Goal: Information Seeking & Learning: Learn about a topic

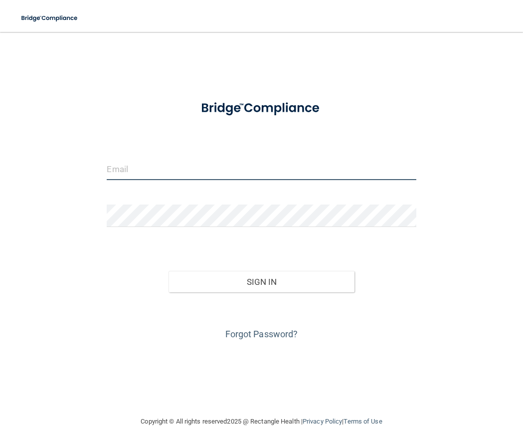
click at [169, 169] on input "email" at bounding box center [261, 169] width 309 height 22
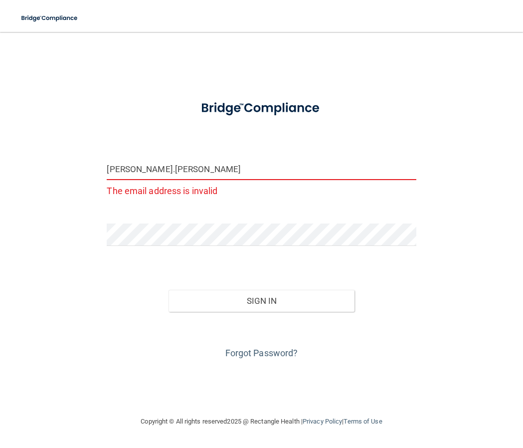
click at [172, 173] on input "holly.roberts" at bounding box center [261, 169] width 309 height 22
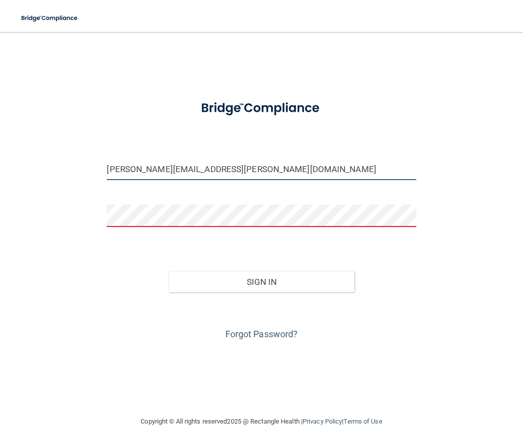
type input "[PERSON_NAME][EMAIL_ADDRESS][PERSON_NAME][DOMAIN_NAME]"
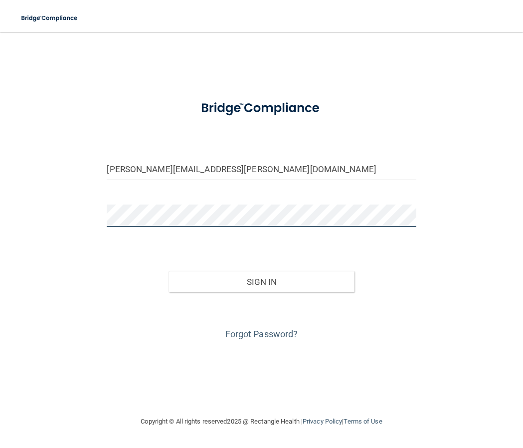
click at [169, 271] on button "Sign In" at bounding box center [261, 282] width 185 height 22
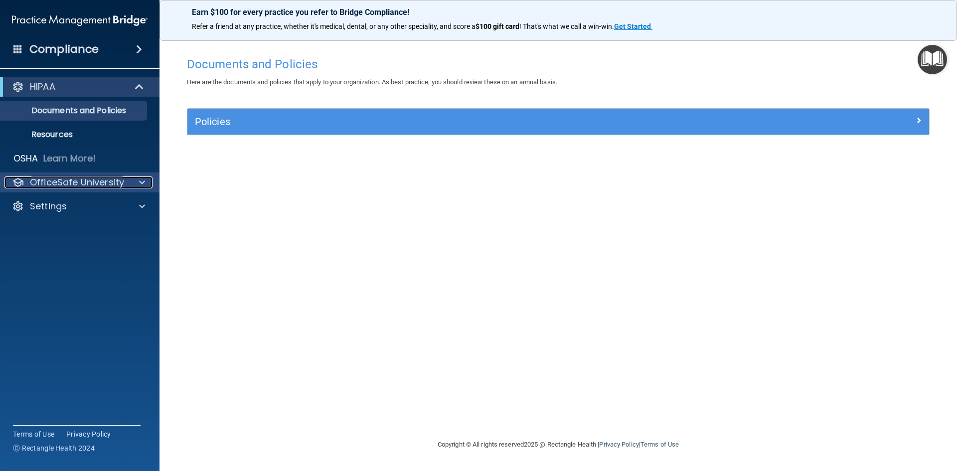
click at [137, 185] on div at bounding box center [140, 182] width 25 height 12
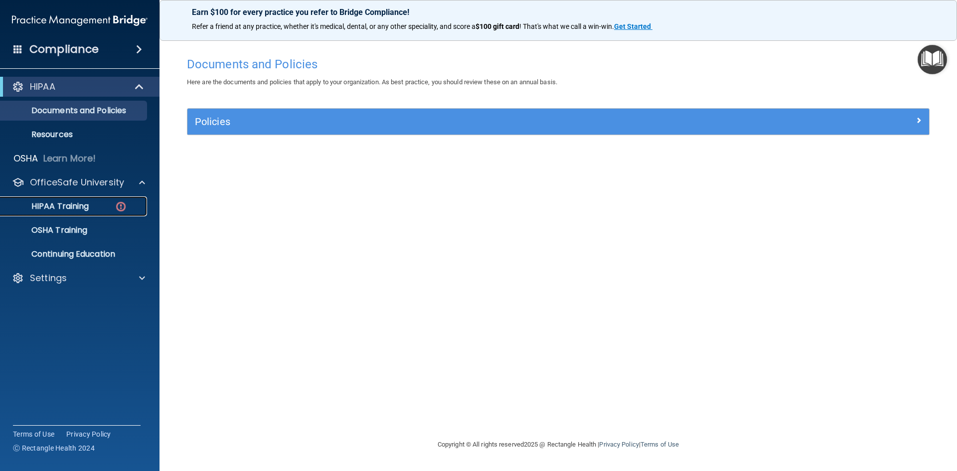
click at [122, 211] on img at bounding box center [121, 206] width 12 height 12
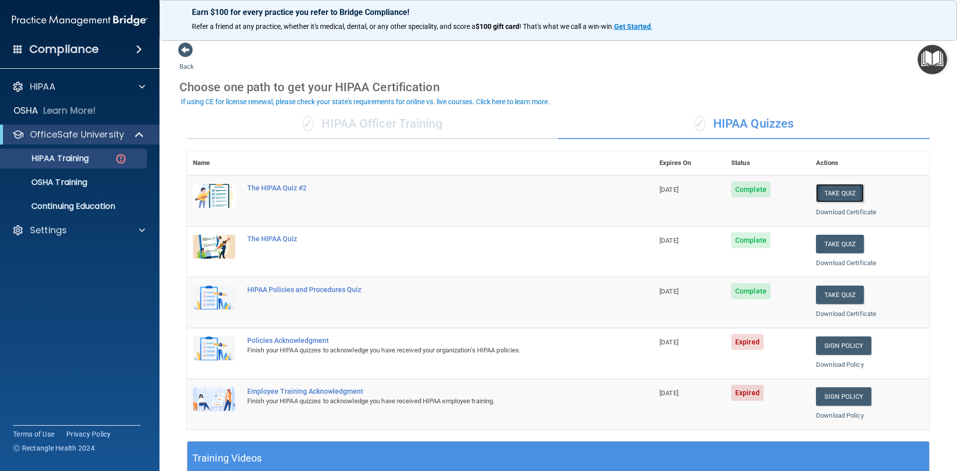
click at [523, 194] on button "Take Quiz" at bounding box center [840, 193] width 48 height 18
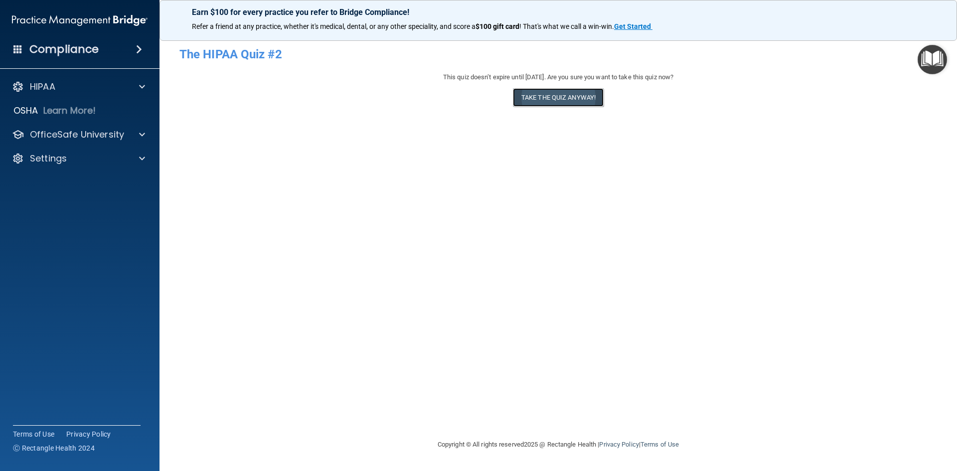
click at [523, 102] on button "Take the quiz anyway!" at bounding box center [558, 97] width 91 height 18
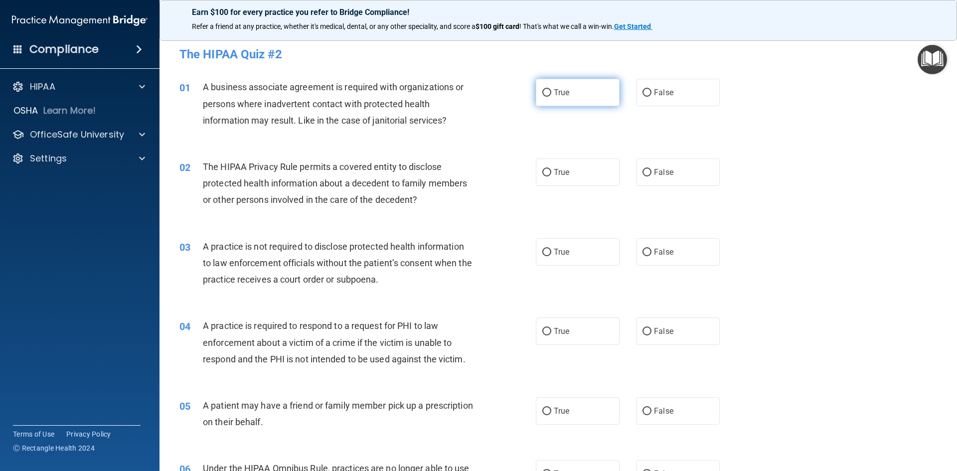
click at [523, 92] on input "True" at bounding box center [546, 92] width 9 height 7
radio input "true"
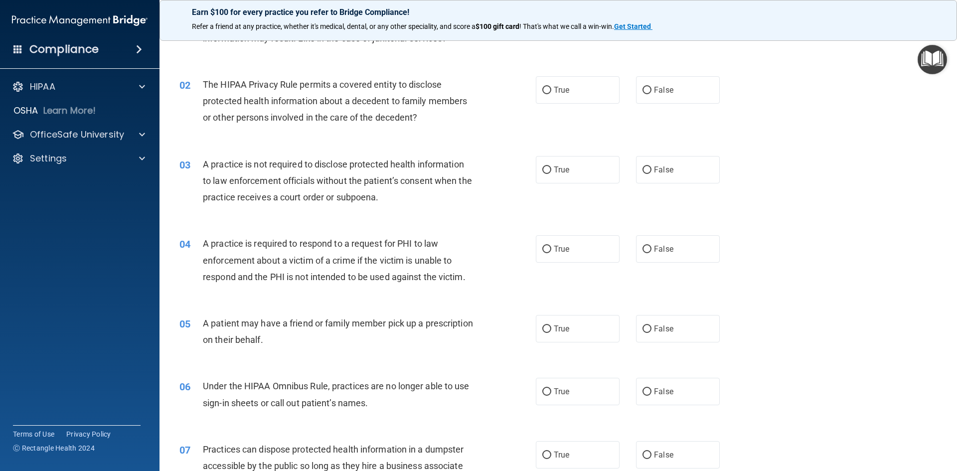
scroll to position [100, 0]
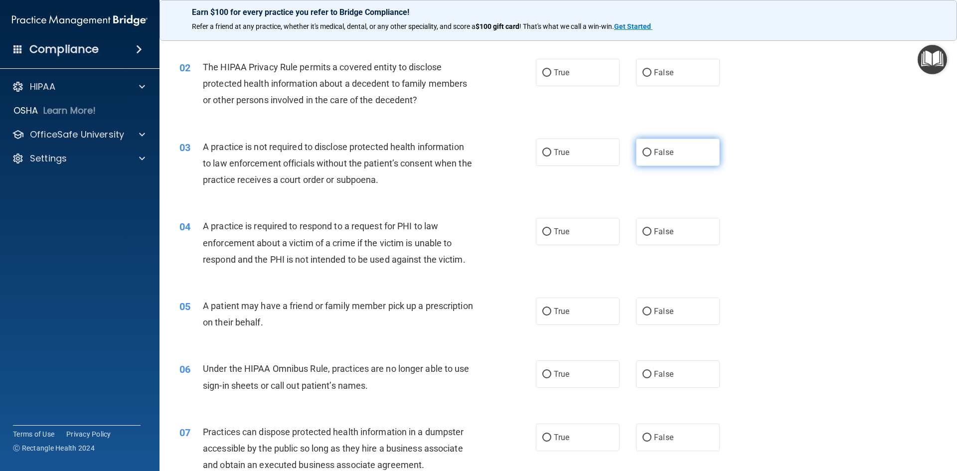
click at [523, 153] on input "False" at bounding box center [647, 152] width 9 height 7
radio input "true"
click at [523, 233] on input "True" at bounding box center [546, 231] width 9 height 7
radio input "true"
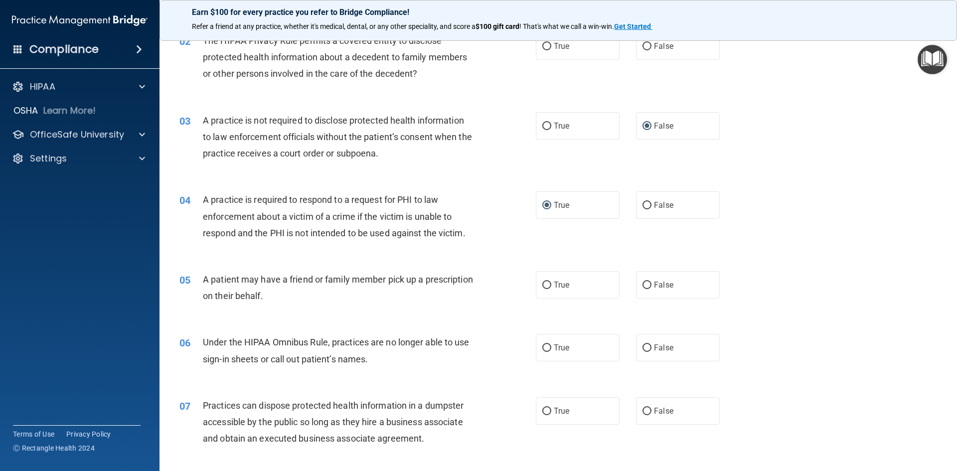
scroll to position [150, 0]
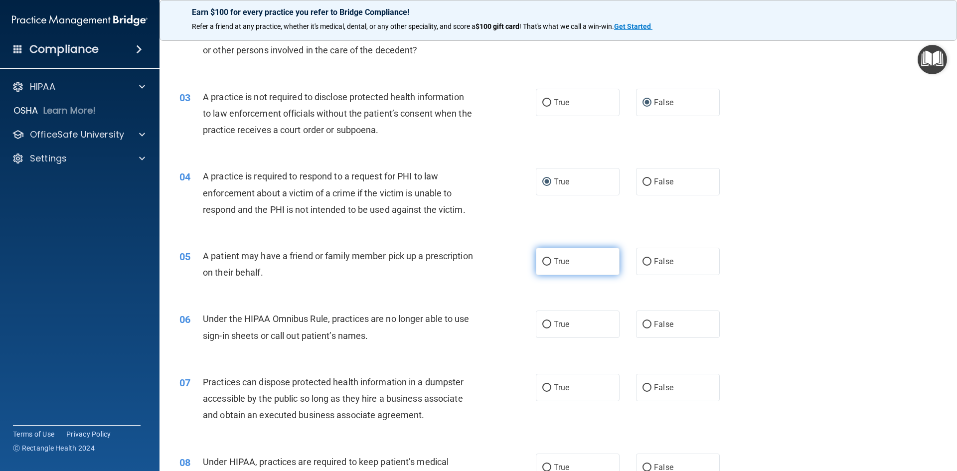
click at [523, 260] on input "True" at bounding box center [546, 261] width 9 height 7
radio input "true"
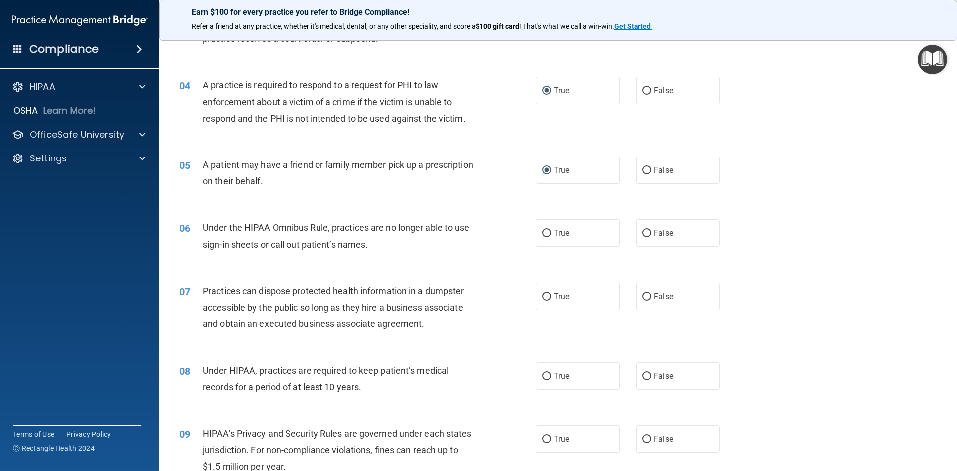
scroll to position [249, 0]
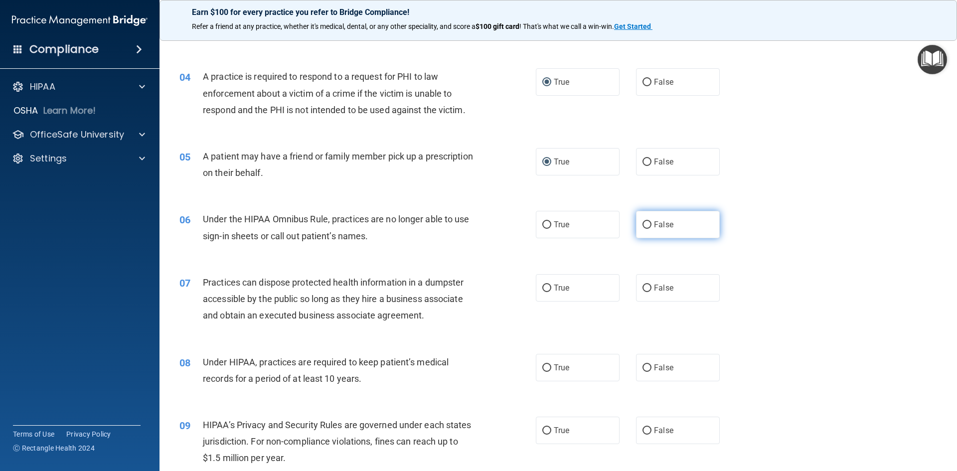
click at [523, 228] on input "False" at bounding box center [647, 224] width 9 height 7
radio input "true"
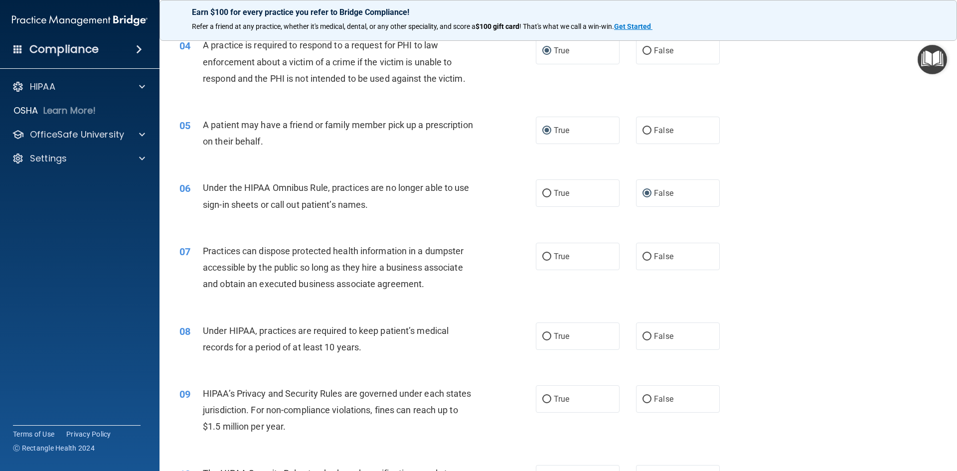
scroll to position [349, 0]
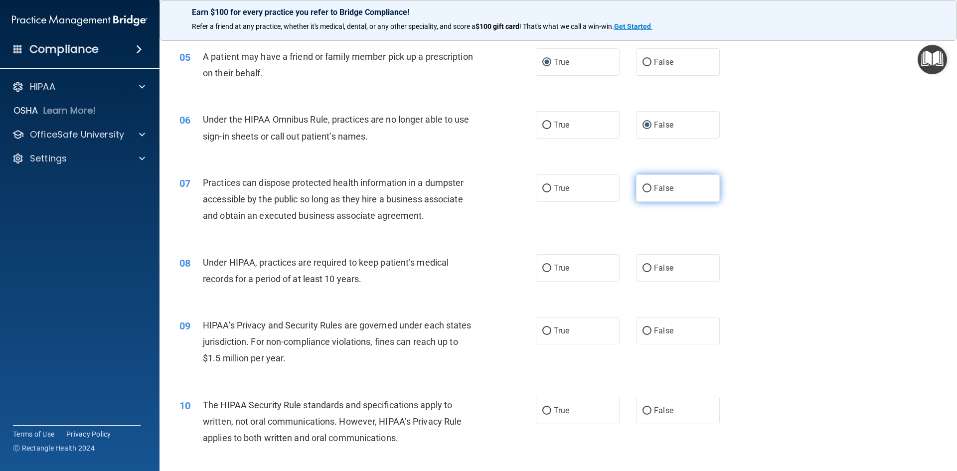
click at [523, 189] on input "False" at bounding box center [647, 188] width 9 height 7
radio input "true"
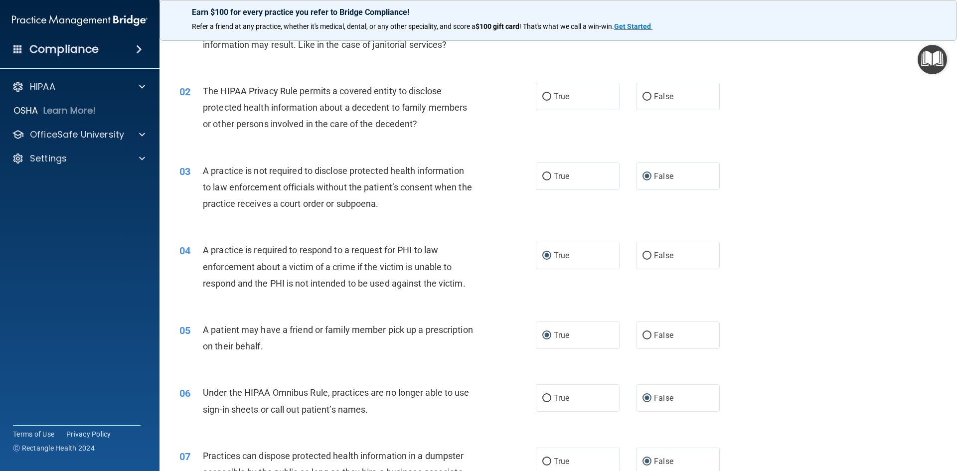
scroll to position [0, 0]
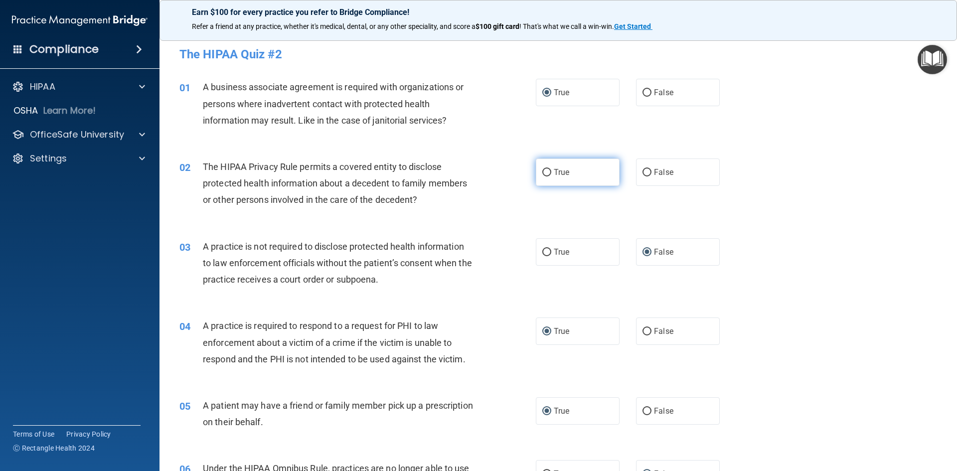
click at [523, 176] on input "True" at bounding box center [546, 172] width 9 height 7
radio input "true"
click at [523, 95] on label "False" at bounding box center [678, 92] width 84 height 27
click at [523, 95] on input "False" at bounding box center [647, 92] width 9 height 7
radio input "true"
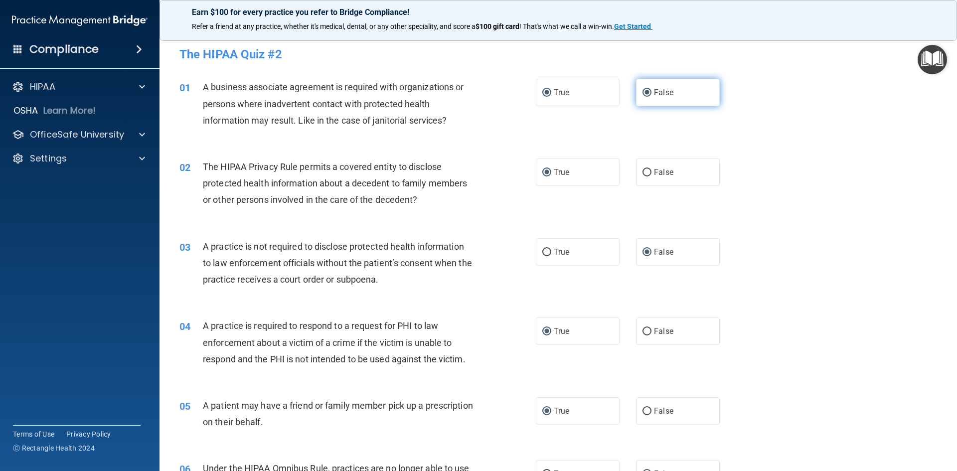
radio input "false"
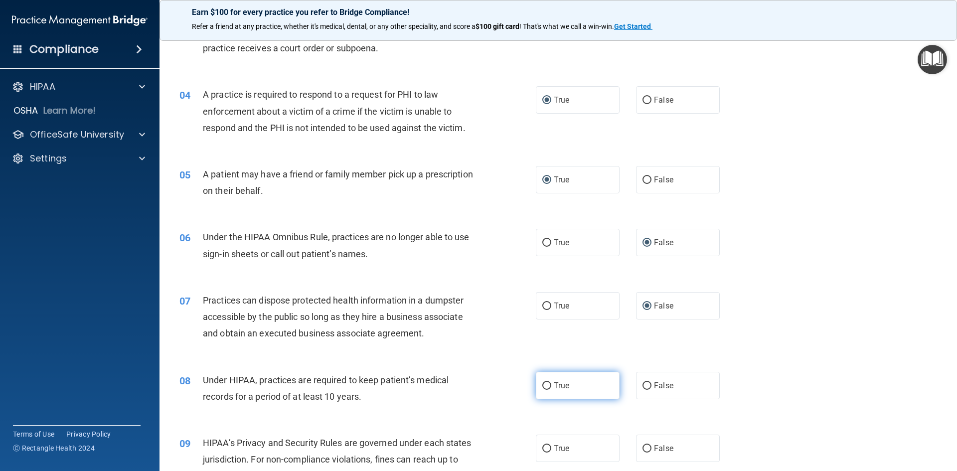
scroll to position [249, 0]
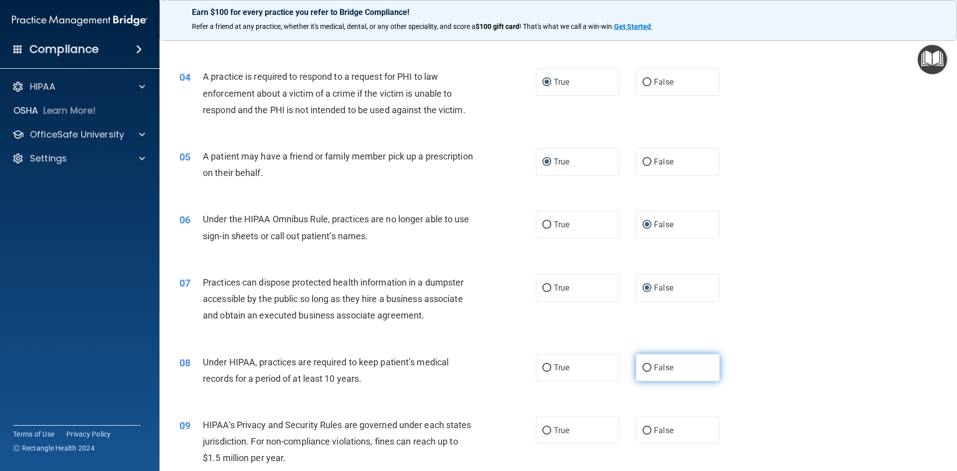
click at [523, 368] on label "False" at bounding box center [678, 367] width 84 height 27
click at [523, 368] on input "False" at bounding box center [647, 367] width 9 height 7
radio input "true"
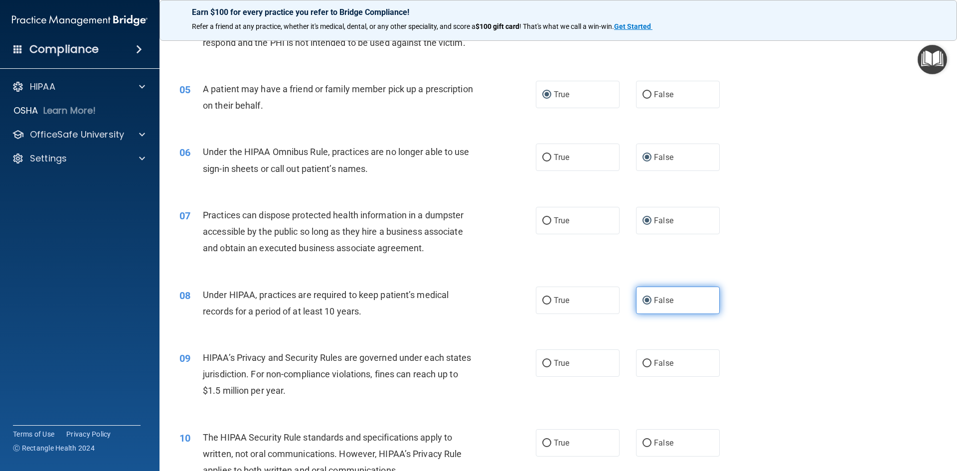
scroll to position [349, 0]
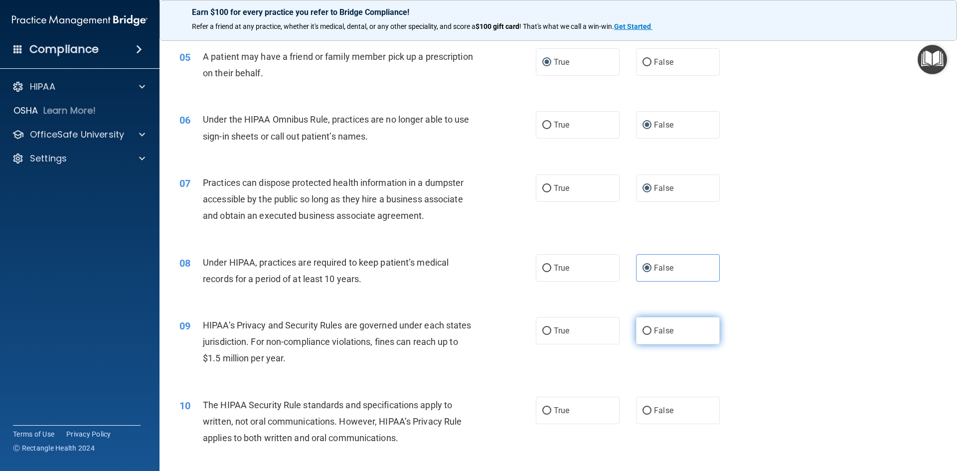
click at [523, 340] on label "False" at bounding box center [678, 330] width 84 height 27
click at [523, 335] on input "False" at bounding box center [647, 331] width 9 height 7
radio input "true"
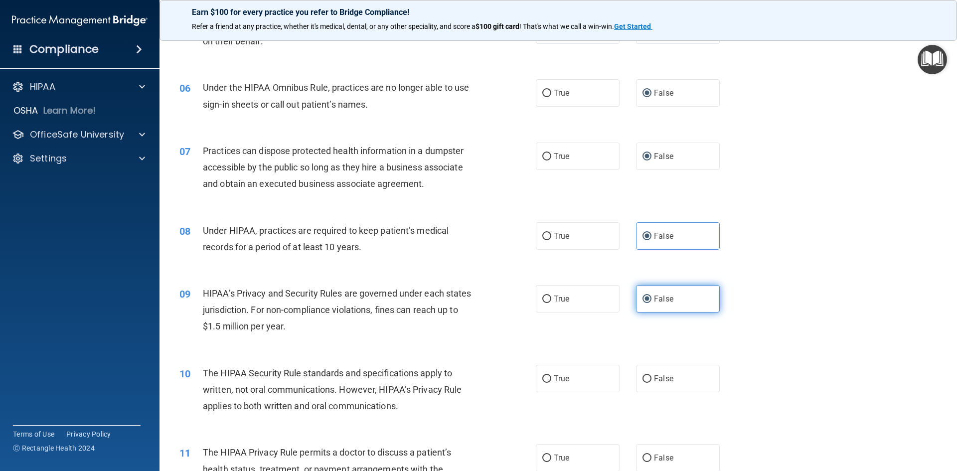
scroll to position [449, 0]
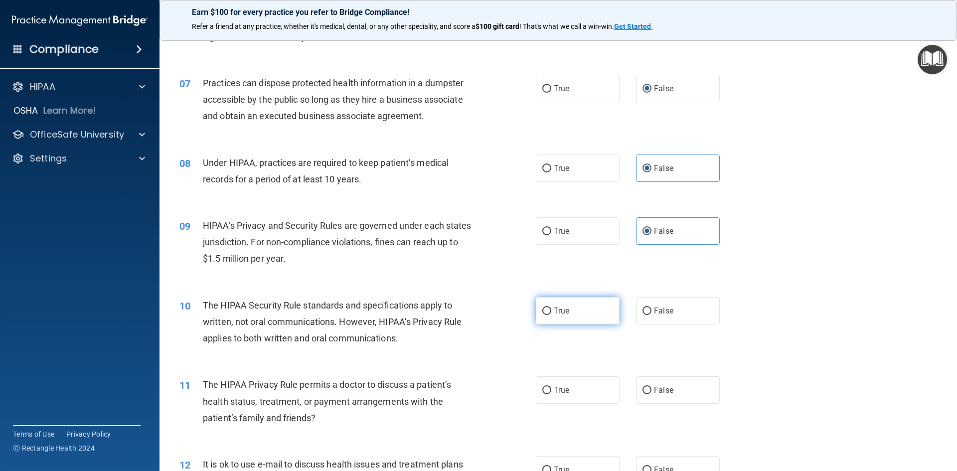
click at [523, 312] on input "True" at bounding box center [546, 311] width 9 height 7
radio input "true"
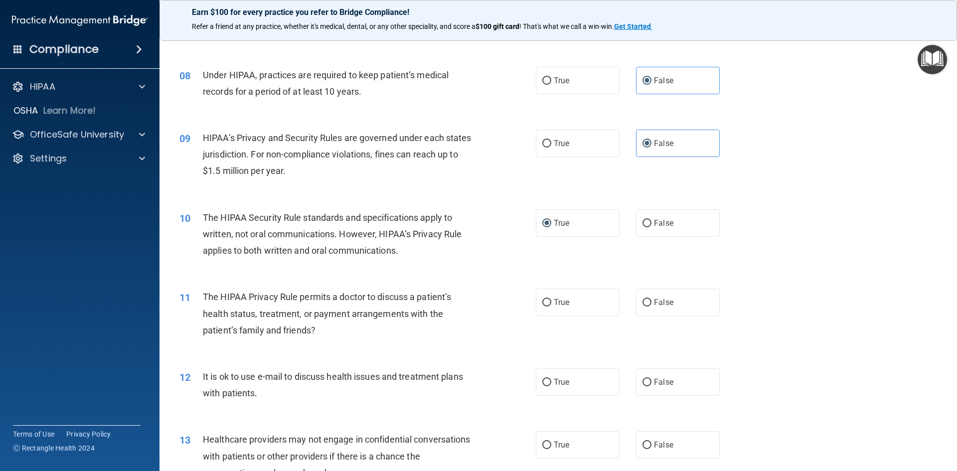
scroll to position [548, 0]
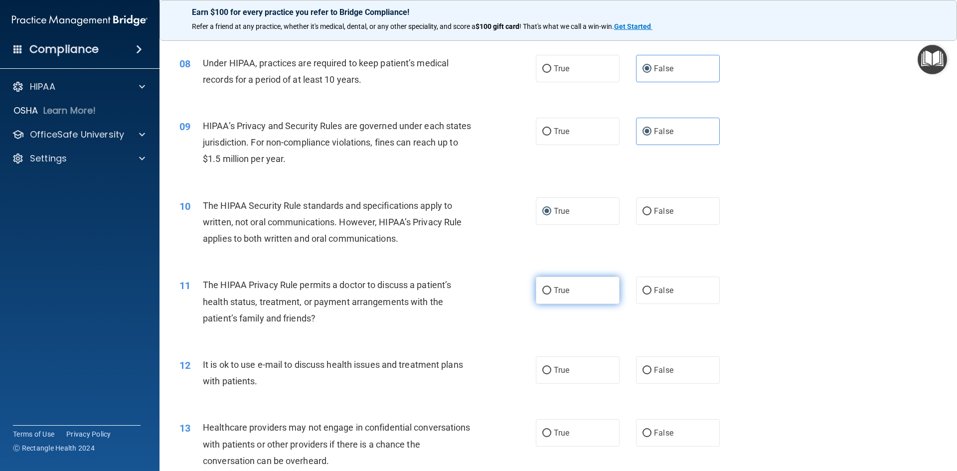
click at [523, 292] on input "True" at bounding box center [546, 290] width 9 height 7
radio input "true"
click at [523, 370] on input "True" at bounding box center [546, 370] width 9 height 7
radio input "true"
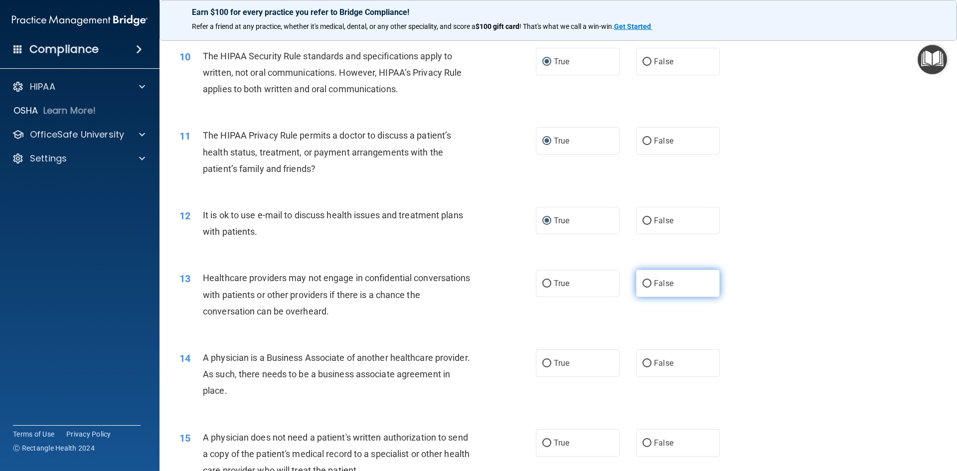
click at [523, 283] on input "False" at bounding box center [647, 283] width 9 height 7
radio input "true"
click at [523, 362] on input "False" at bounding box center [647, 363] width 9 height 7
radio input "true"
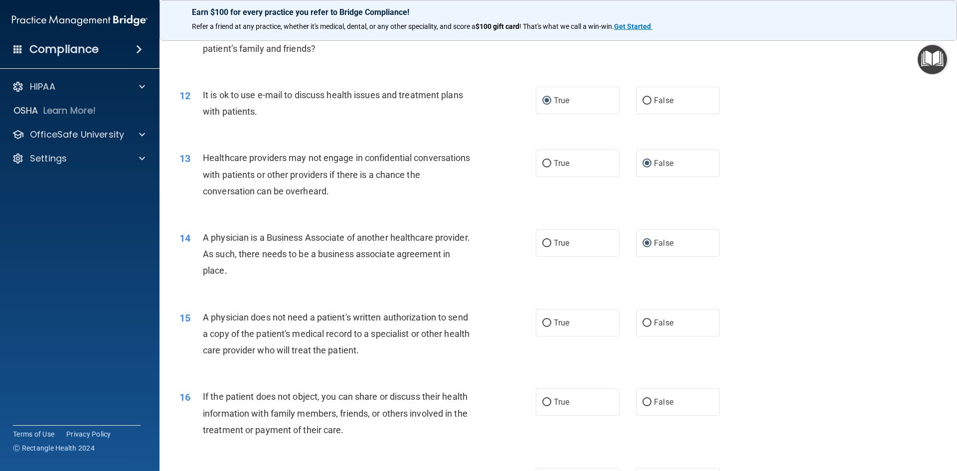
scroll to position [897, 0]
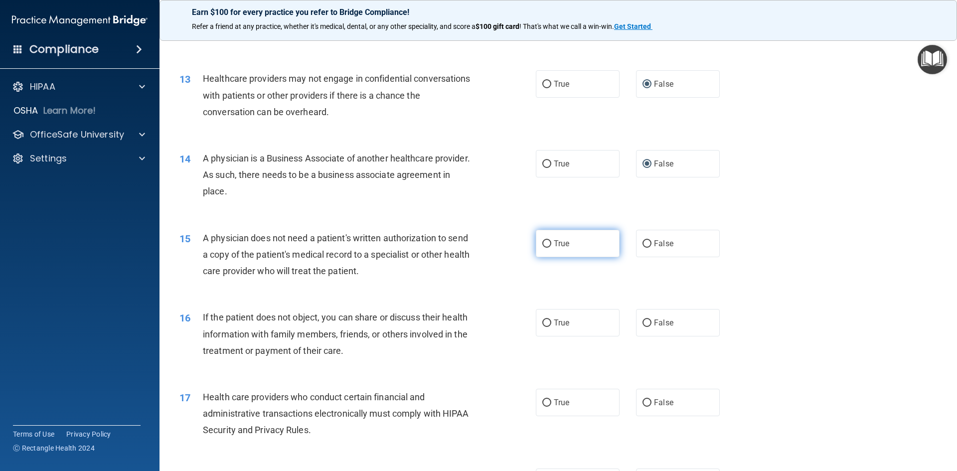
click at [523, 245] on input "True" at bounding box center [546, 243] width 9 height 7
radio input "true"
click at [523, 322] on input "True" at bounding box center [546, 323] width 9 height 7
radio input "true"
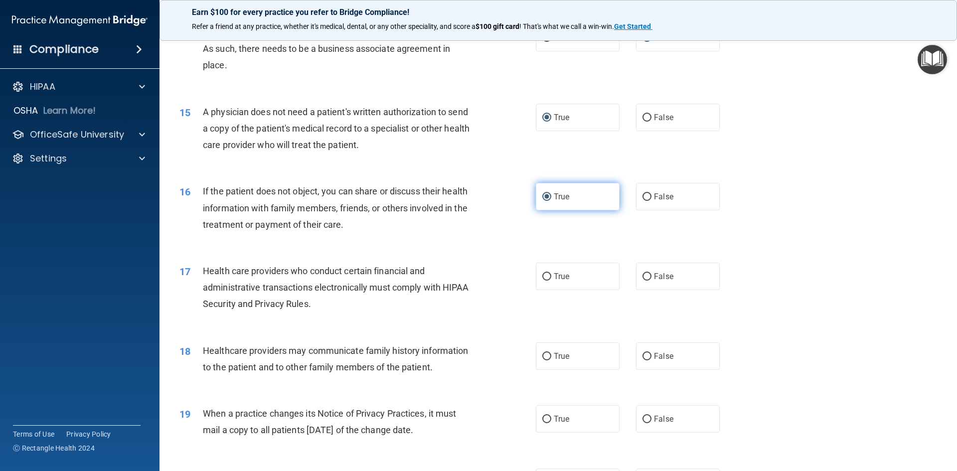
scroll to position [1047, 0]
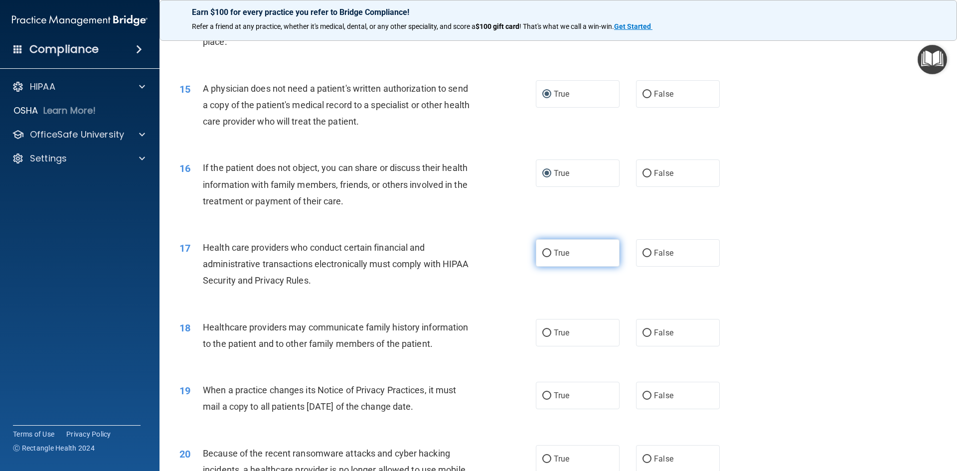
click at [523, 256] on input "True" at bounding box center [546, 253] width 9 height 7
radio input "true"
click at [523, 335] on label "False" at bounding box center [678, 332] width 84 height 27
click at [523, 335] on input "False" at bounding box center [647, 333] width 9 height 7
radio input "true"
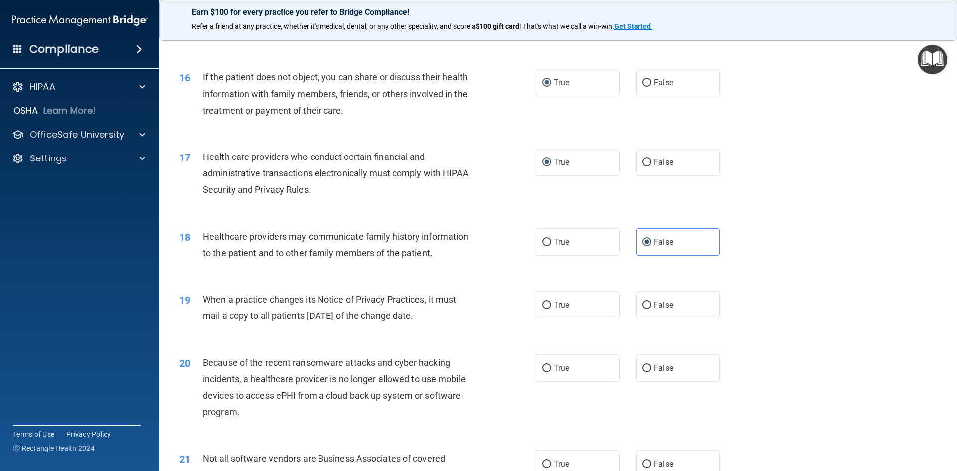
scroll to position [1147, 0]
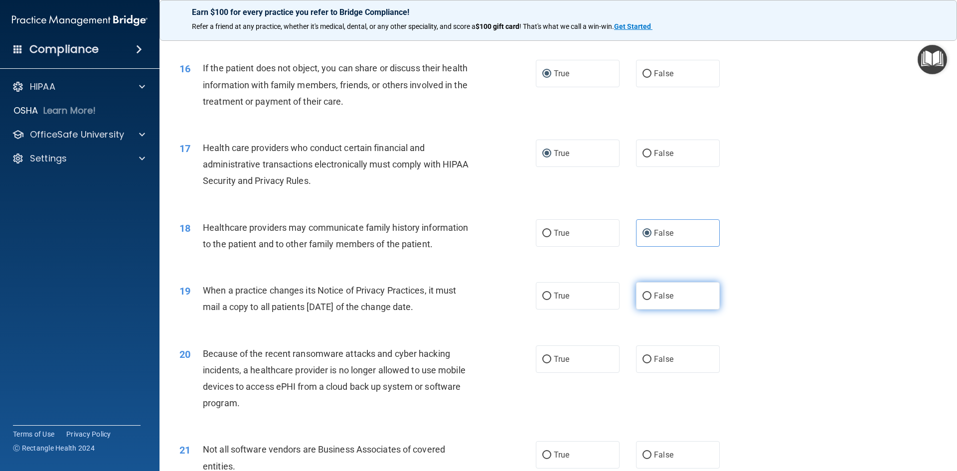
click at [523, 295] on input "False" at bounding box center [647, 296] width 9 height 7
radio input "true"
click at [523, 347] on label "True" at bounding box center [578, 359] width 84 height 27
click at [523, 356] on input "True" at bounding box center [546, 359] width 9 height 7
radio input "true"
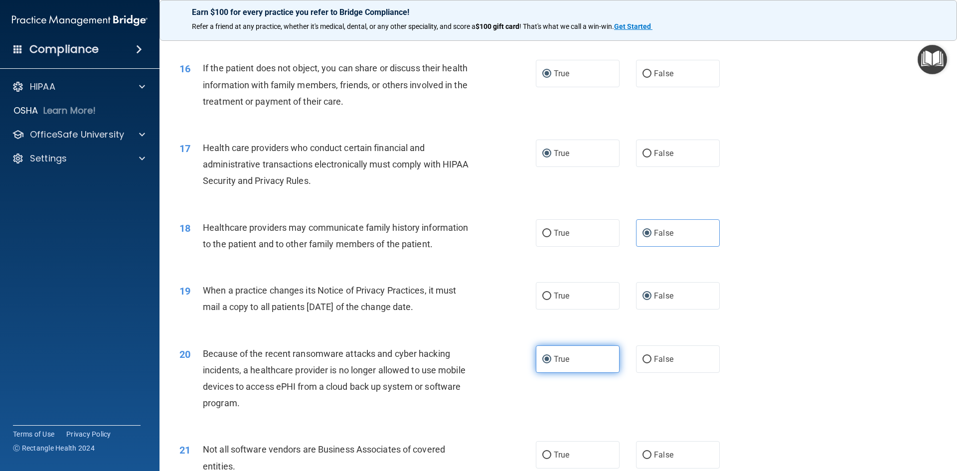
scroll to position [1296, 0]
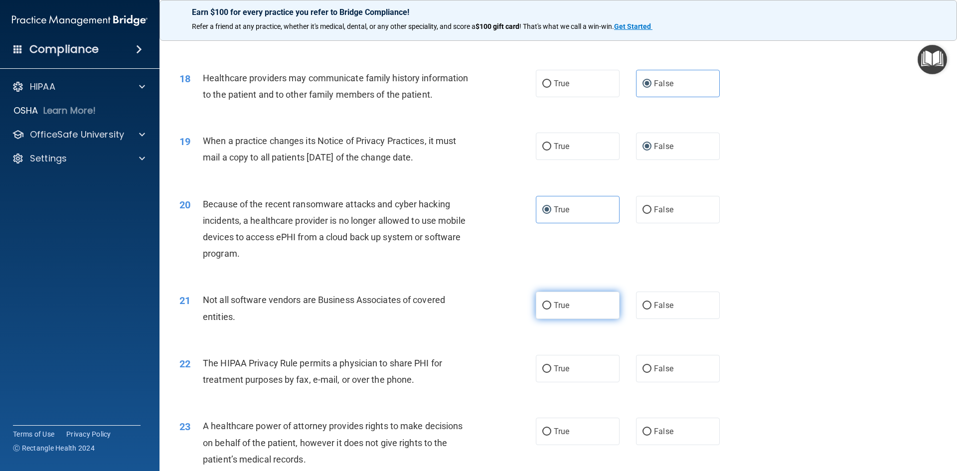
click at [523, 302] on label "True" at bounding box center [578, 305] width 84 height 27
click at [523, 302] on input "True" at bounding box center [546, 305] width 9 height 7
radio input "true"
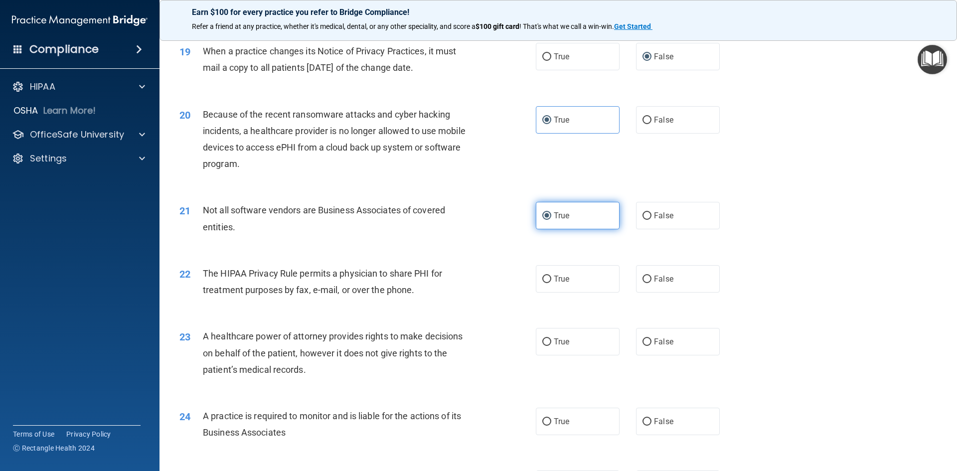
scroll to position [1396, 0]
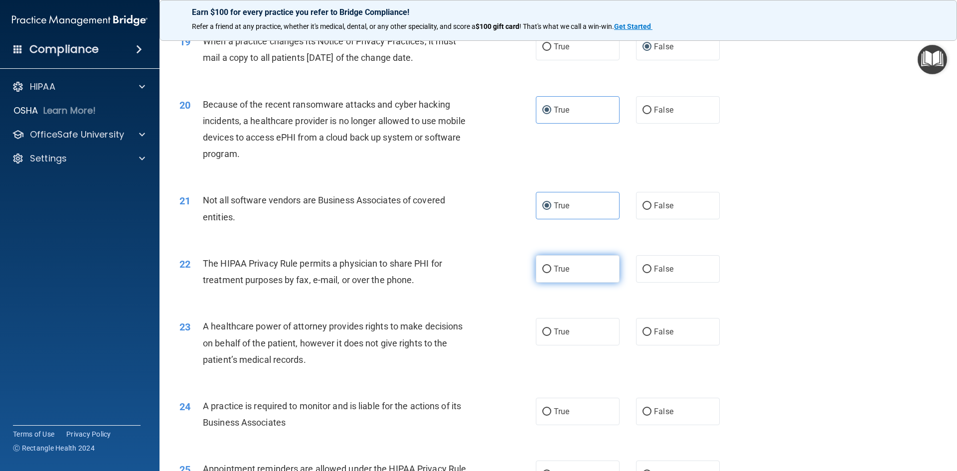
click at [523, 268] on input "True" at bounding box center [546, 269] width 9 height 7
radio input "true"
click at [523, 331] on label "False" at bounding box center [678, 331] width 84 height 27
click at [523, 331] on input "False" at bounding box center [647, 332] width 9 height 7
radio input "true"
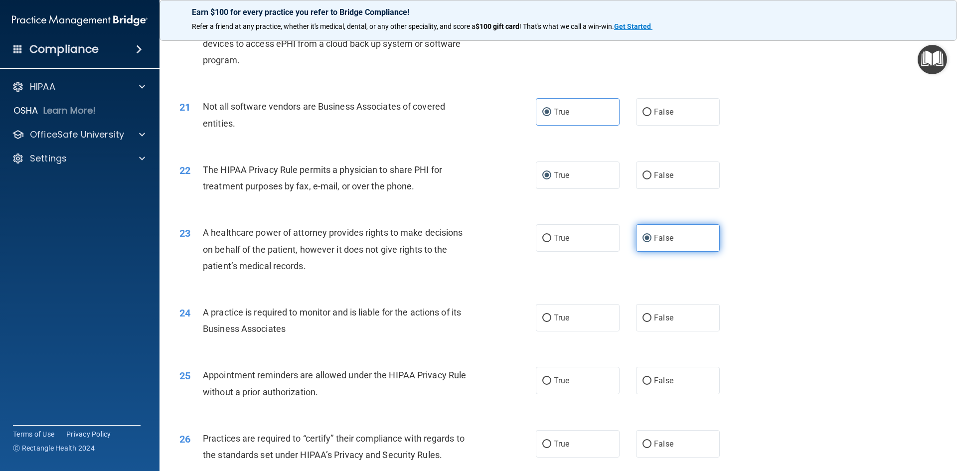
scroll to position [1496, 0]
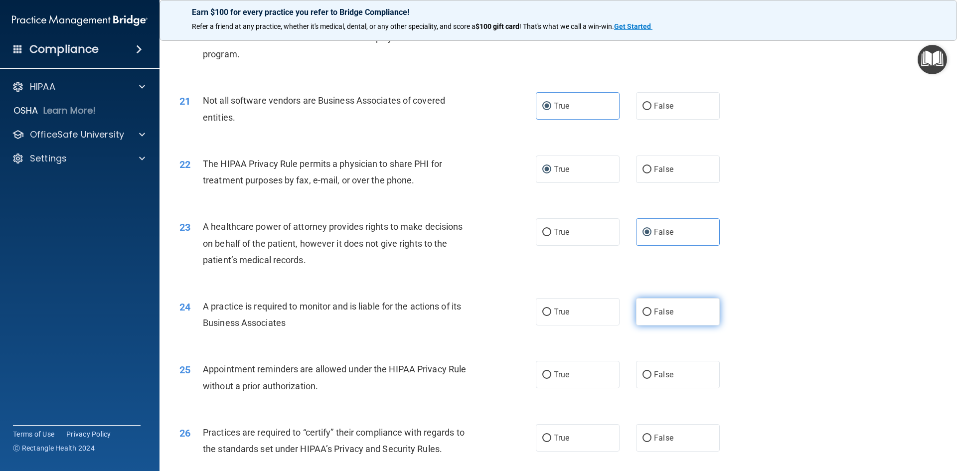
click at [523, 309] on input "False" at bounding box center [647, 312] width 9 height 7
radio input "true"
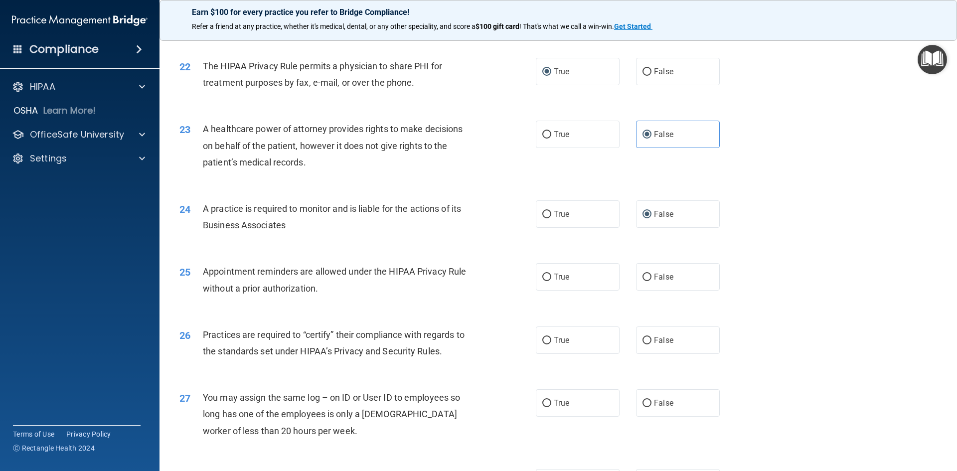
scroll to position [1595, 0]
click at [523, 277] on label "True" at bounding box center [578, 274] width 84 height 27
click at [523, 277] on input "True" at bounding box center [546, 275] width 9 height 7
radio input "true"
click at [523, 329] on label "False" at bounding box center [678, 338] width 84 height 27
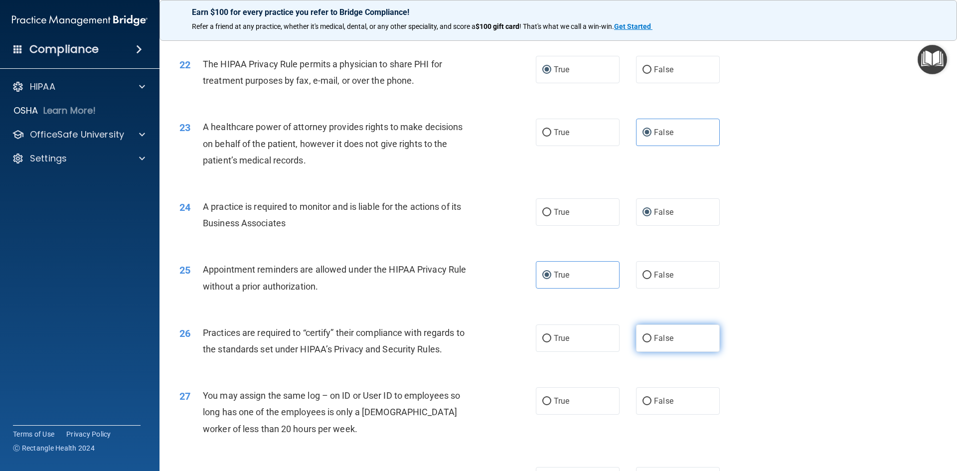
click at [523, 335] on input "False" at bounding box center [647, 338] width 9 height 7
radio input "true"
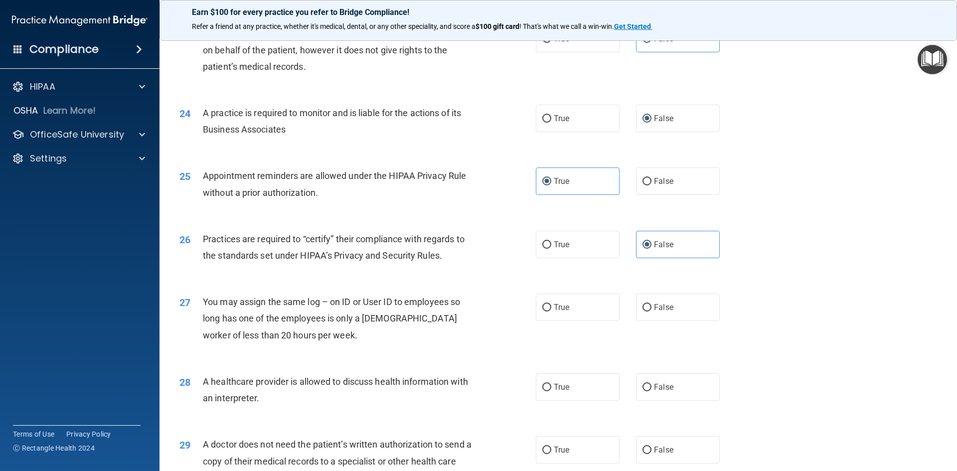
scroll to position [1695, 0]
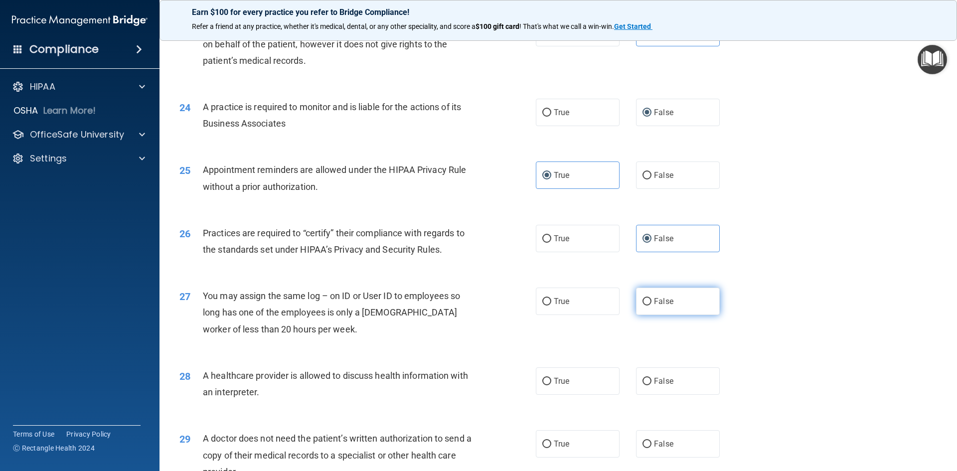
click at [523, 305] on input "False" at bounding box center [647, 301] width 9 height 7
radio input "true"
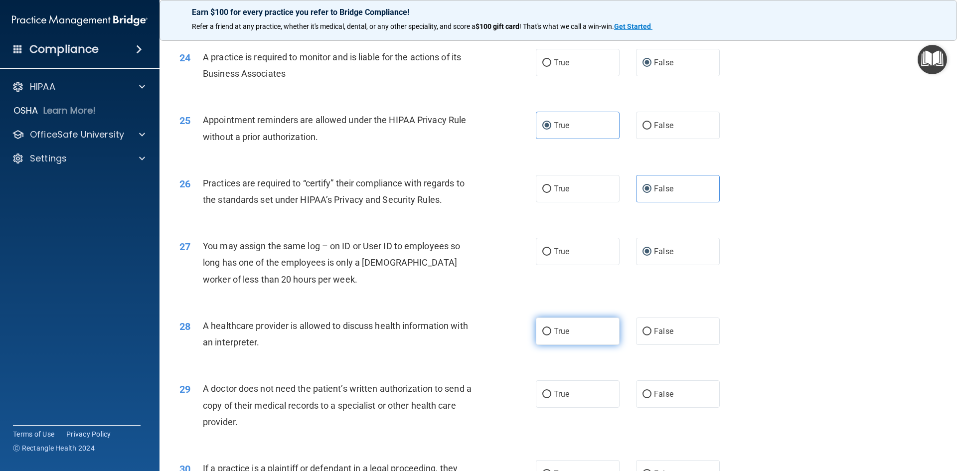
click at [523, 328] on span "True" at bounding box center [561, 331] width 15 height 9
click at [523, 328] on input "True" at bounding box center [546, 331] width 9 height 7
radio input "true"
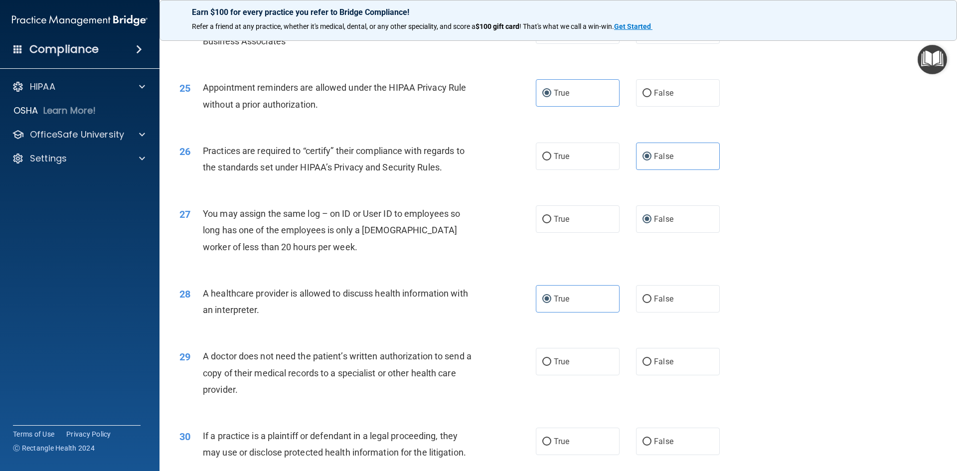
scroll to position [1795, 0]
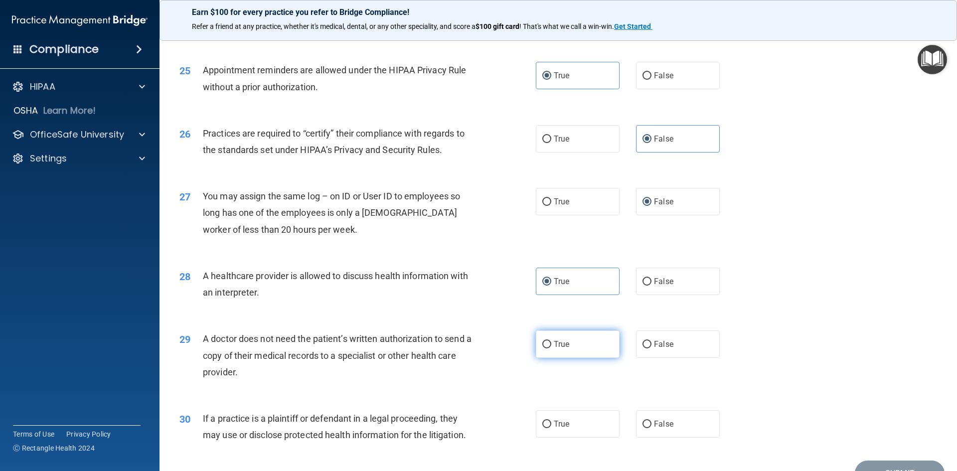
click at [523, 354] on label "True" at bounding box center [578, 344] width 84 height 27
click at [523, 349] on input "True" at bounding box center [546, 344] width 9 height 7
radio input "true"
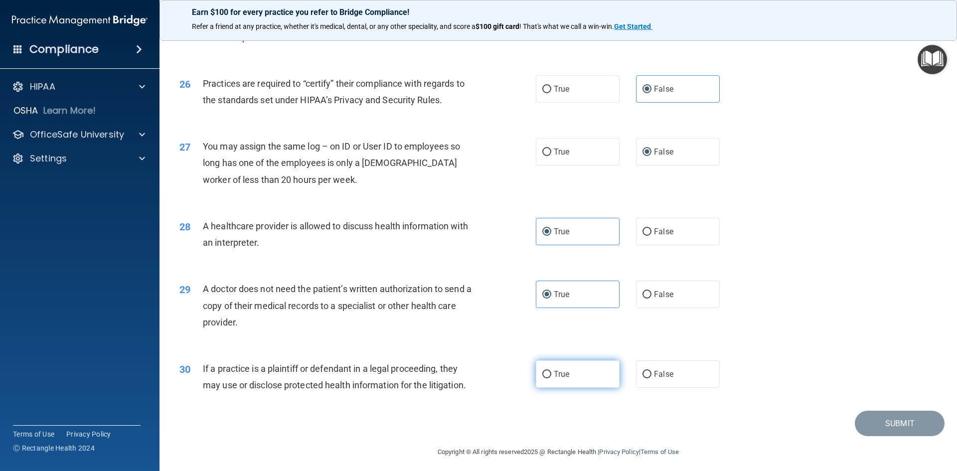
click at [523, 367] on label "True" at bounding box center [578, 373] width 84 height 27
click at [523, 371] on input "True" at bounding box center [546, 374] width 9 height 7
radio input "true"
click at [523, 419] on button "Submit" at bounding box center [900, 423] width 90 height 25
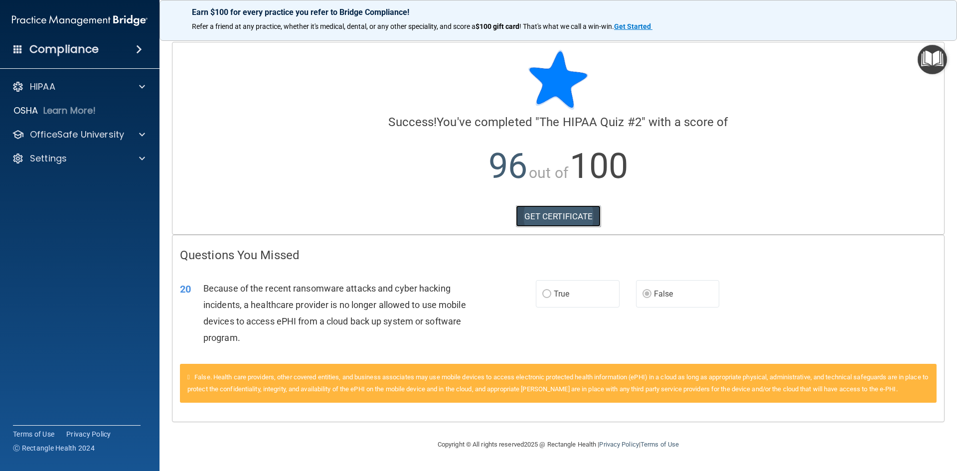
click at [523, 210] on link "GET CERTIFICATE" at bounding box center [558, 216] width 85 height 22
click at [101, 95] on div "HIPAA" at bounding box center [80, 87] width 160 height 20
click at [104, 114] on div "OSHA Learn More!" at bounding box center [80, 111] width 175 height 20
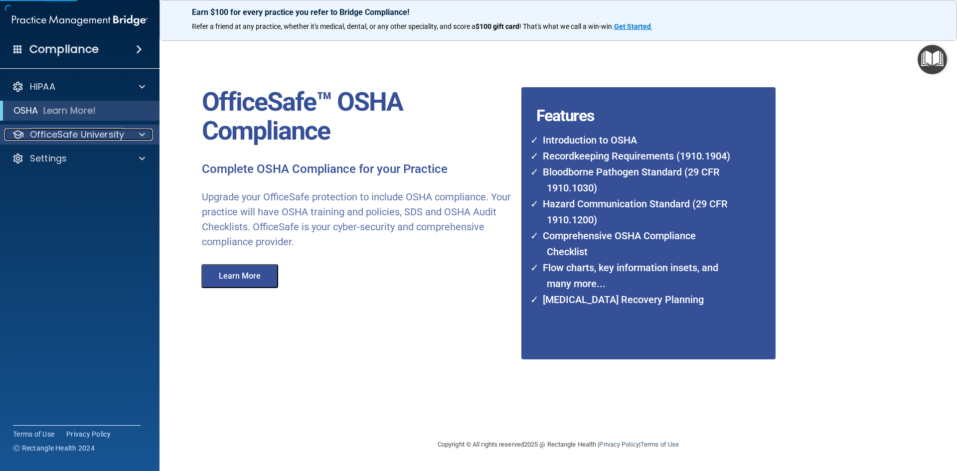
click at [105, 132] on p "OfficeSafe University" at bounding box center [77, 135] width 94 height 12
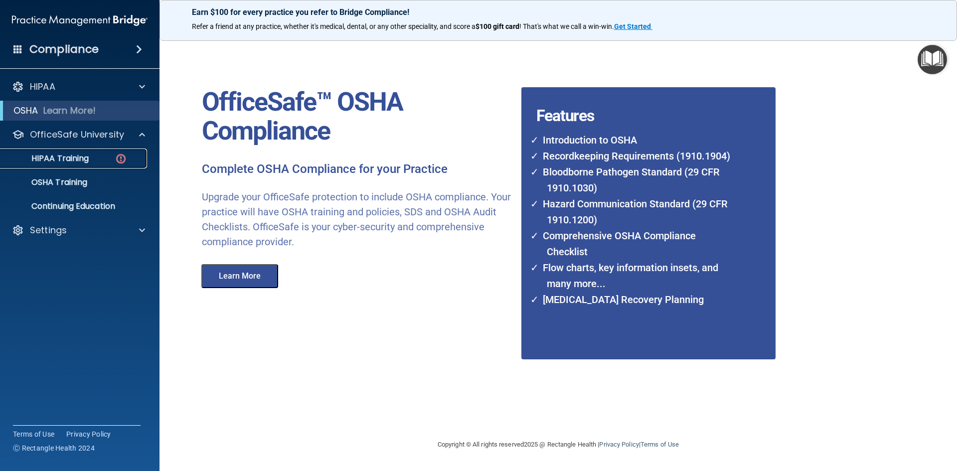
click at [117, 162] on img at bounding box center [121, 159] width 12 height 12
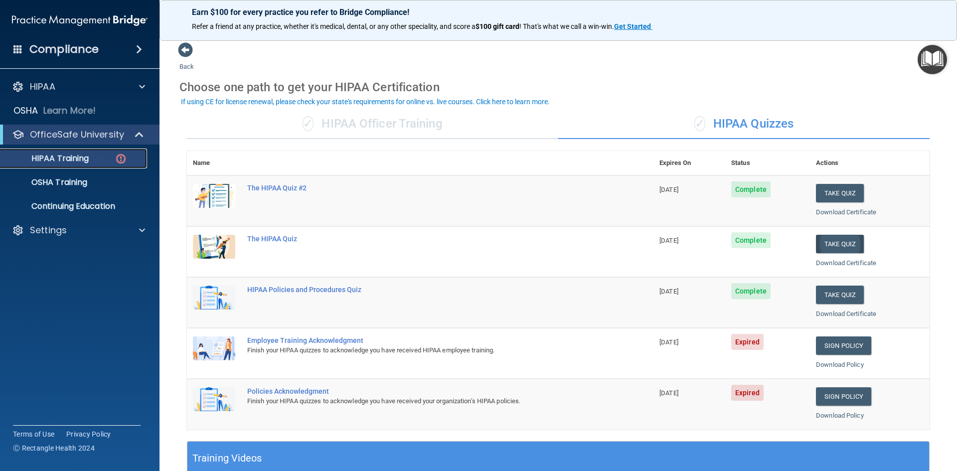
scroll to position [50, 0]
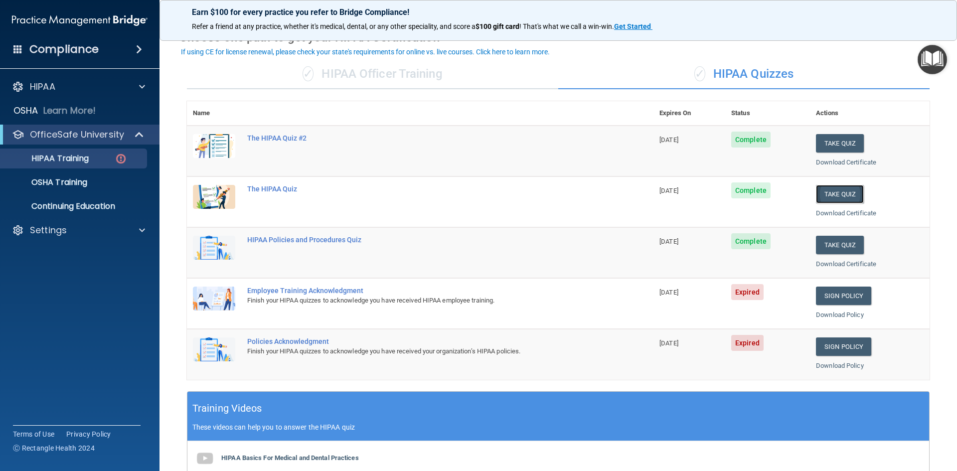
click at [523, 196] on button "Take Quiz" at bounding box center [840, 194] width 48 height 18
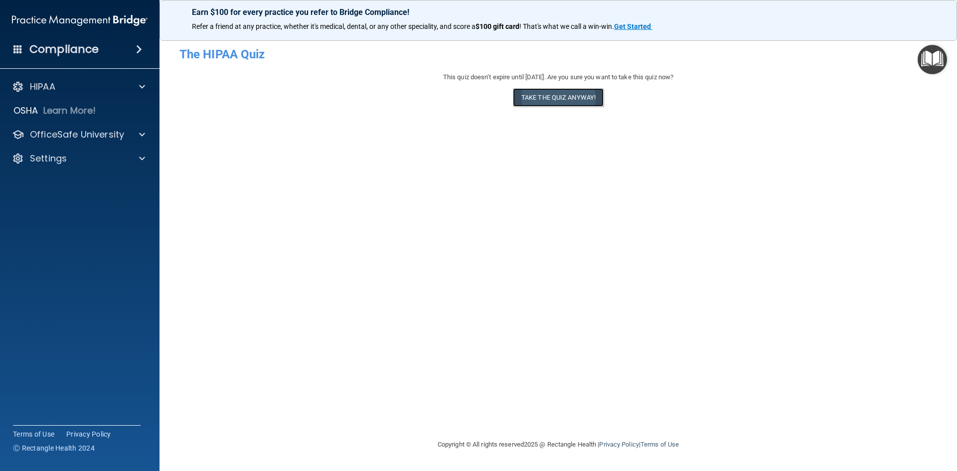
click at [523, 98] on button "Take the quiz anyway!" at bounding box center [558, 97] width 91 height 18
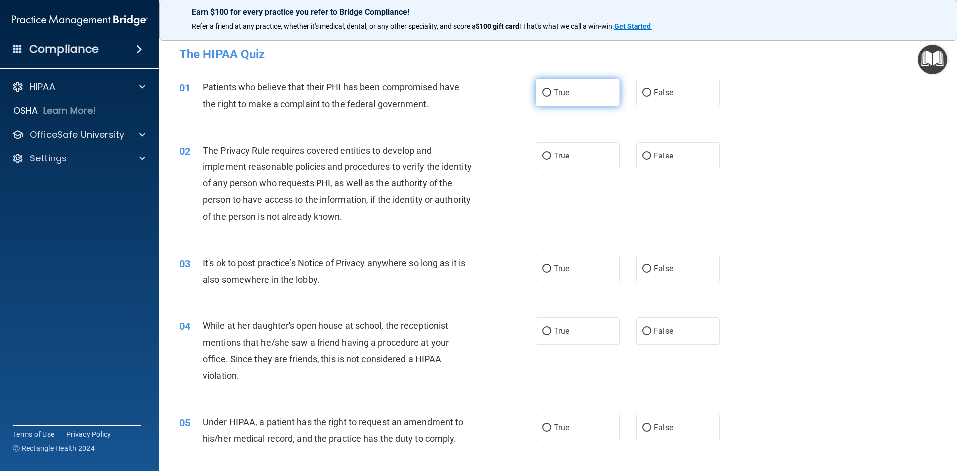
click at [523, 92] on input "True" at bounding box center [546, 92] width 9 height 7
radio input "true"
click at [523, 161] on label "True" at bounding box center [578, 155] width 84 height 27
click at [523, 160] on input "True" at bounding box center [546, 156] width 9 height 7
radio input "true"
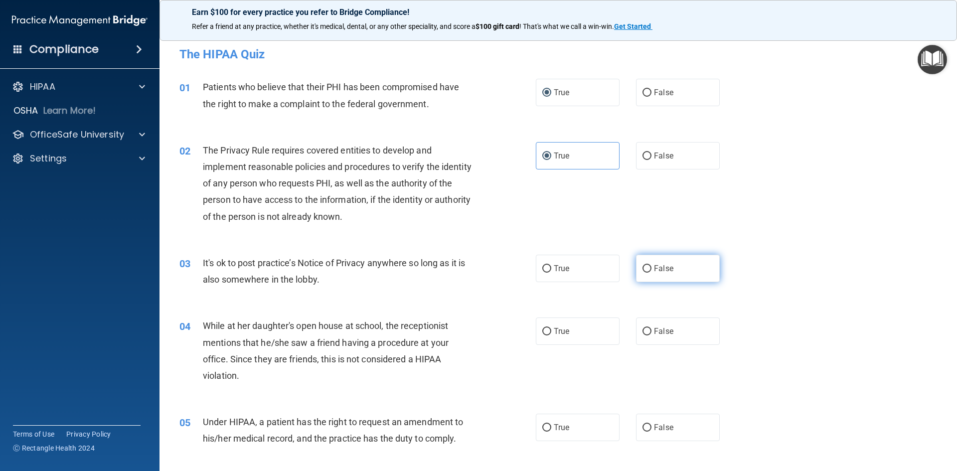
click at [523, 272] on label "False" at bounding box center [678, 268] width 84 height 27
click at [523, 272] on input "False" at bounding box center [647, 268] width 9 height 7
radio input "true"
click at [523, 329] on input "False" at bounding box center [647, 331] width 9 height 7
radio input "true"
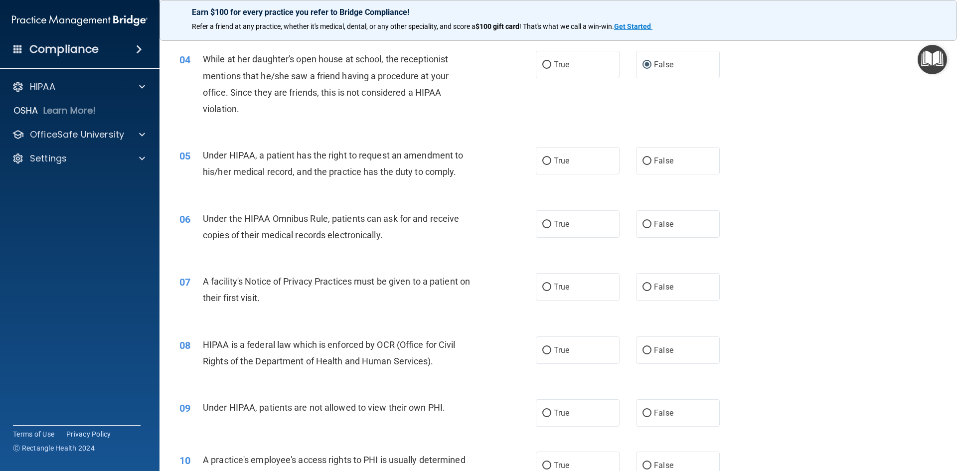
scroll to position [249, 0]
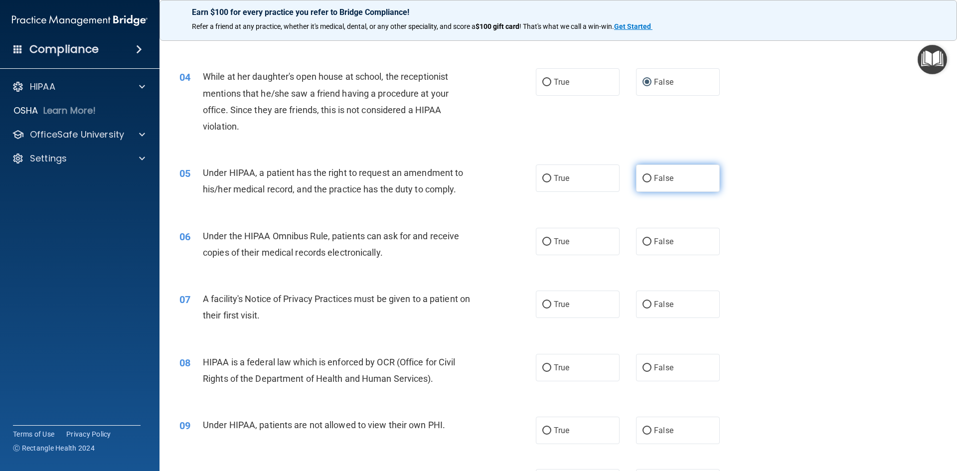
click at [523, 182] on input "False" at bounding box center [647, 178] width 9 height 7
radio input "true"
click at [523, 240] on span "True" at bounding box center [561, 241] width 15 height 9
click at [523, 240] on input "True" at bounding box center [546, 241] width 9 height 7
radio input "true"
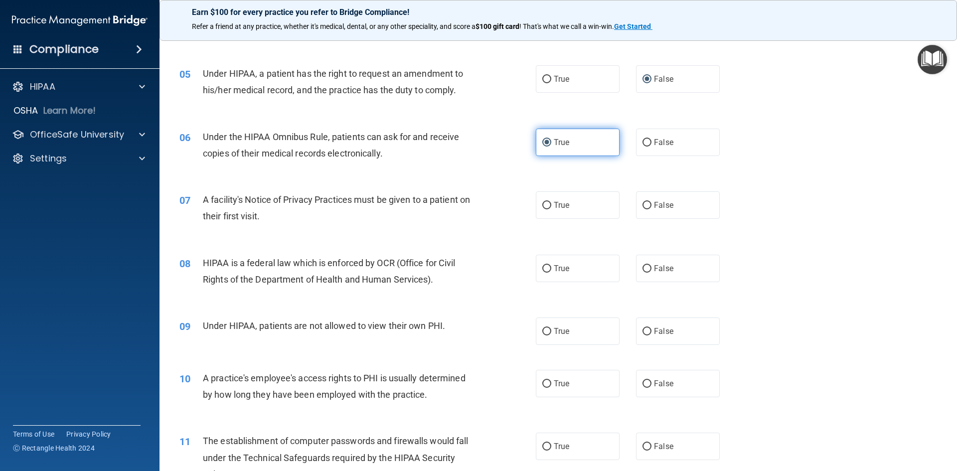
scroll to position [349, 0]
click at [523, 209] on span "True" at bounding box center [561, 204] width 15 height 9
click at [523, 209] on input "True" at bounding box center [546, 204] width 9 height 7
radio input "true"
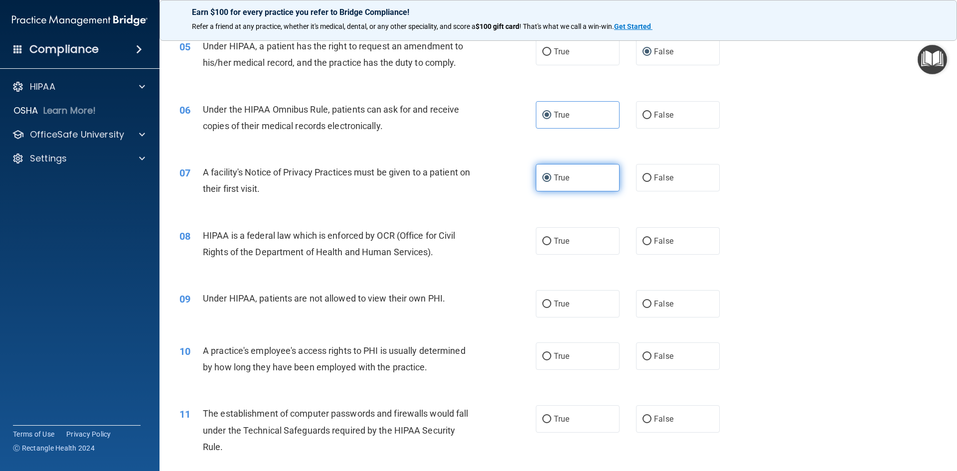
scroll to position [399, 0]
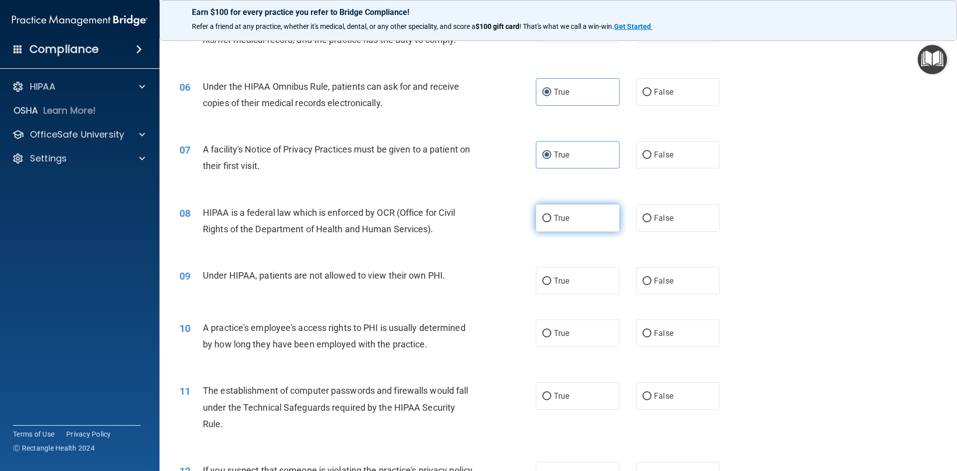
click at [523, 215] on input "True" at bounding box center [546, 218] width 9 height 7
radio input "true"
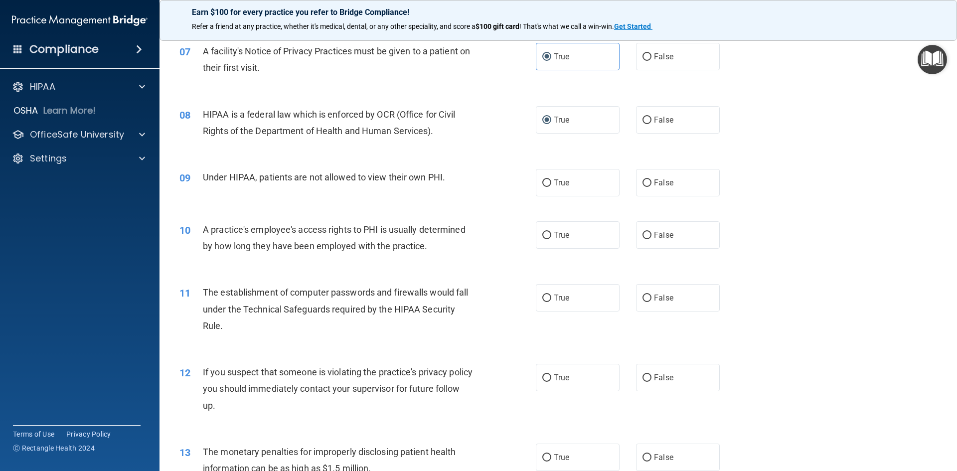
scroll to position [499, 0]
click at [523, 182] on input "False" at bounding box center [647, 181] width 9 height 7
radio input "true"
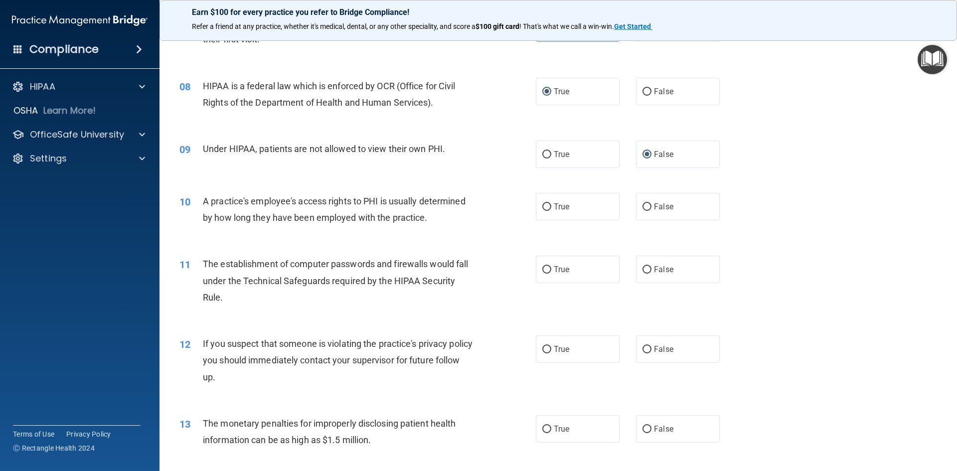
scroll to position [548, 0]
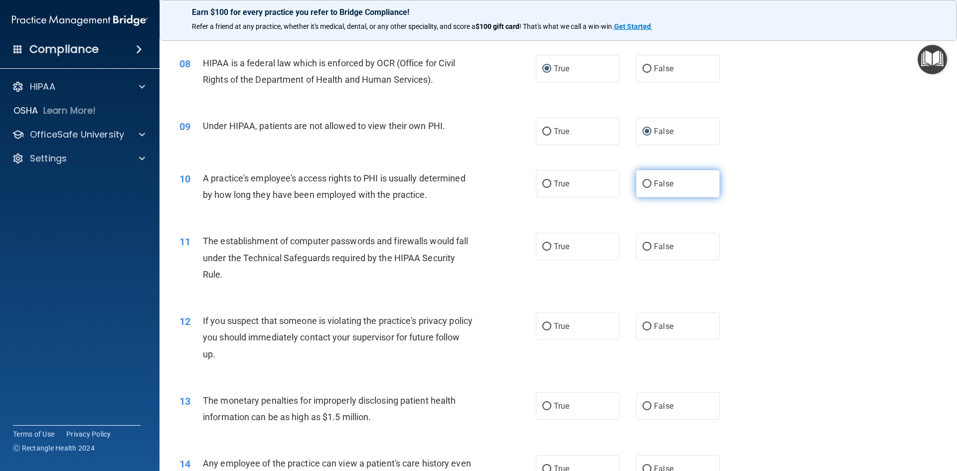
click at [523, 186] on input "False" at bounding box center [647, 183] width 9 height 7
radio input "true"
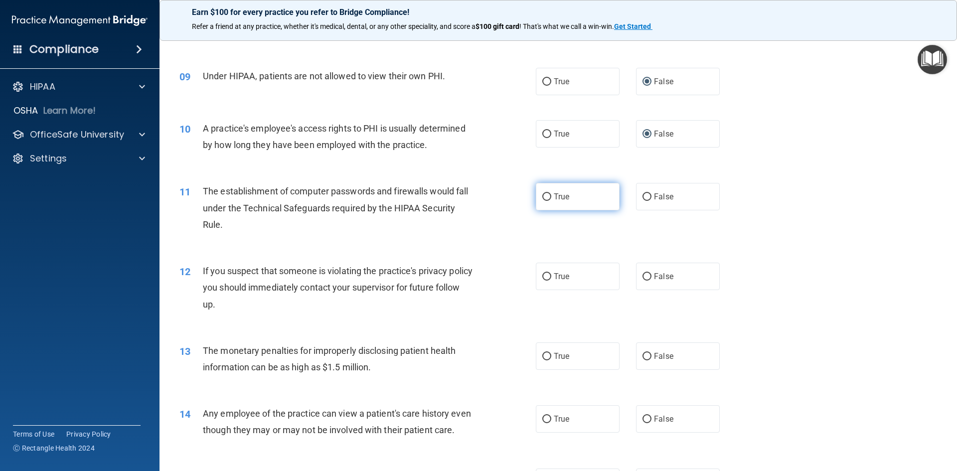
click at [523, 200] on input "True" at bounding box center [546, 196] width 9 height 7
radio input "true"
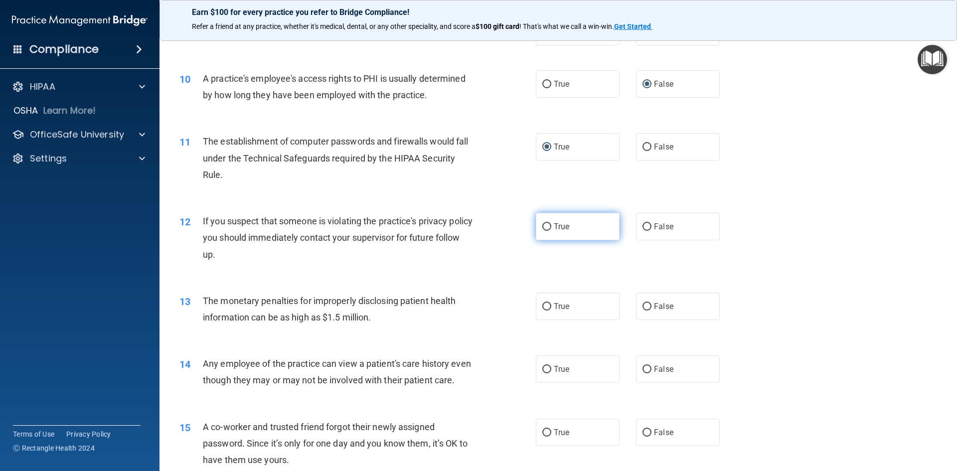
click at [523, 223] on input "True" at bounding box center [546, 226] width 9 height 7
radio input "true"
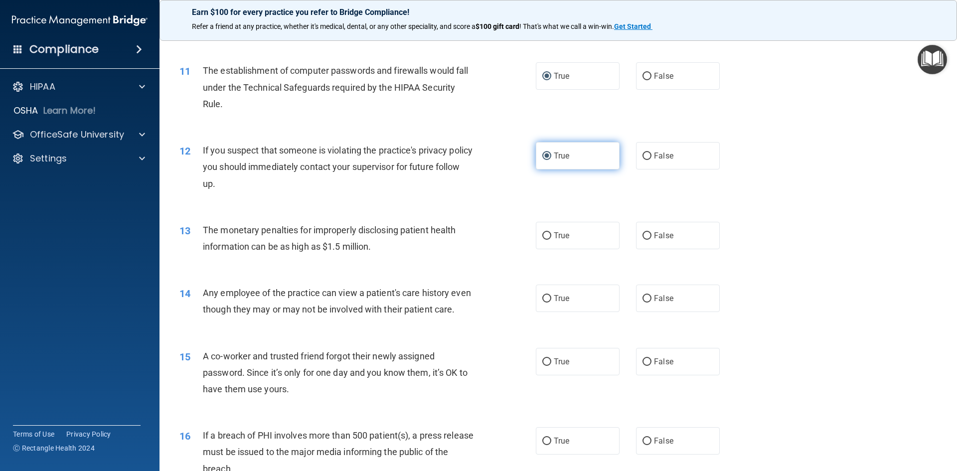
scroll to position [748, 0]
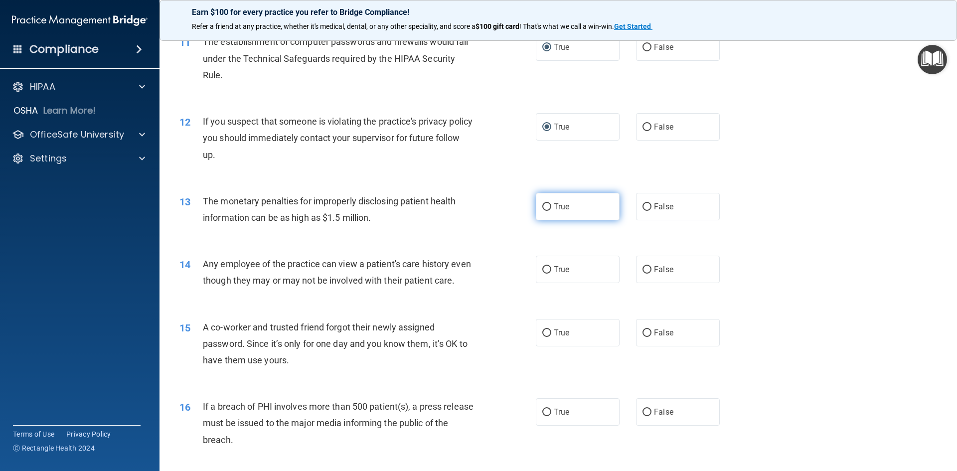
click at [523, 206] on input "True" at bounding box center [546, 206] width 9 height 7
radio input "true"
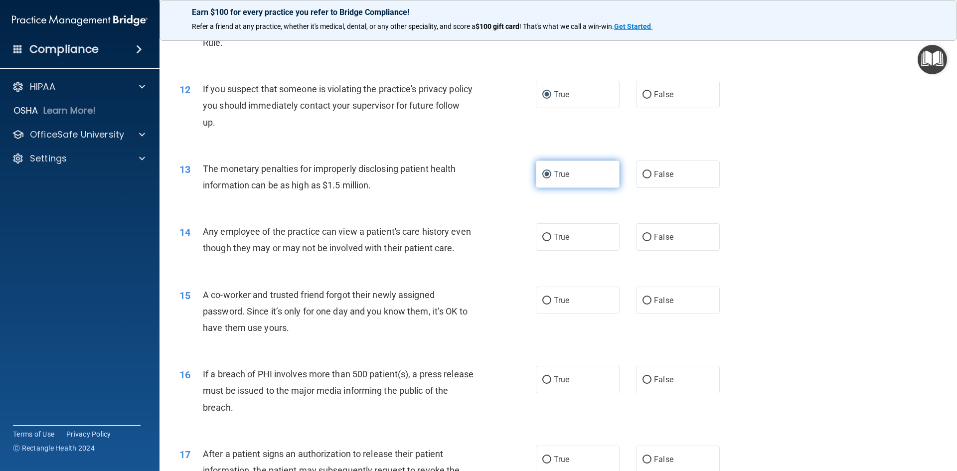
scroll to position [798, 0]
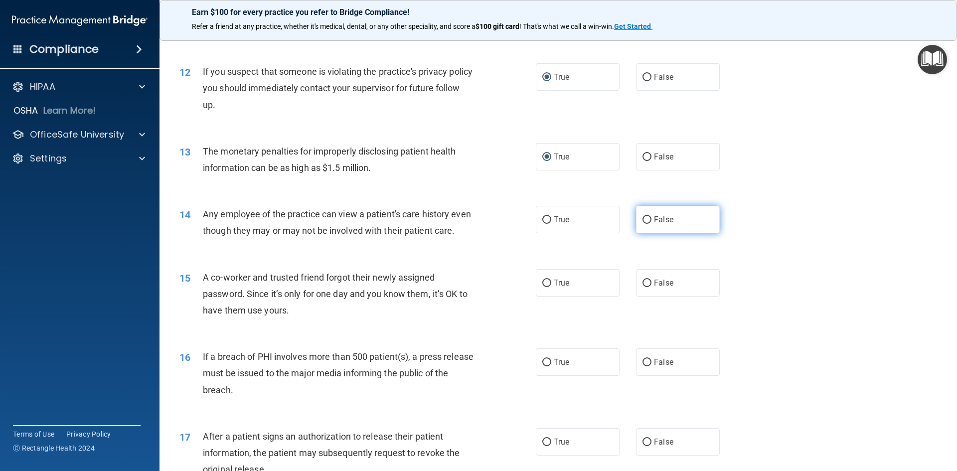
click at [523, 218] on input "False" at bounding box center [647, 219] width 9 height 7
radio input "true"
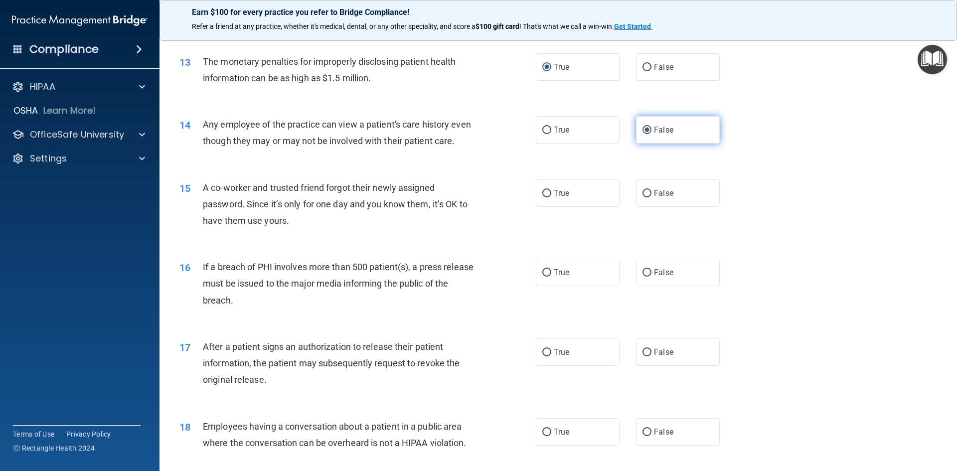
scroll to position [897, 0]
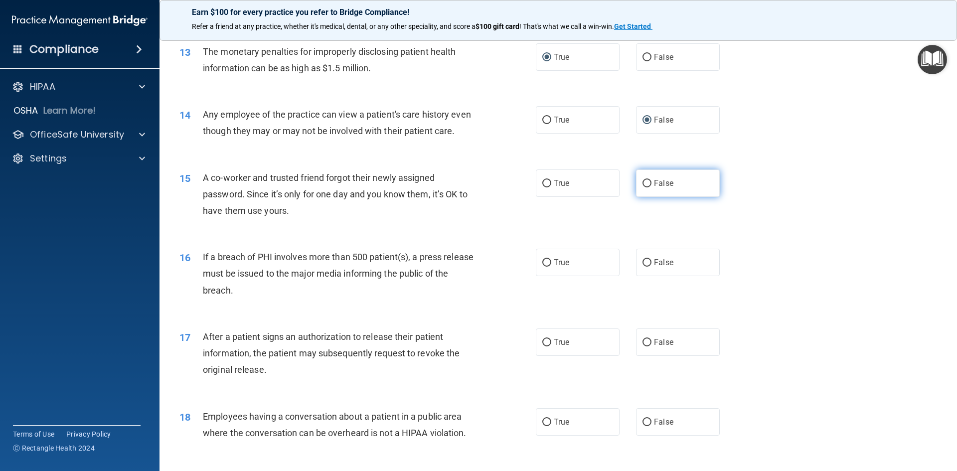
click at [523, 187] on input "False" at bounding box center [647, 183] width 9 height 7
radio input "true"
click at [523, 267] on span "True" at bounding box center [561, 262] width 15 height 9
click at [523, 267] on input "True" at bounding box center [546, 262] width 9 height 7
radio input "true"
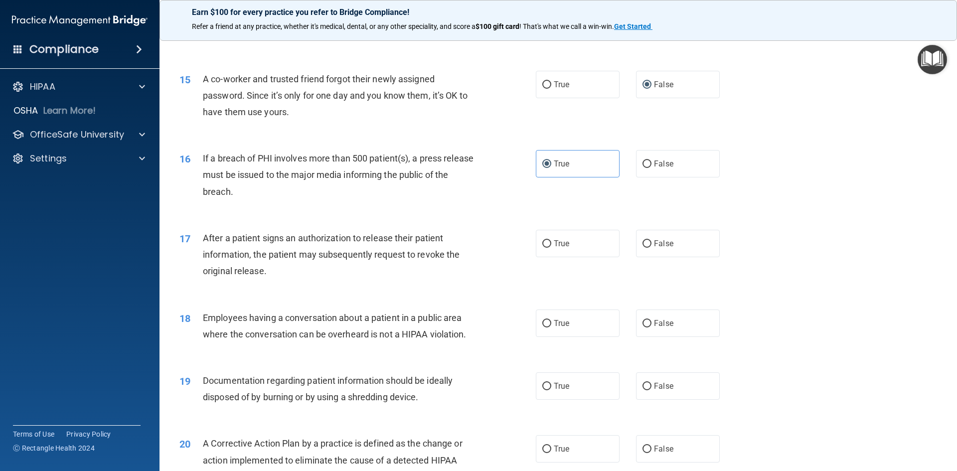
scroll to position [997, 0]
click at [523, 247] on input "True" at bounding box center [546, 242] width 9 height 7
radio input "true"
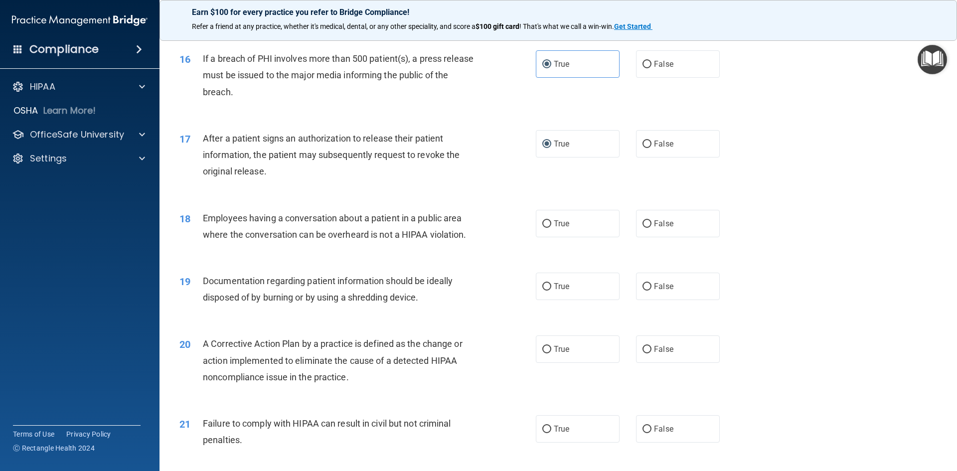
scroll to position [1097, 0]
click at [523, 227] on input "False" at bounding box center [647, 222] width 9 height 7
radio input "true"
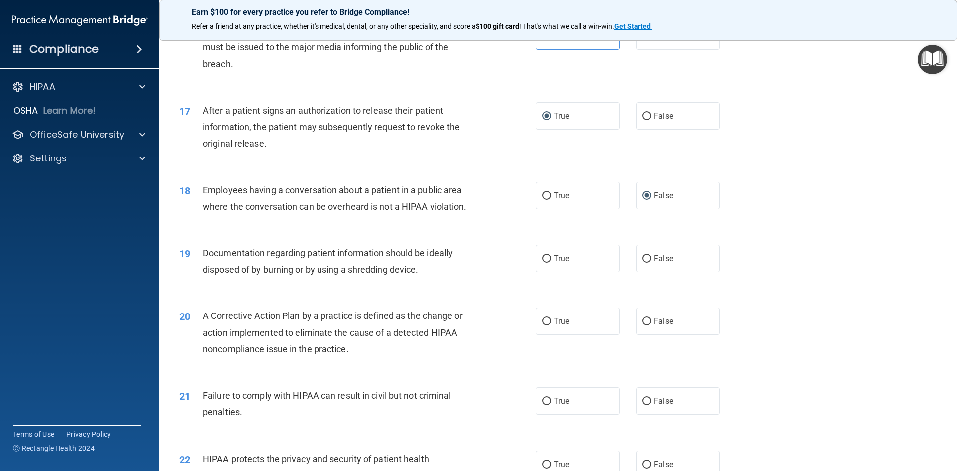
scroll to position [1147, 0]
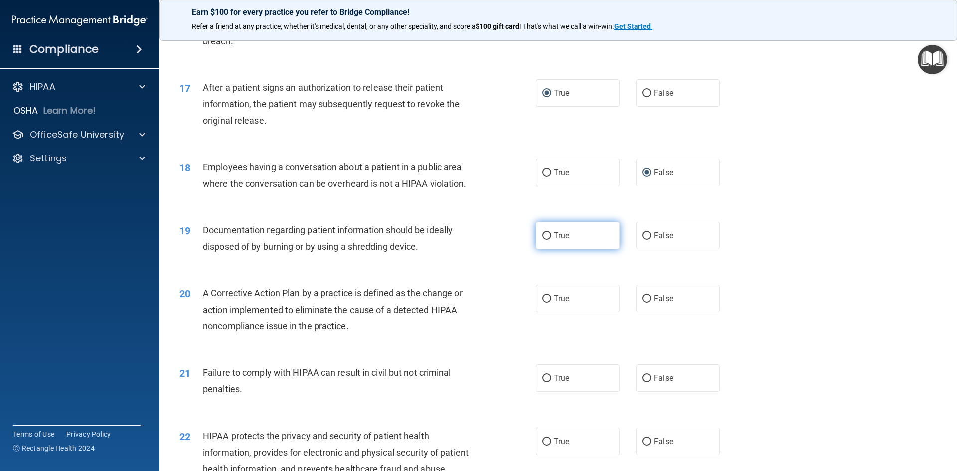
click at [523, 249] on label "True" at bounding box center [578, 235] width 84 height 27
click at [523, 240] on input "True" at bounding box center [546, 235] width 9 height 7
radio input "true"
click at [523, 303] on input "True" at bounding box center [546, 298] width 9 height 7
radio input "true"
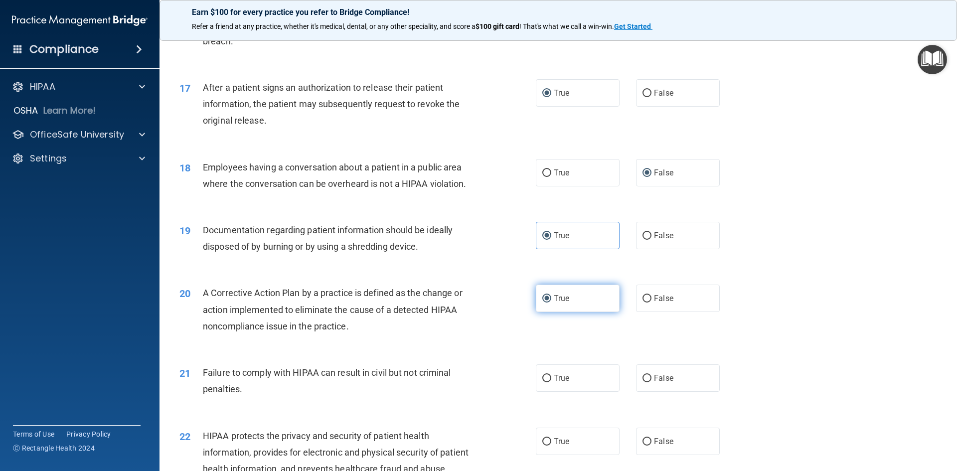
scroll to position [1346, 0]
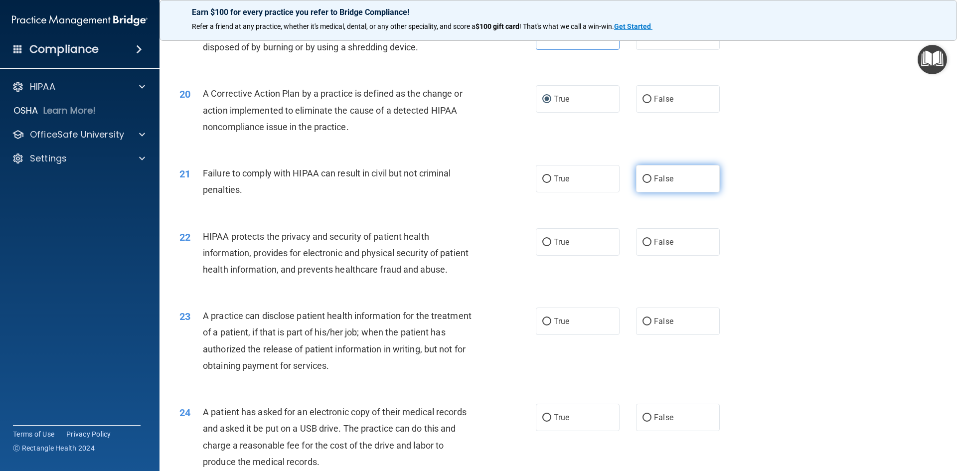
click at [523, 183] on input "False" at bounding box center [647, 179] width 9 height 7
radio input "true"
click at [523, 246] on input "True" at bounding box center [546, 242] width 9 height 7
radio input "true"
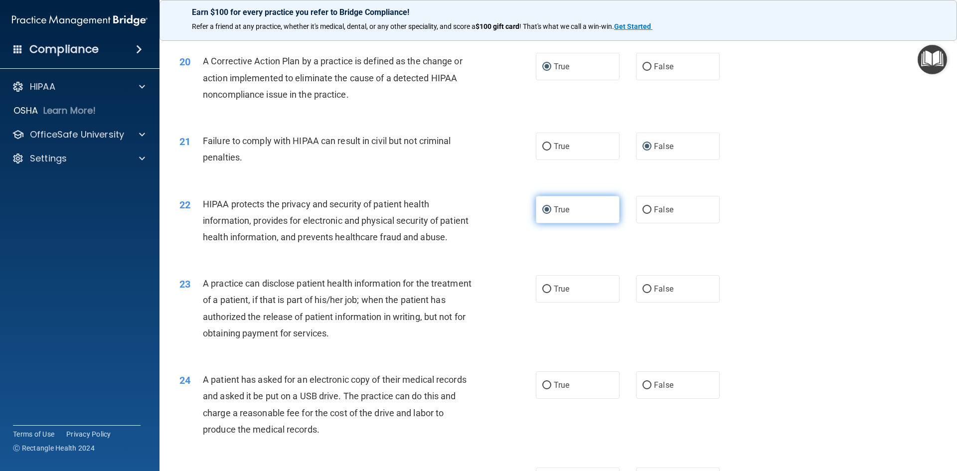
scroll to position [1396, 0]
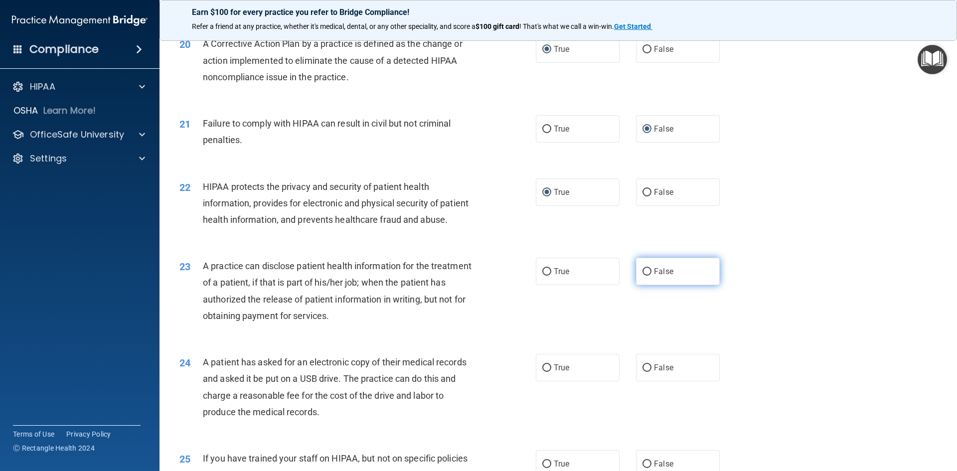
click at [523, 276] on span "False" at bounding box center [663, 271] width 19 height 9
click at [523, 276] on input "False" at bounding box center [647, 271] width 9 height 7
radio input "true"
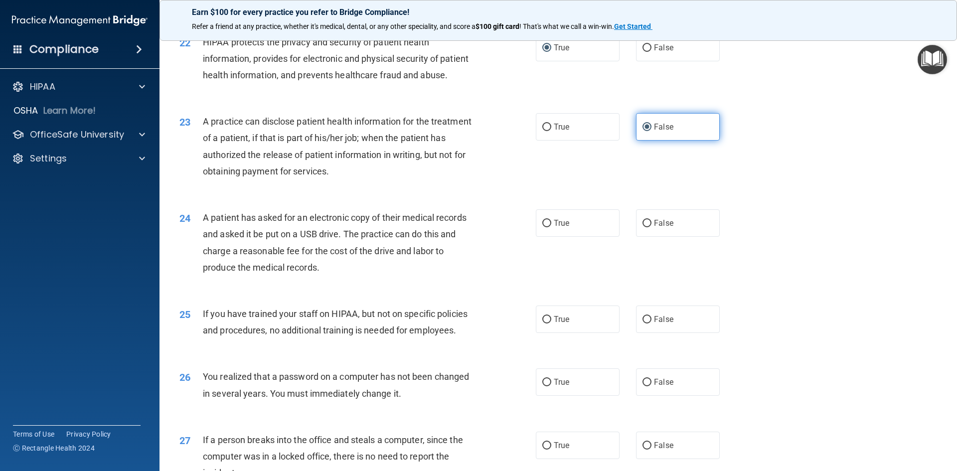
scroll to position [1546, 0]
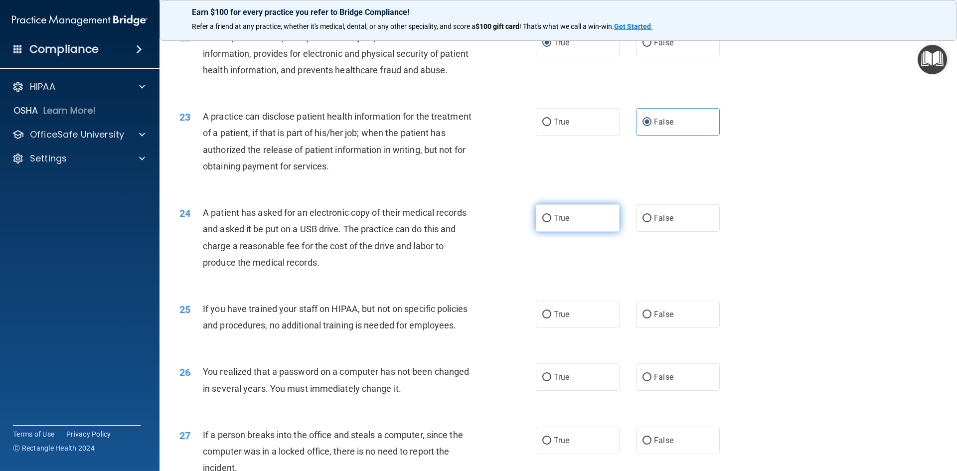
click at [523, 222] on input "True" at bounding box center [546, 218] width 9 height 7
radio input "true"
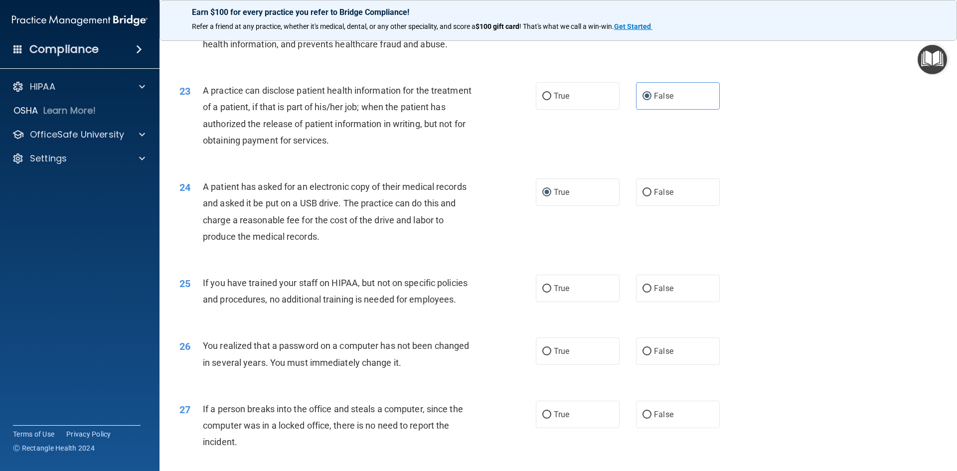
scroll to position [1645, 0]
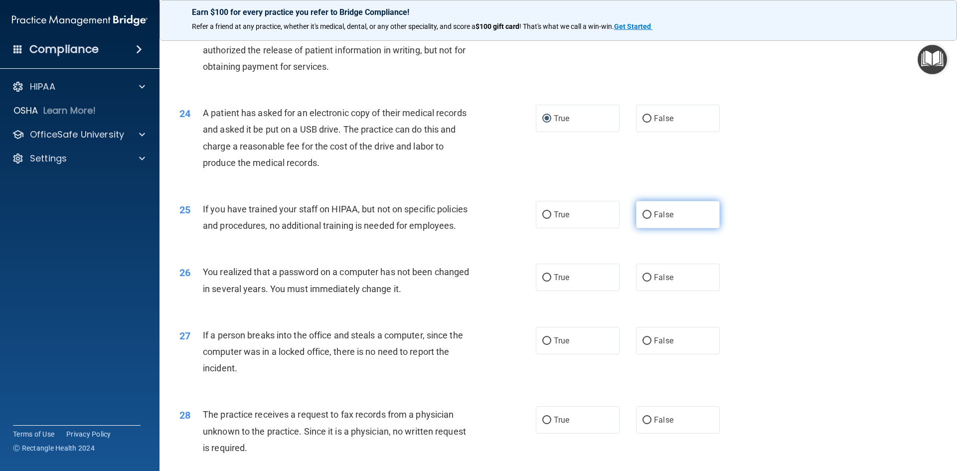
click at [523, 219] on input "False" at bounding box center [647, 214] width 9 height 7
radio input "true"
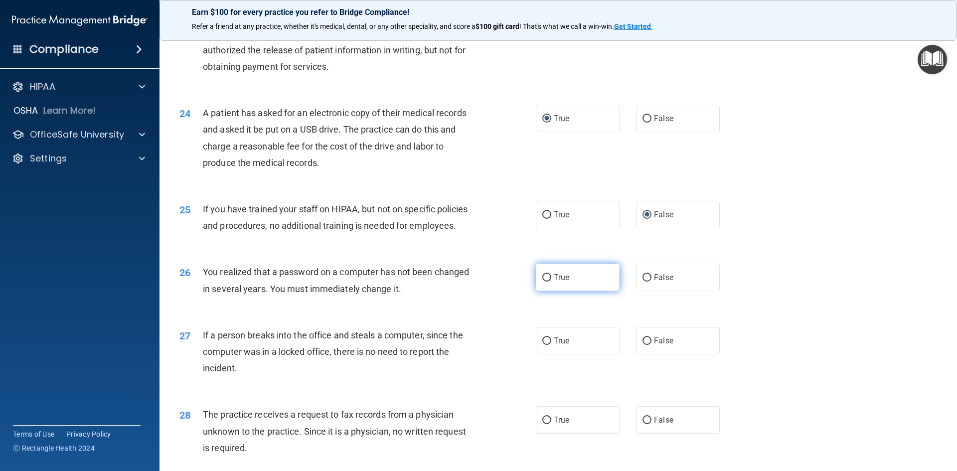
click at [523, 282] on input "True" at bounding box center [546, 277] width 9 height 7
radio input "true"
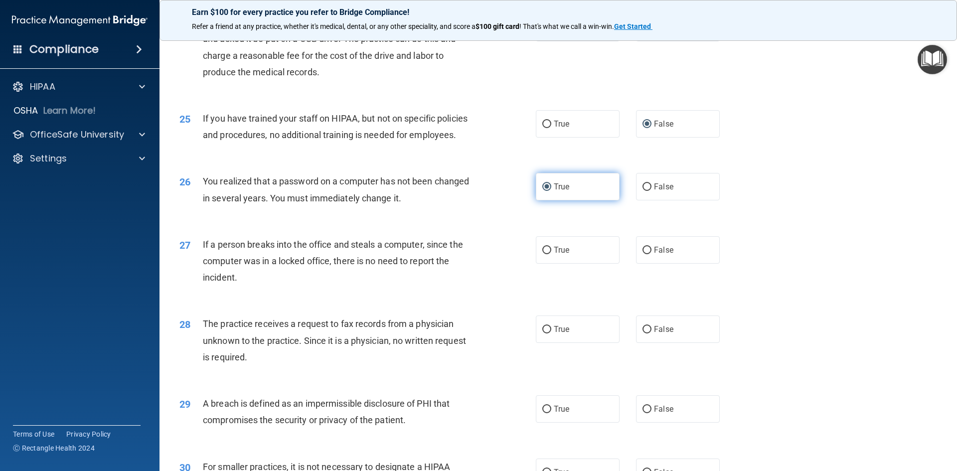
scroll to position [1745, 0]
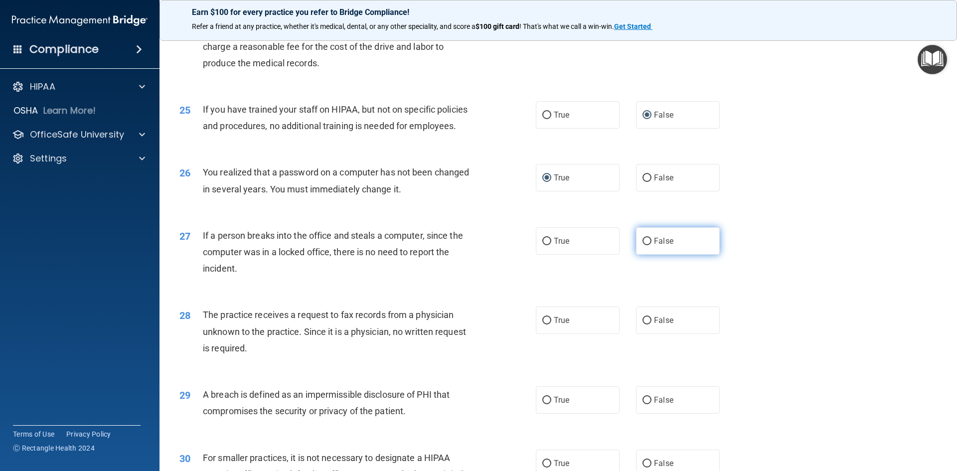
click at [523, 255] on label "False" at bounding box center [678, 240] width 84 height 27
click at [523, 245] on input "False" at bounding box center [647, 241] width 9 height 7
radio input "true"
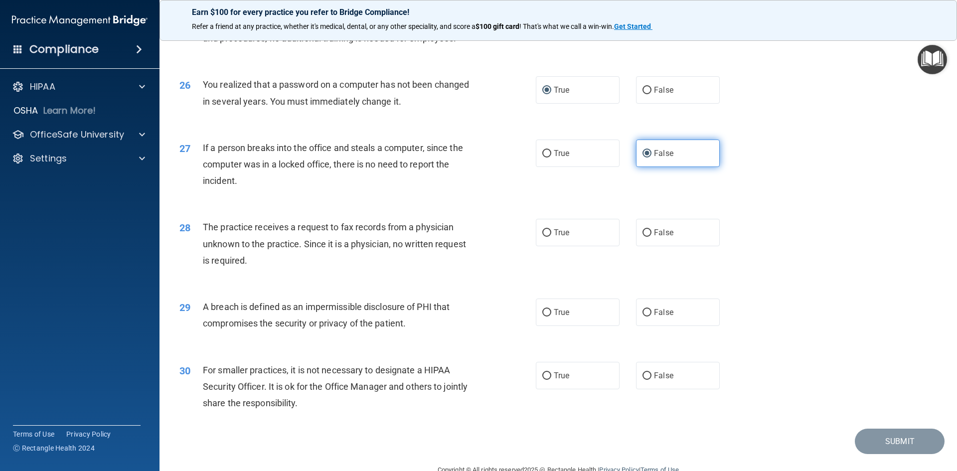
scroll to position [1845, 0]
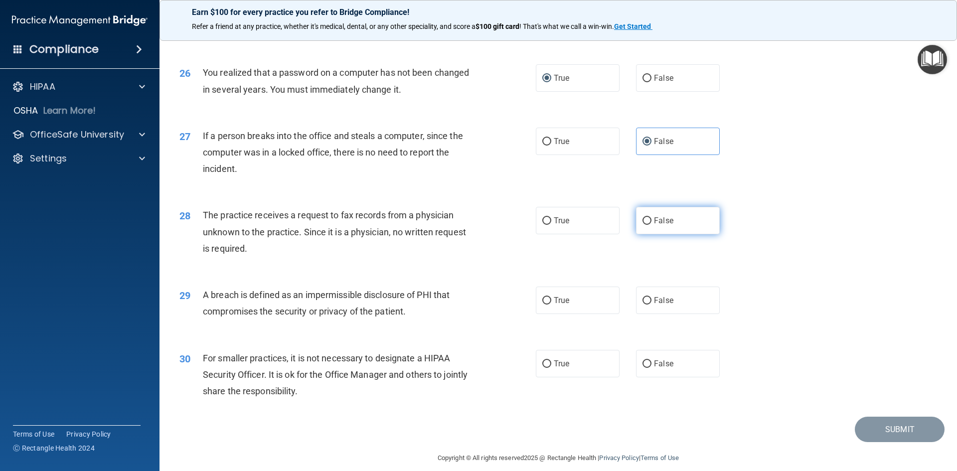
click at [523, 225] on input "False" at bounding box center [647, 220] width 9 height 7
radio input "true"
drag, startPoint x: 546, startPoint y: 334, endPoint x: 588, endPoint y: 364, distance: 52.5
click at [523, 314] on label "True" at bounding box center [578, 300] width 84 height 27
click at [523, 305] on input "True" at bounding box center [546, 300] width 9 height 7
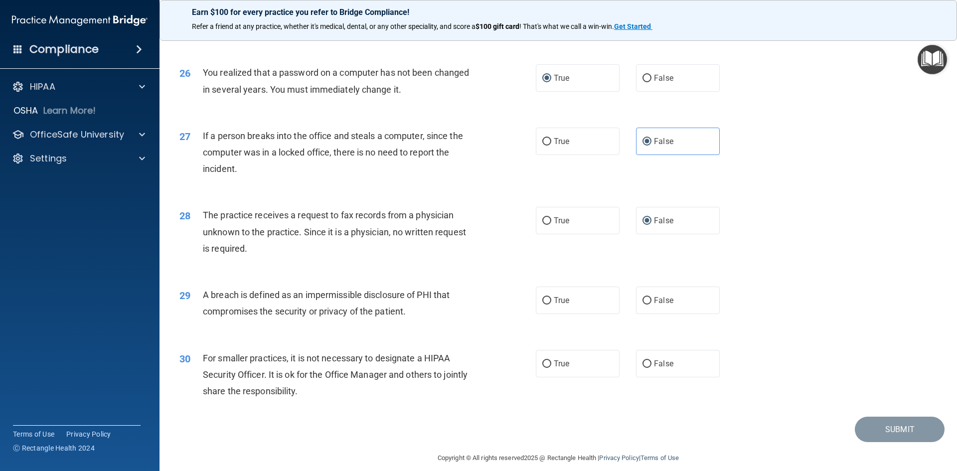
radio input "true"
click at [523, 377] on label "False" at bounding box center [678, 363] width 84 height 27
click at [523, 368] on input "False" at bounding box center [647, 363] width 9 height 7
radio input "true"
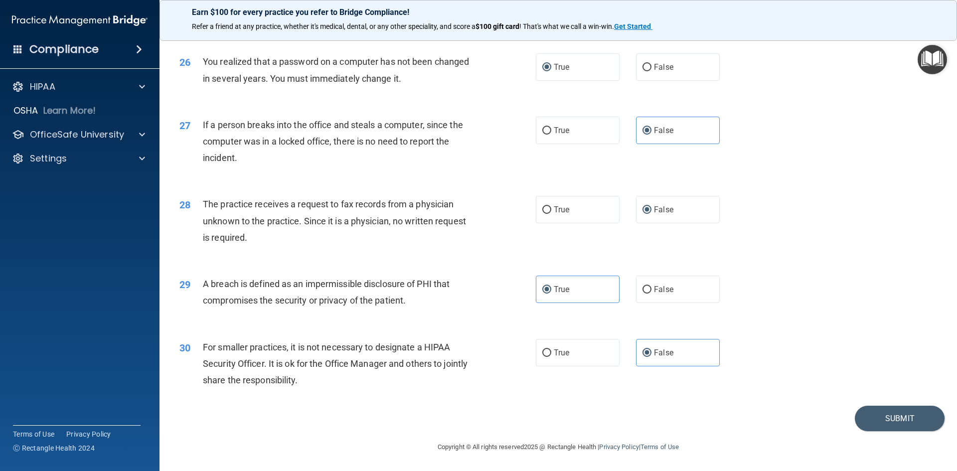
scroll to position [1889, 0]
click at [523, 411] on button "Submit" at bounding box center [900, 418] width 90 height 25
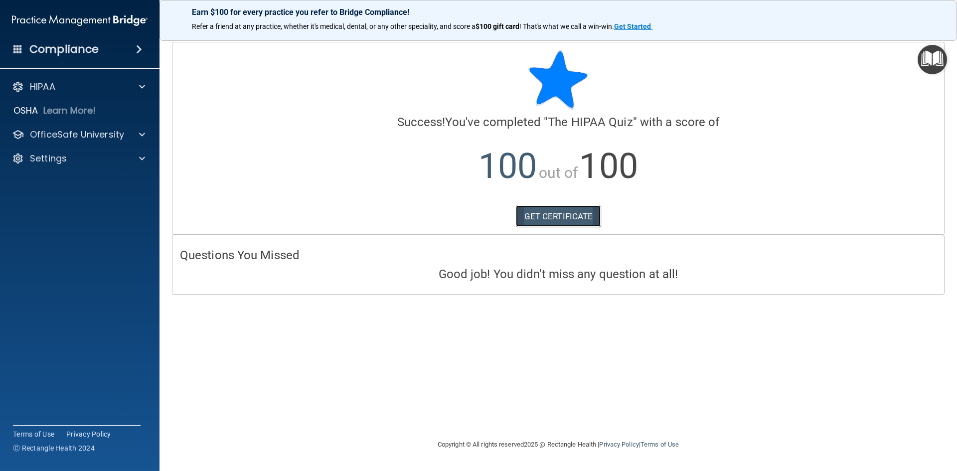
click at [523, 224] on link "GET CERTIFICATE" at bounding box center [558, 216] width 85 height 22
click at [80, 126] on div "OfficeSafe University" at bounding box center [80, 135] width 160 height 20
click at [80, 130] on p "OfficeSafe University" at bounding box center [77, 135] width 94 height 12
click at [80, 148] on ul "HIPAA Training OSHA Training Continuing Education" at bounding box center [80, 181] width 180 height 72
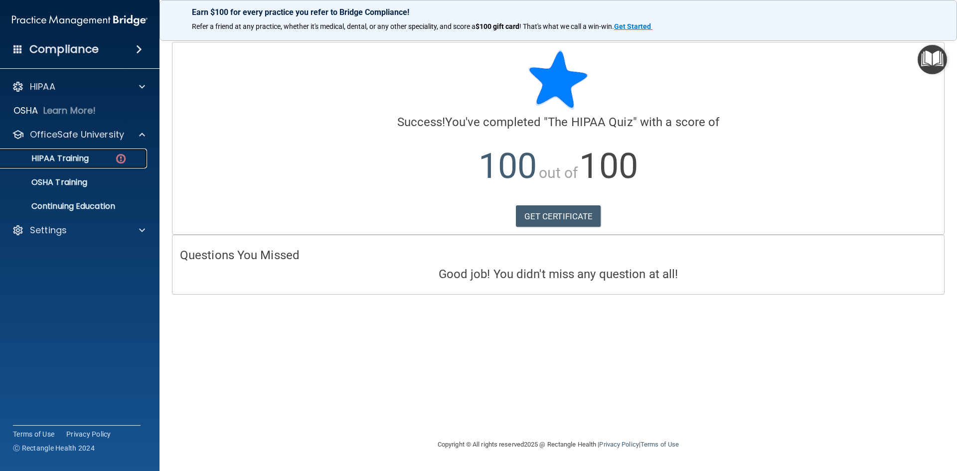
click at [80, 155] on p "HIPAA Training" at bounding box center [47, 159] width 82 height 10
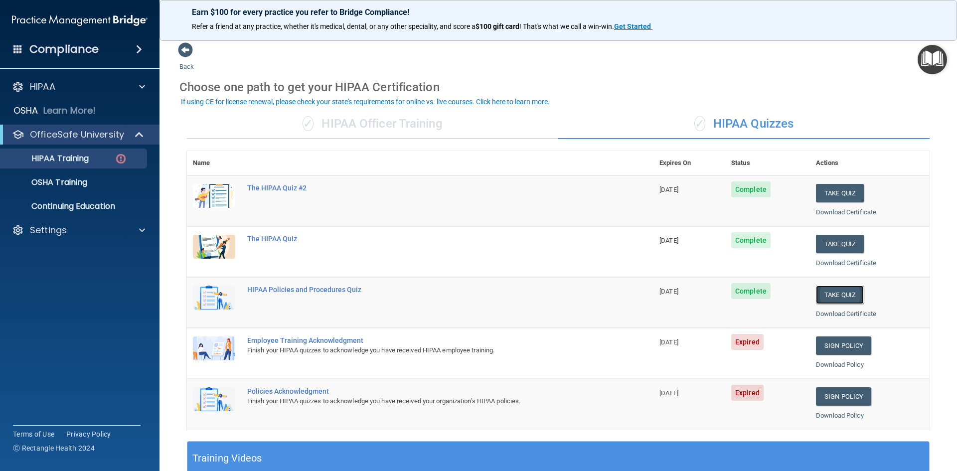
click at [523, 292] on button "Take Quiz" at bounding box center [840, 295] width 48 height 18
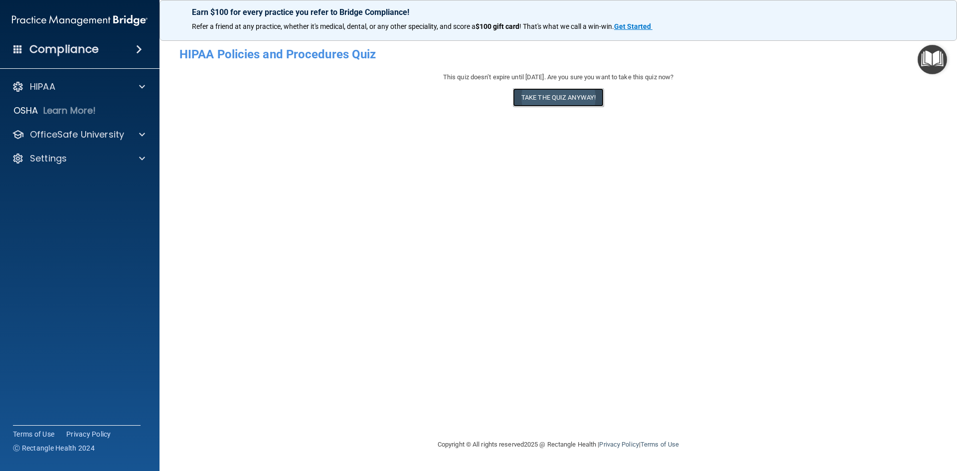
click at [523, 94] on button "Take the quiz anyway!" at bounding box center [558, 97] width 91 height 18
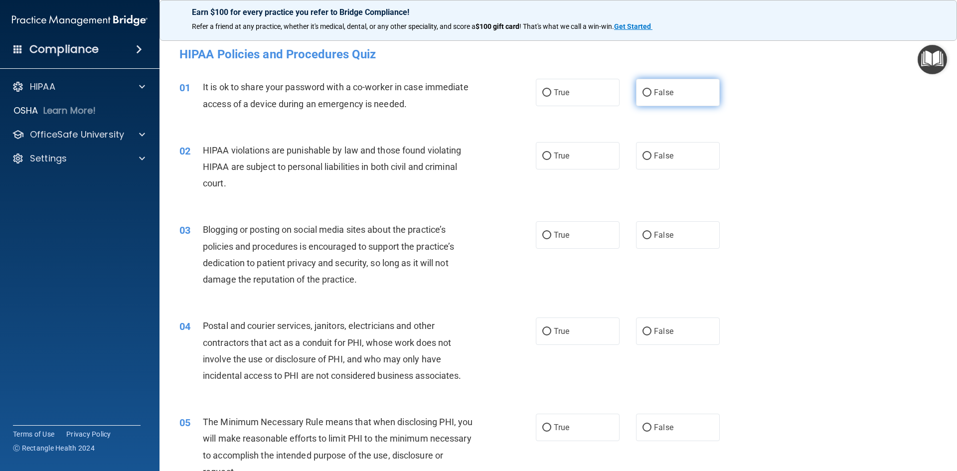
click at [523, 97] on label "False" at bounding box center [678, 92] width 84 height 27
click at [523, 97] on input "False" at bounding box center [647, 92] width 9 height 7
radio input "true"
click at [523, 159] on input "True" at bounding box center [546, 156] width 9 height 7
radio input "true"
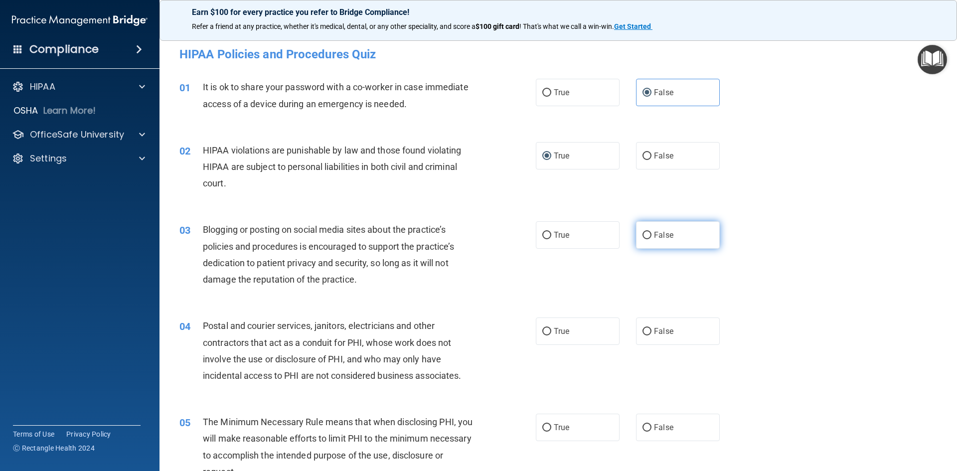
click at [523, 233] on input "False" at bounding box center [647, 235] width 9 height 7
radio input "true"
click at [523, 341] on label "True" at bounding box center [578, 331] width 84 height 27
click at [523, 336] on input "True" at bounding box center [546, 331] width 9 height 7
radio input "true"
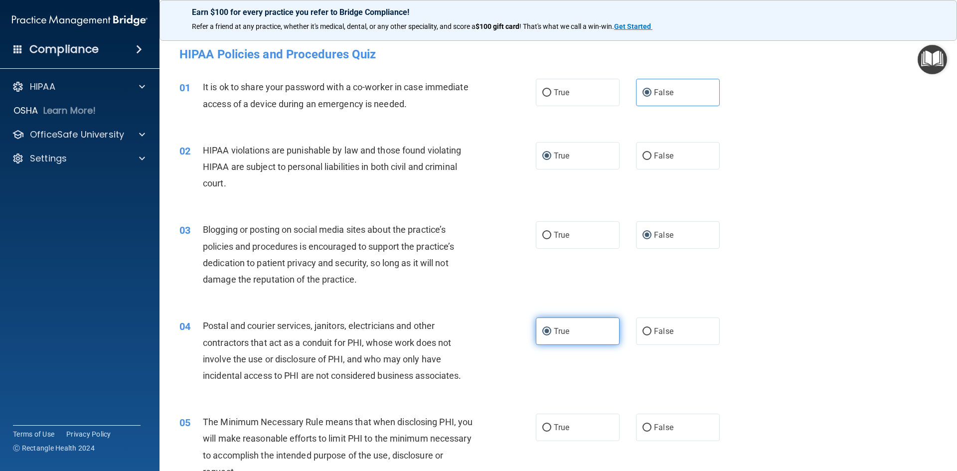
scroll to position [199, 0]
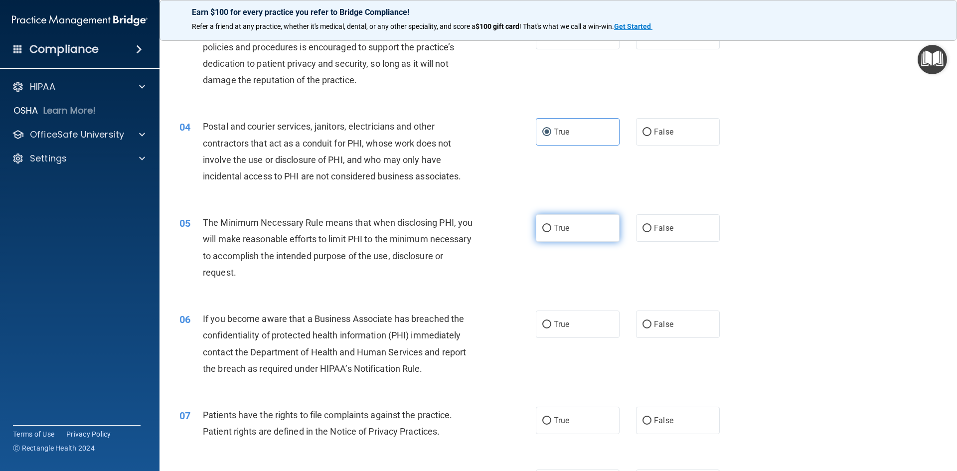
click at [523, 236] on label "True" at bounding box center [578, 227] width 84 height 27
click at [523, 232] on input "True" at bounding box center [546, 228] width 9 height 7
radio input "true"
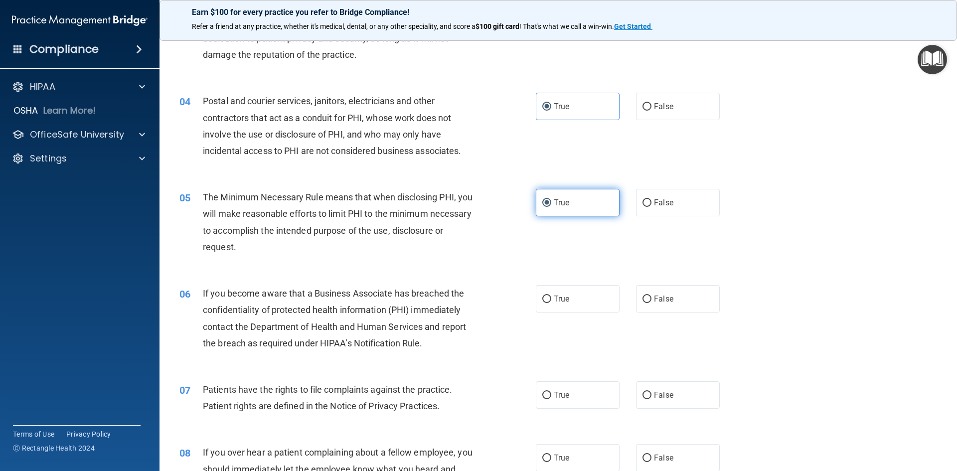
scroll to position [249, 0]
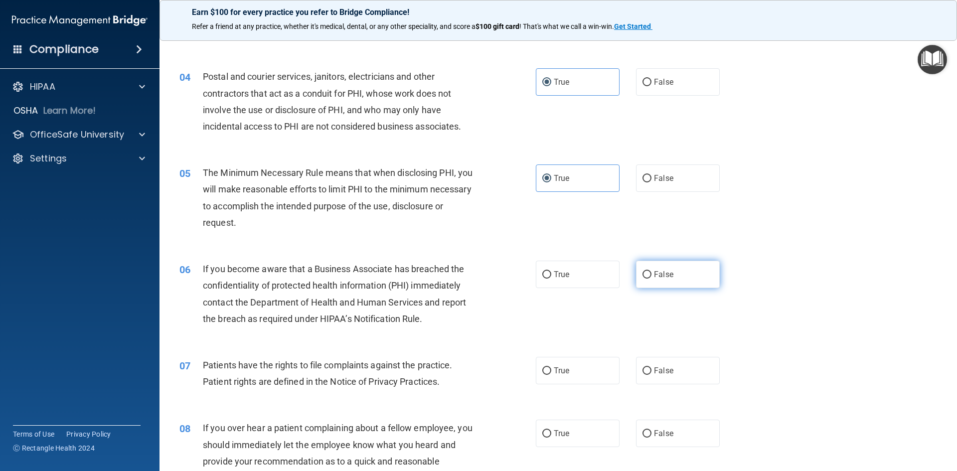
click at [523, 281] on label "False" at bounding box center [678, 274] width 84 height 27
click at [523, 279] on input "False" at bounding box center [647, 274] width 9 height 7
radio input "true"
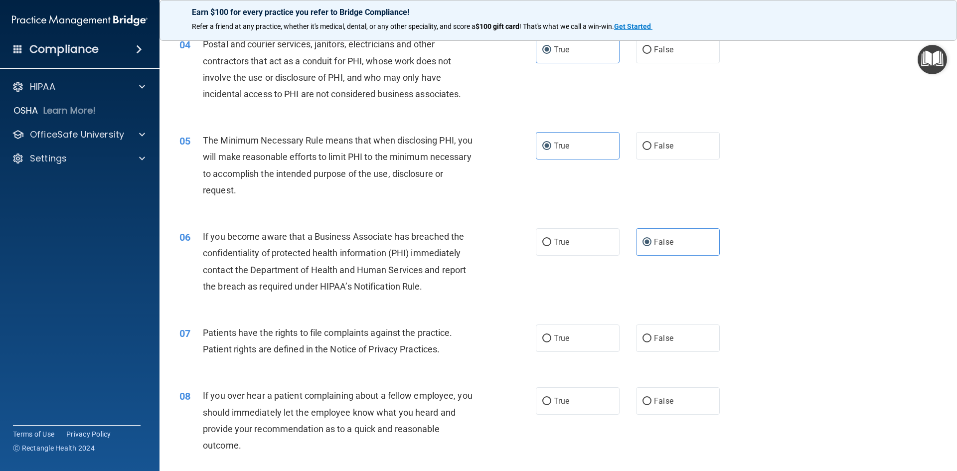
scroll to position [299, 0]
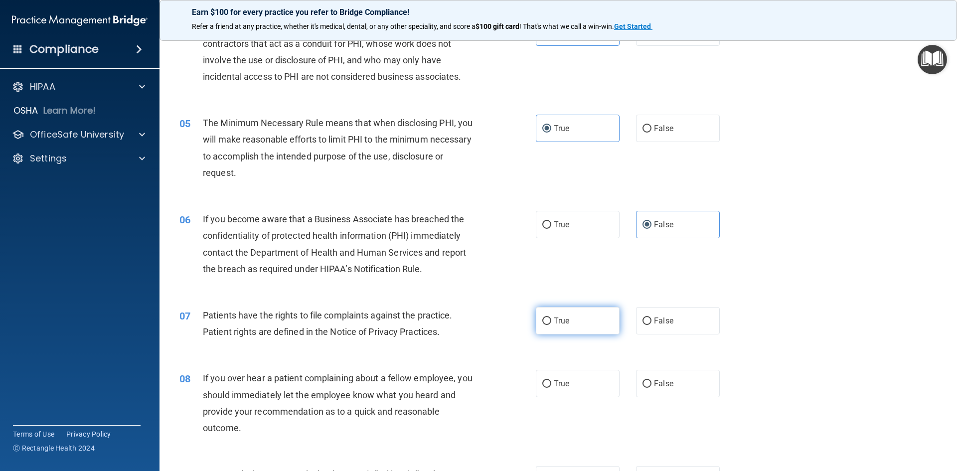
click at [523, 319] on input "True" at bounding box center [546, 321] width 9 height 7
radio input "true"
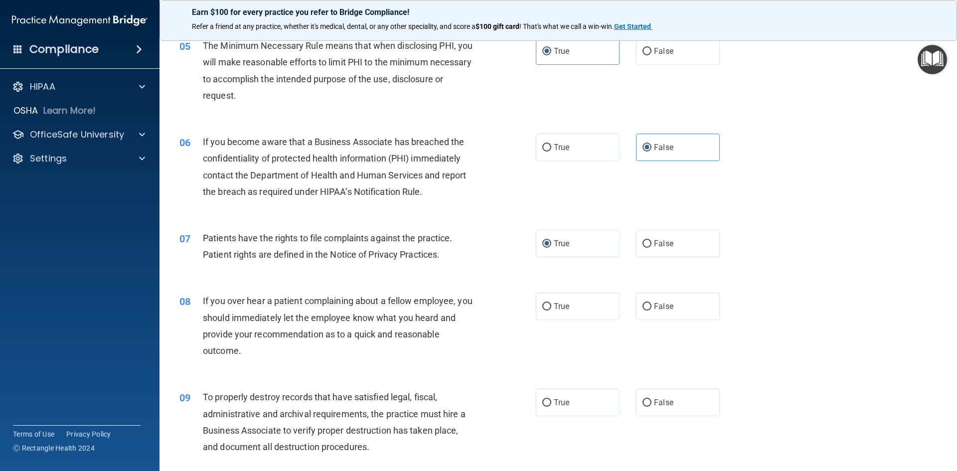
scroll to position [399, 0]
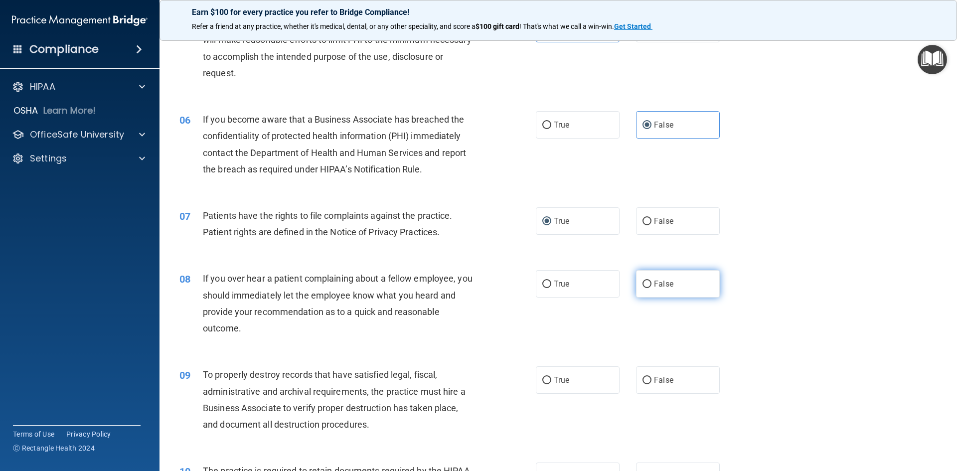
click at [523, 288] on input "False" at bounding box center [647, 284] width 9 height 7
radio input "true"
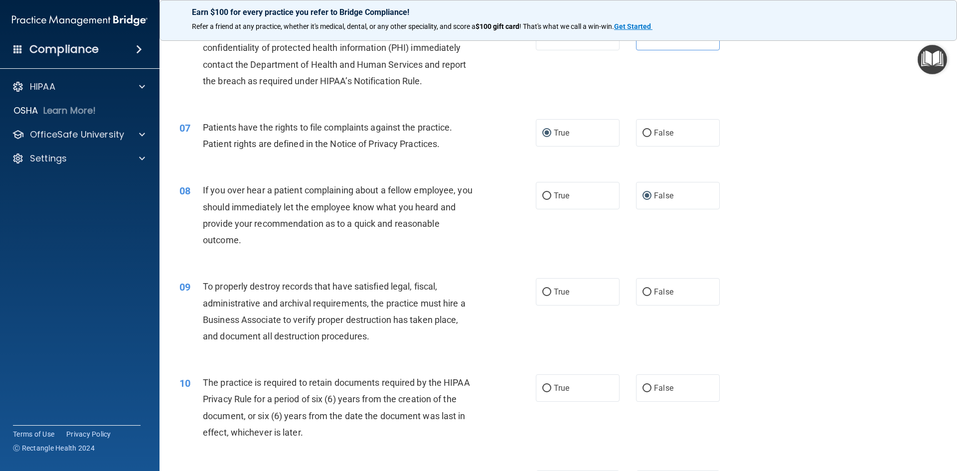
scroll to position [499, 0]
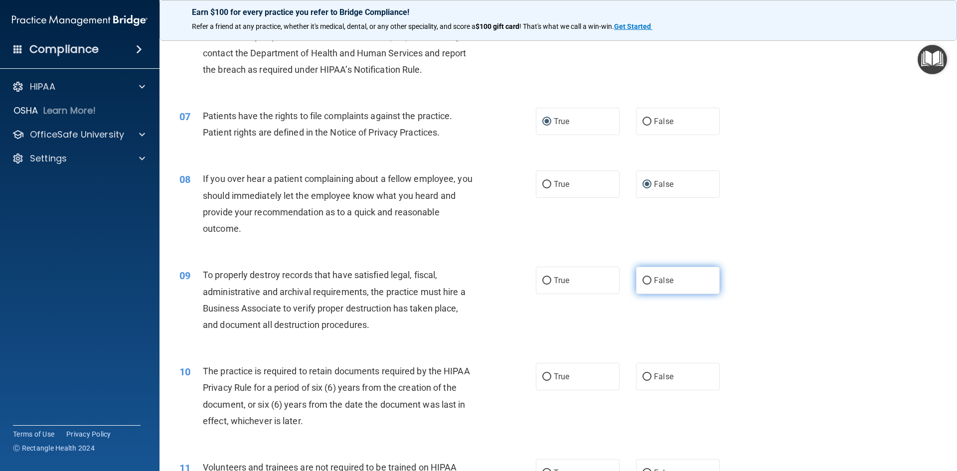
click at [523, 276] on label "False" at bounding box center [678, 280] width 84 height 27
click at [523, 277] on input "False" at bounding box center [647, 280] width 9 height 7
radio input "true"
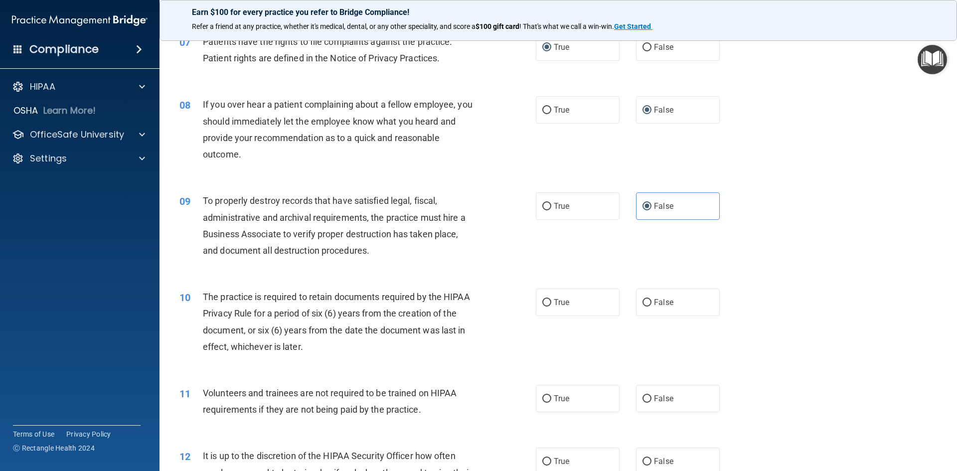
scroll to position [598, 0]
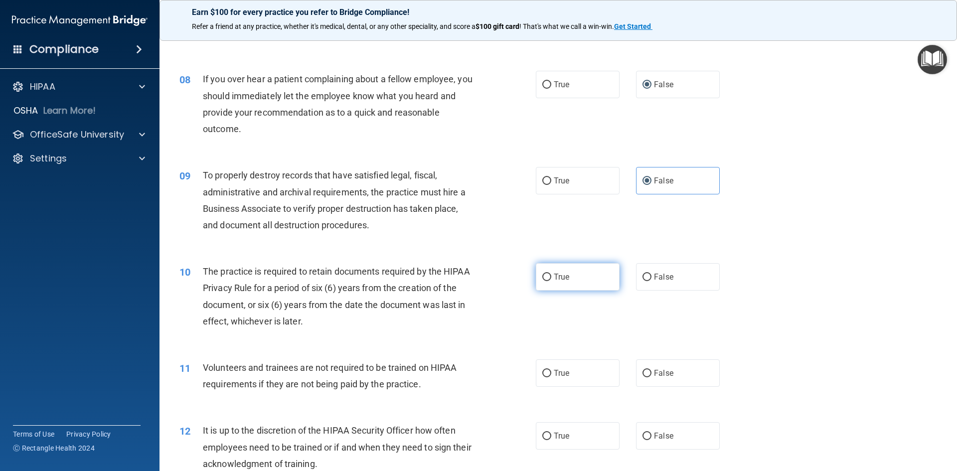
click at [523, 279] on input "True" at bounding box center [546, 277] width 9 height 7
radio input "true"
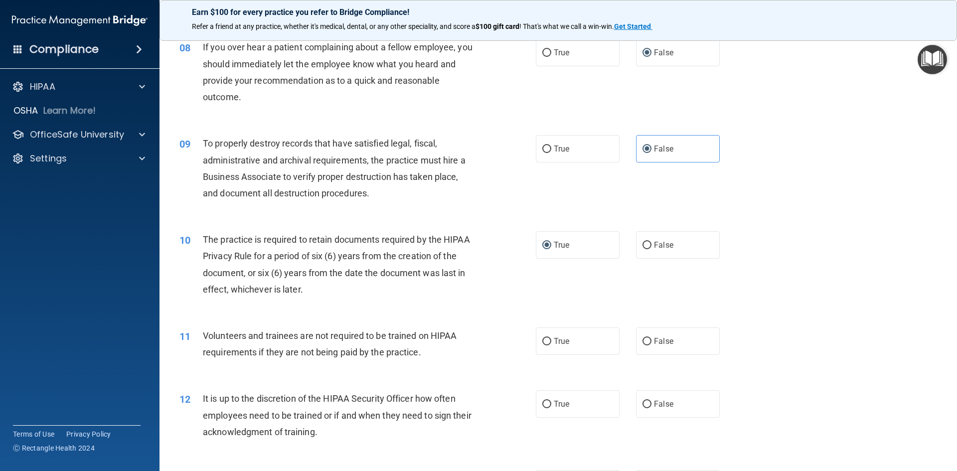
scroll to position [648, 0]
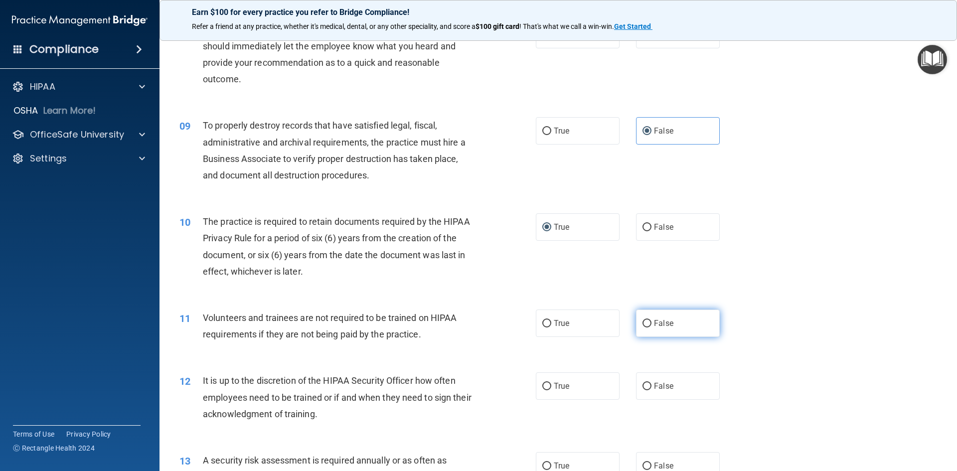
click at [523, 321] on input "False" at bounding box center [647, 323] width 9 height 7
radio input "true"
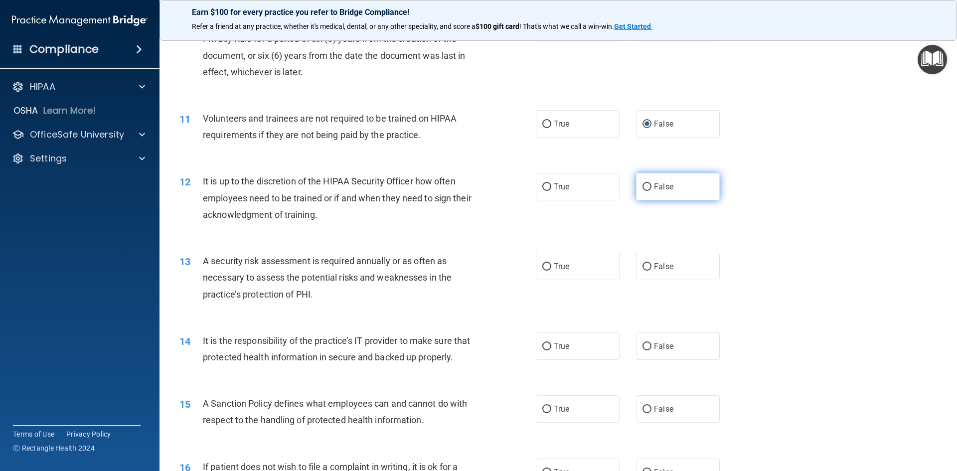
click at [523, 185] on input "False" at bounding box center [647, 186] width 9 height 7
radio input "true"
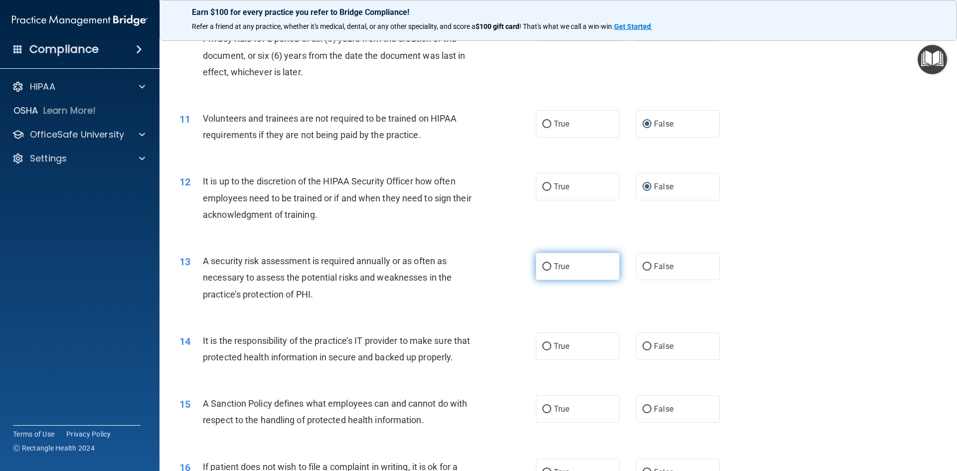
click at [523, 265] on label "True" at bounding box center [578, 266] width 84 height 27
click at [523, 265] on input "True" at bounding box center [546, 266] width 9 height 7
radio input "true"
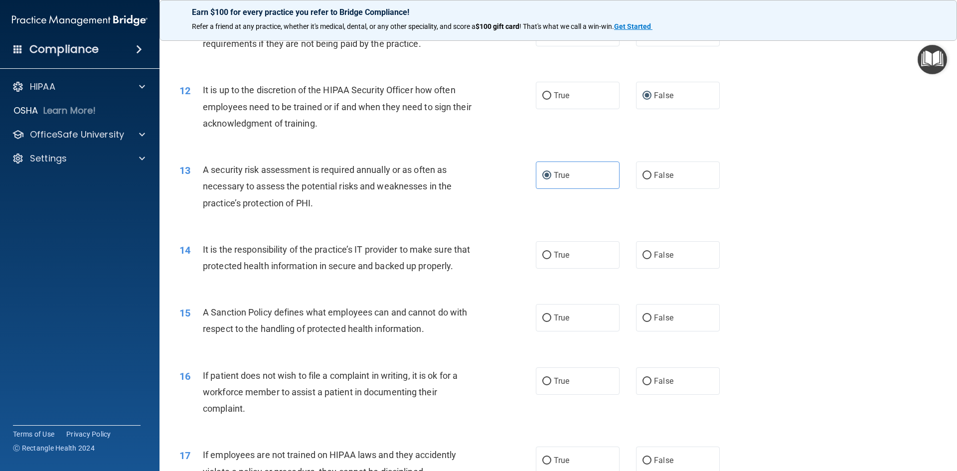
scroll to position [947, 0]
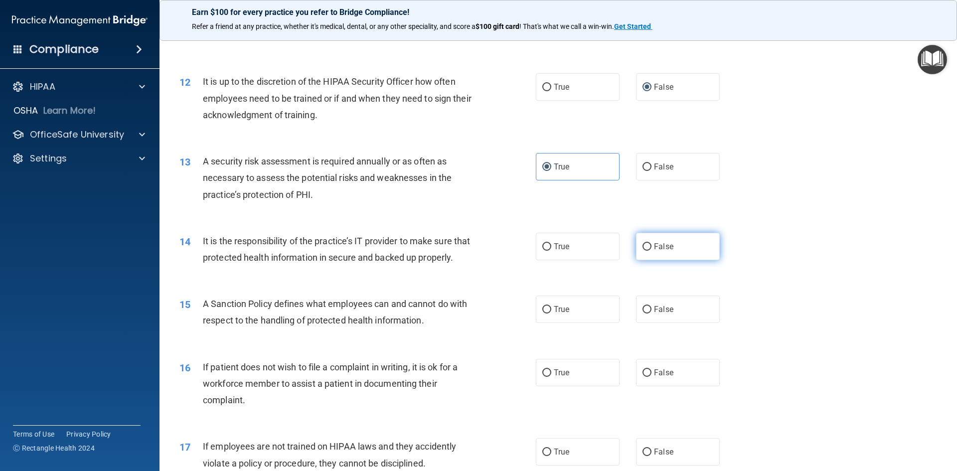
click at [523, 250] on label "False" at bounding box center [678, 246] width 84 height 27
click at [523, 250] on input "False" at bounding box center [647, 246] width 9 height 7
radio input "true"
click at [523, 323] on label "False" at bounding box center [678, 309] width 84 height 27
click at [523, 314] on input "False" at bounding box center [647, 309] width 9 height 7
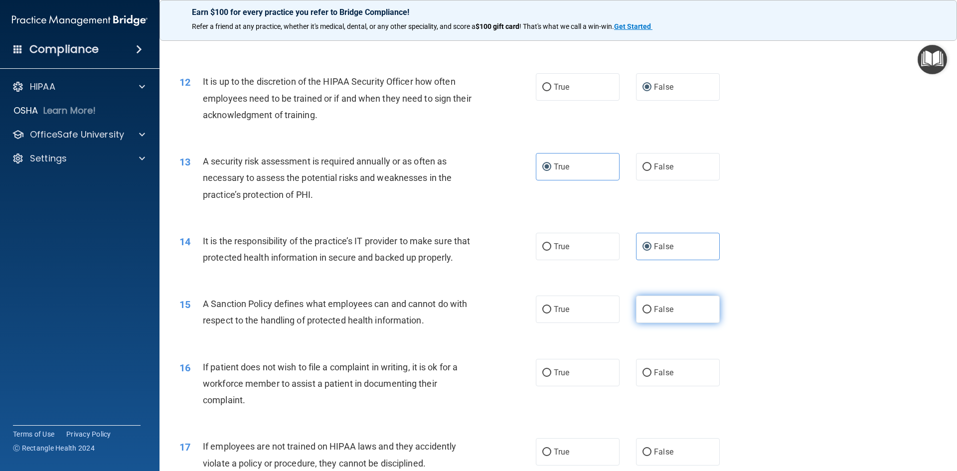
radio input "true"
click at [523, 377] on input "True" at bounding box center [546, 372] width 9 height 7
radio input "true"
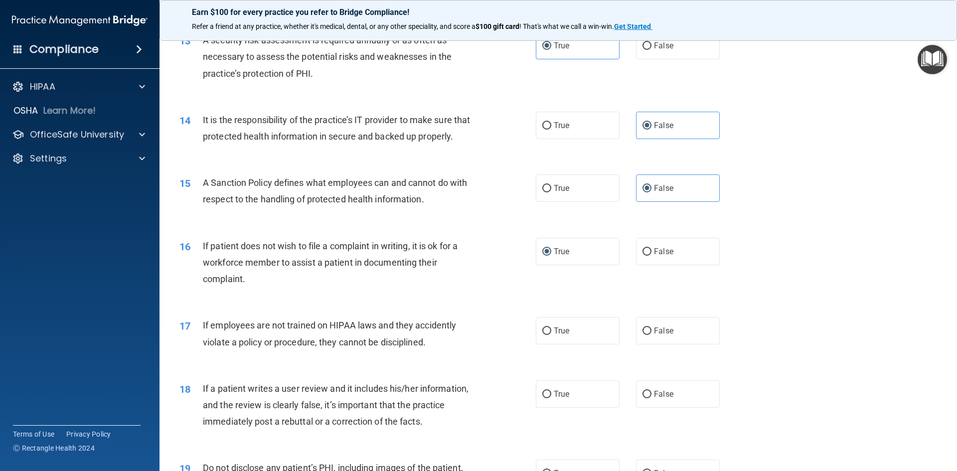
scroll to position [1147, 0]
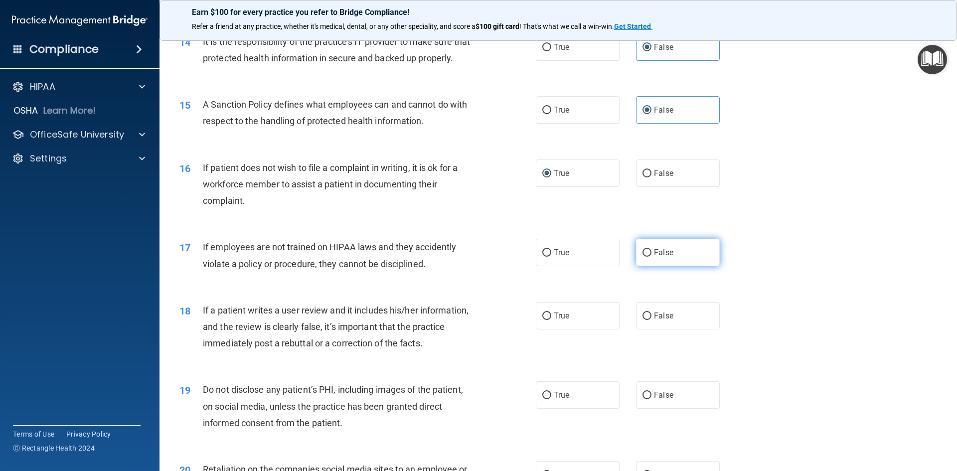
click at [523, 257] on input "False" at bounding box center [647, 252] width 9 height 7
radio input "true"
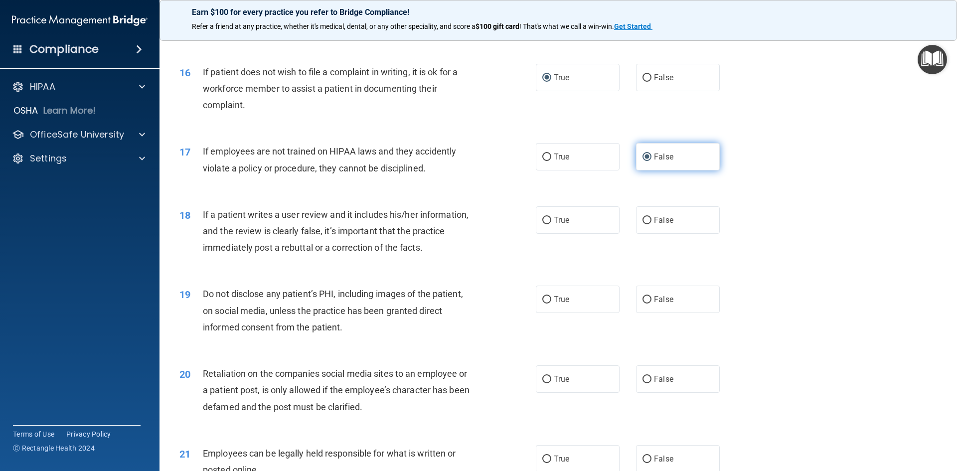
scroll to position [1246, 0]
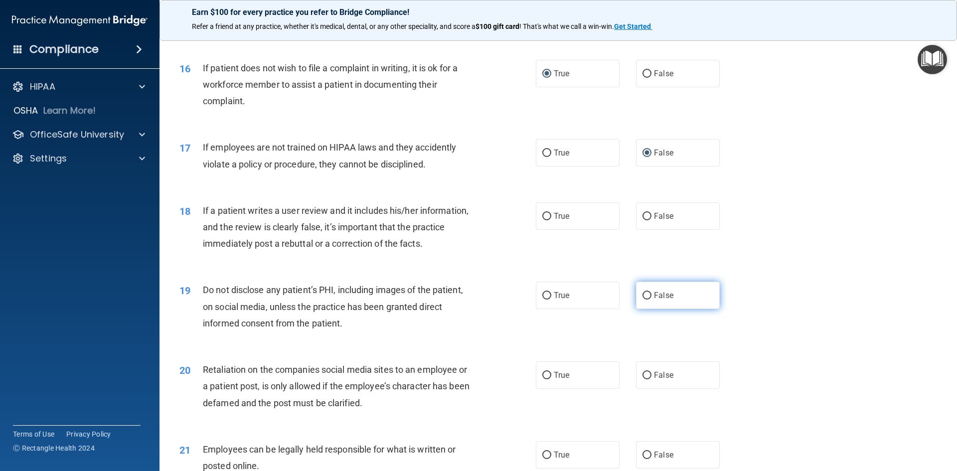
click at [523, 309] on label "False" at bounding box center [678, 295] width 84 height 27
click at [523, 300] on input "False" at bounding box center [647, 295] width 9 height 7
radio input "true"
click at [523, 220] on input "False" at bounding box center [647, 216] width 9 height 7
radio input "true"
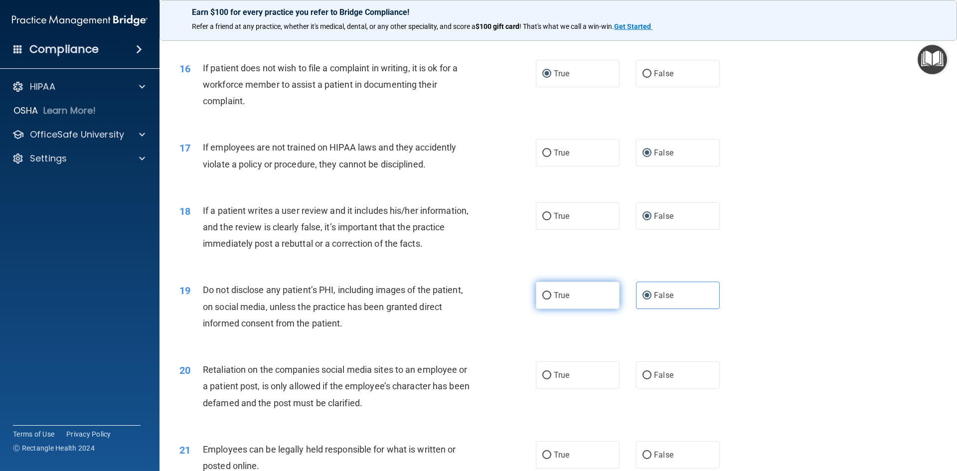
click at [523, 303] on label "True" at bounding box center [578, 295] width 84 height 27
click at [523, 300] on input "True" at bounding box center [546, 295] width 9 height 7
radio input "true"
radio input "false"
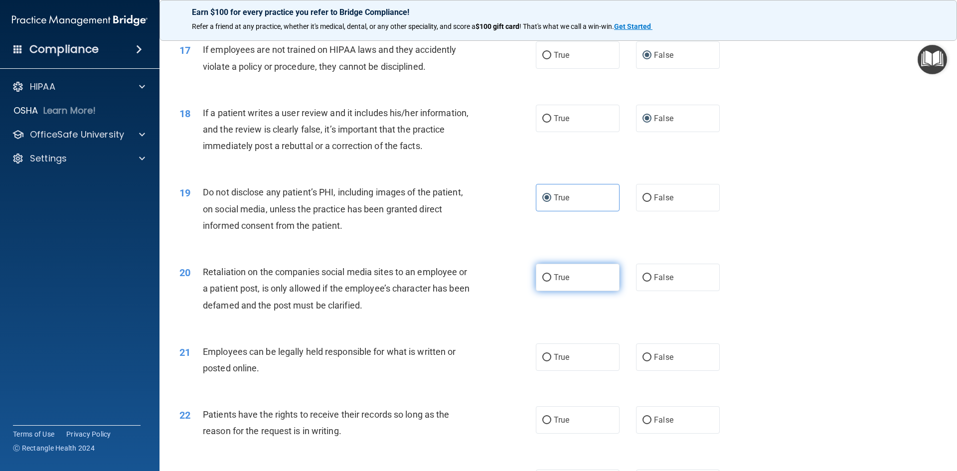
scroll to position [1346, 0]
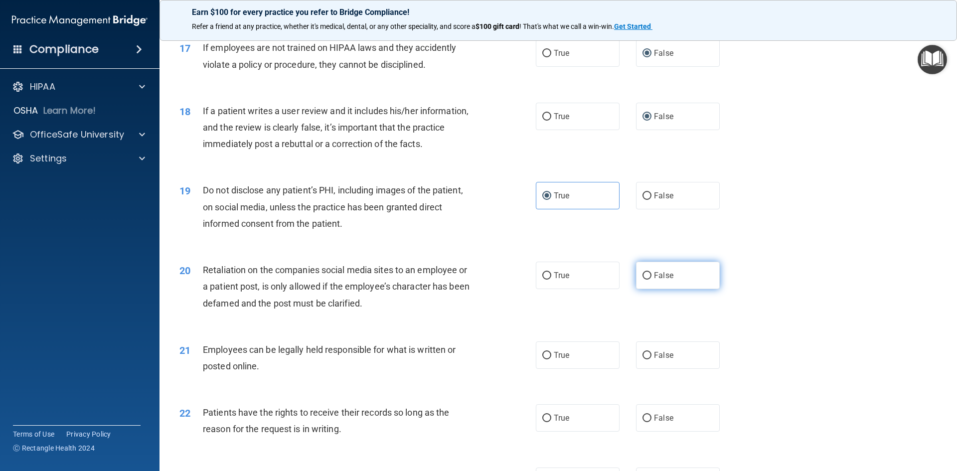
click at [523, 280] on input "False" at bounding box center [647, 275] width 9 height 7
radio input "true"
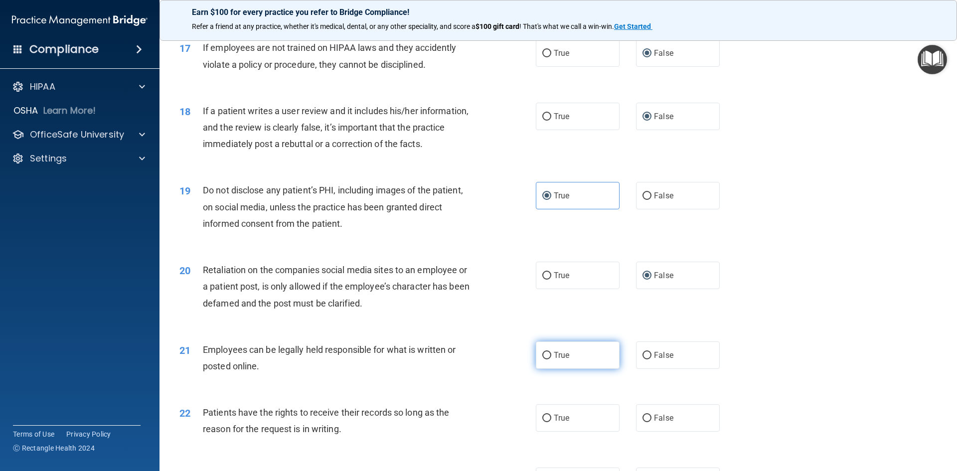
click at [523, 359] on input "True" at bounding box center [546, 355] width 9 height 7
radio input "true"
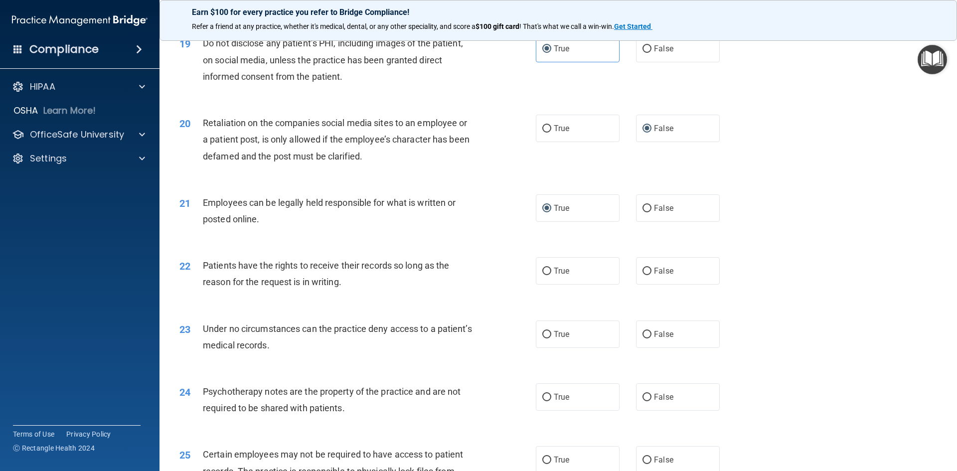
scroll to position [1496, 0]
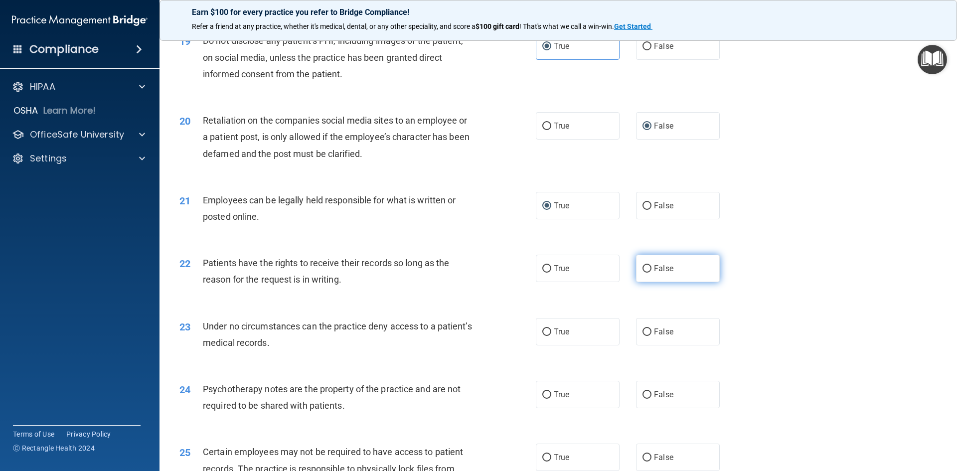
click at [523, 273] on input "False" at bounding box center [647, 268] width 9 height 7
radio input "true"
click at [523, 336] on input "False" at bounding box center [647, 332] width 9 height 7
radio input "true"
click at [523, 399] on input "True" at bounding box center [546, 394] width 9 height 7
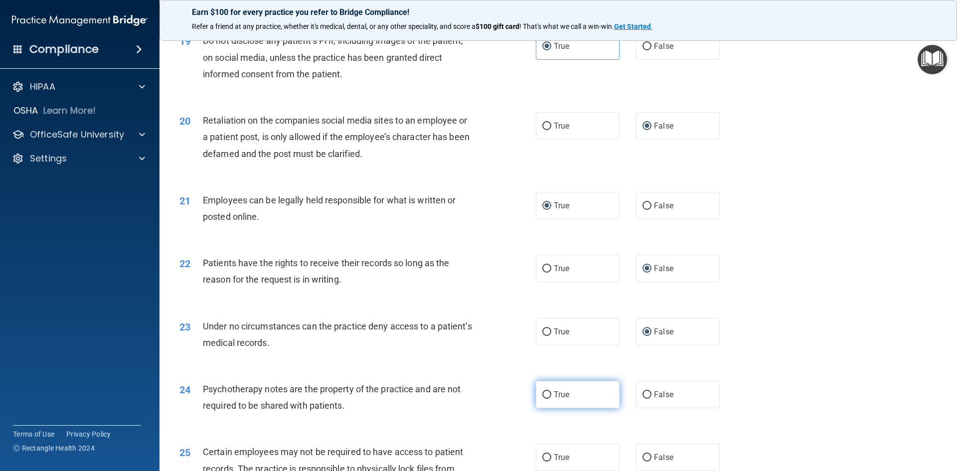
radio input "true"
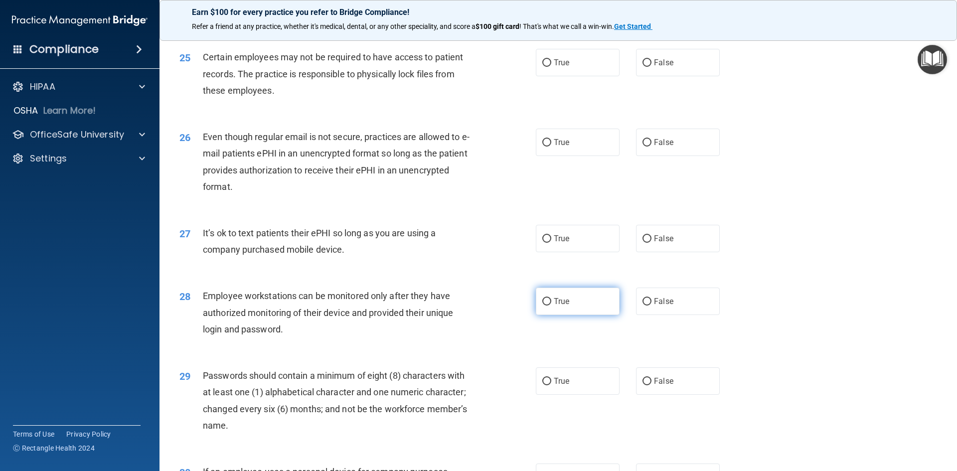
scroll to position [1895, 0]
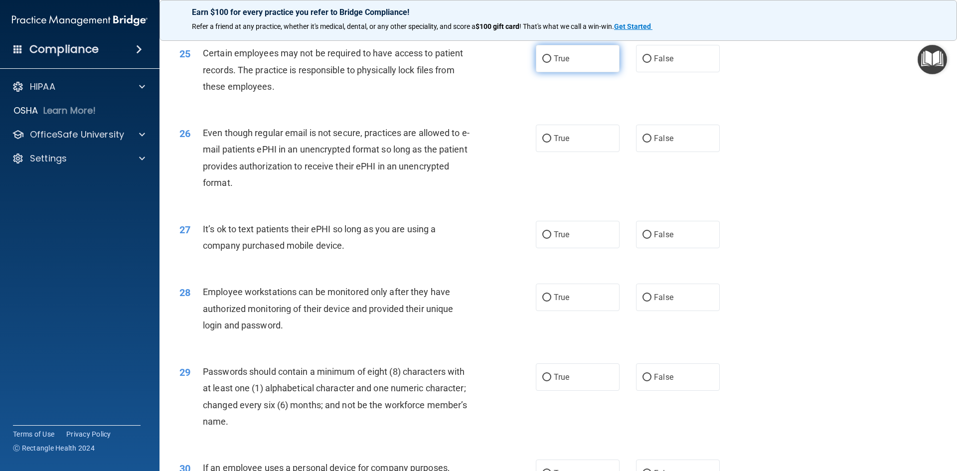
click at [523, 72] on label "True" at bounding box center [578, 58] width 84 height 27
click at [523, 63] on input "True" at bounding box center [546, 58] width 9 height 7
radio input "true"
click at [523, 152] on label "True" at bounding box center [578, 138] width 84 height 27
click at [523, 143] on input "True" at bounding box center [546, 138] width 9 height 7
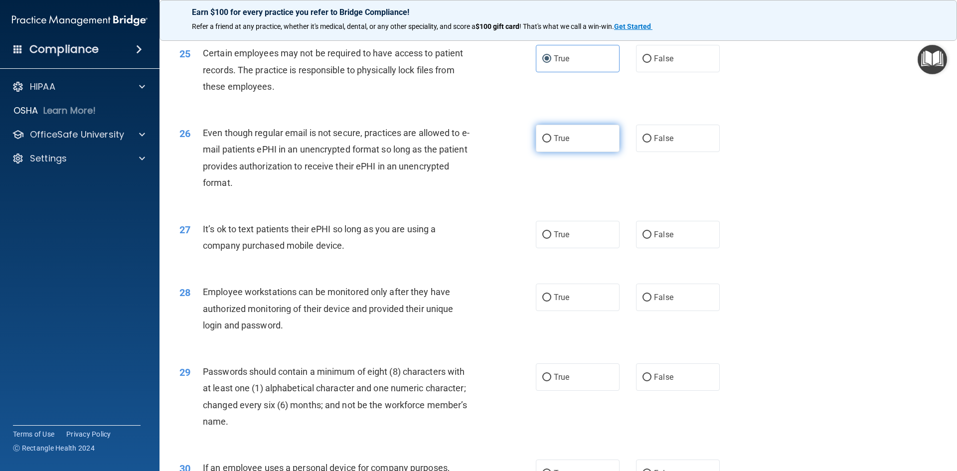
radio input "true"
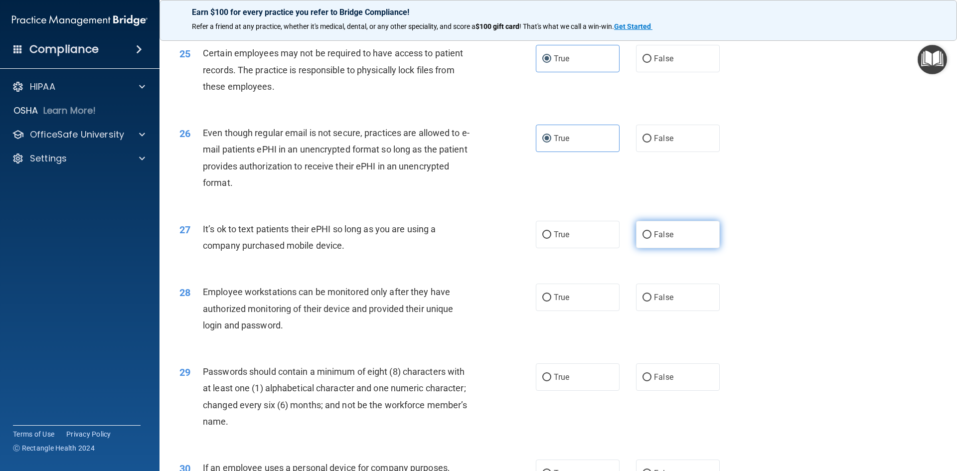
click at [523, 247] on label "False" at bounding box center [678, 234] width 84 height 27
click at [523, 239] on input "False" at bounding box center [647, 234] width 9 height 7
radio input "true"
click at [523, 311] on label "False" at bounding box center [678, 297] width 84 height 27
click at [523, 302] on input "False" at bounding box center [647, 297] width 9 height 7
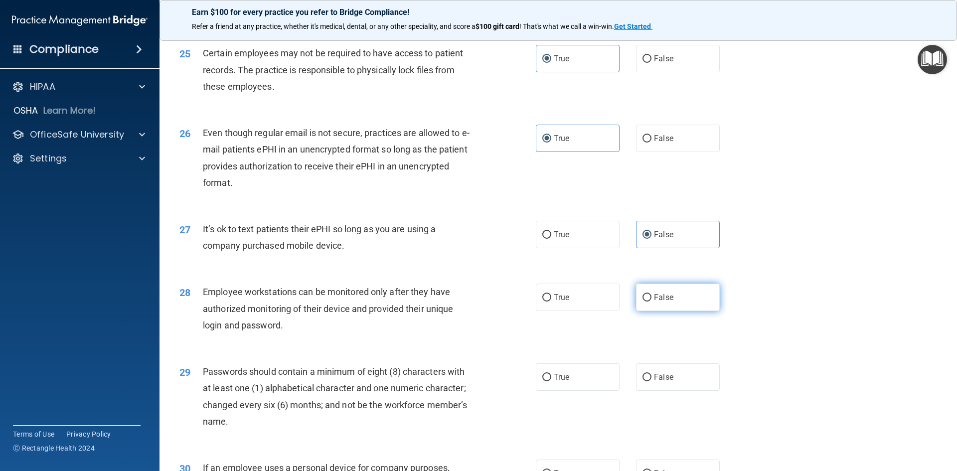
radio input "true"
click at [523, 381] on input "True" at bounding box center [546, 377] width 9 height 7
radio input "true"
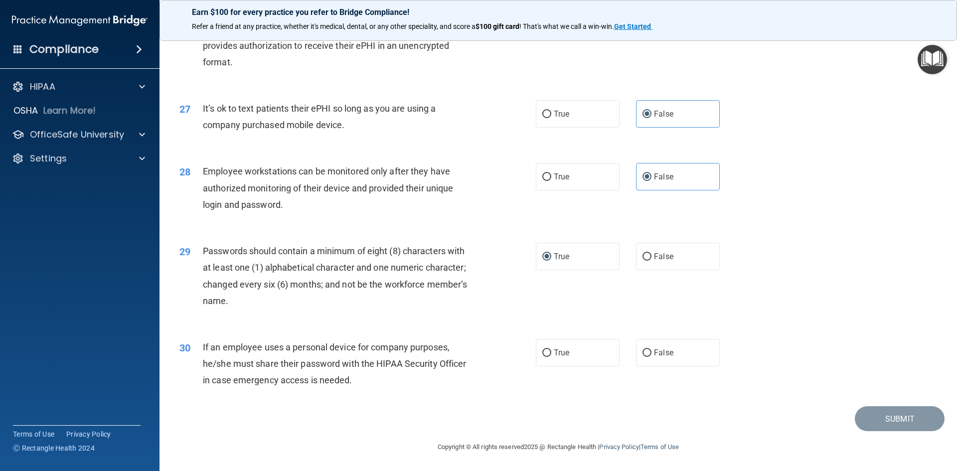
scroll to position [2032, 0]
click at [523, 357] on label "False" at bounding box center [678, 352] width 84 height 27
click at [523, 357] on input "False" at bounding box center [647, 353] width 9 height 7
radio input "true"
click at [523, 416] on button "Submit" at bounding box center [900, 418] width 90 height 25
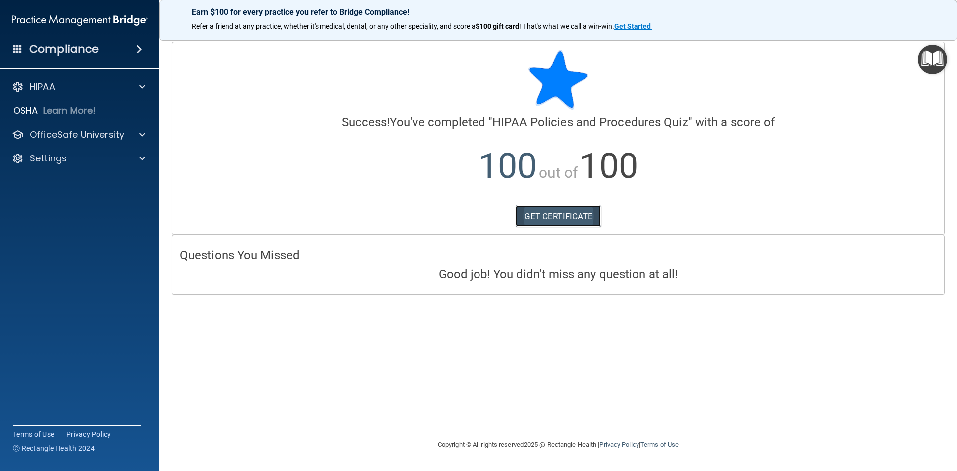
click at [523, 216] on link "GET CERTIFICATE" at bounding box center [558, 216] width 85 height 22
click at [66, 112] on p "Learn More!" at bounding box center [69, 111] width 53 height 12
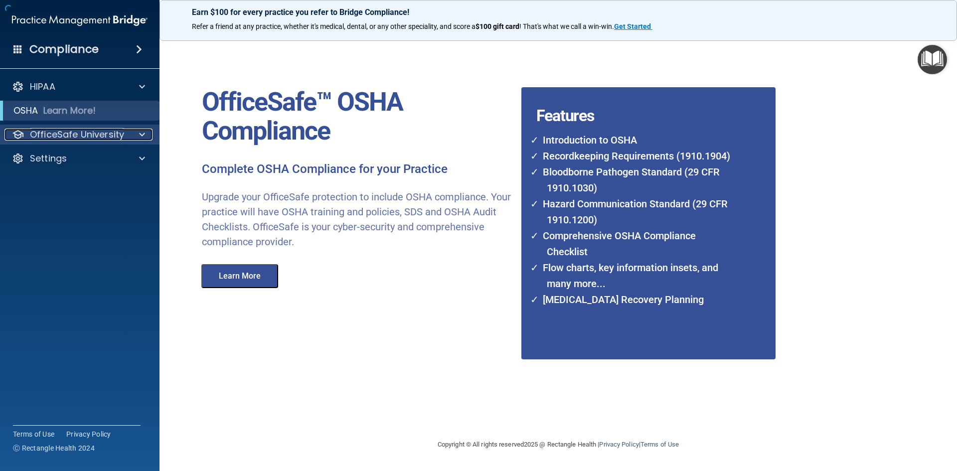
click at [68, 132] on p "OfficeSafe University" at bounding box center [77, 135] width 94 height 12
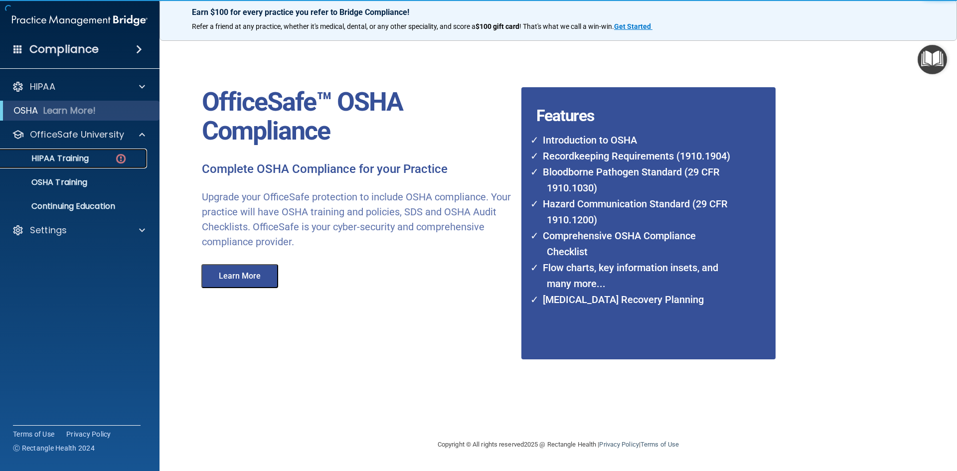
click at [95, 154] on div "HIPAA Training" at bounding box center [74, 159] width 136 height 10
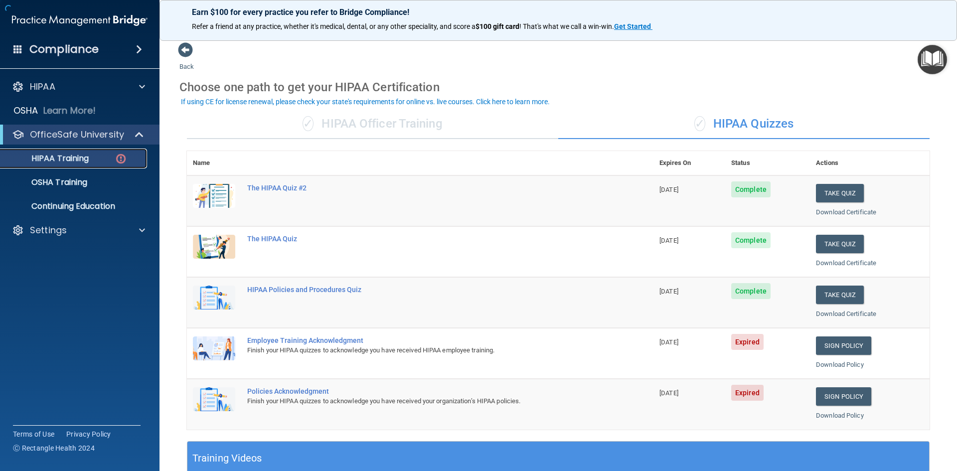
click at [83, 152] on link "HIPAA Training" at bounding box center [68, 159] width 157 height 20
click at [523, 350] on link "Sign Policy" at bounding box center [843, 346] width 55 height 18
drag, startPoint x: 265, startPoint y: 0, endPoint x: 647, endPoint y: 14, distance: 382.2
click at [523, 14] on p "Earn $100 for every practice you refer to Bridge Compliance!" at bounding box center [558, 11] width 733 height 9
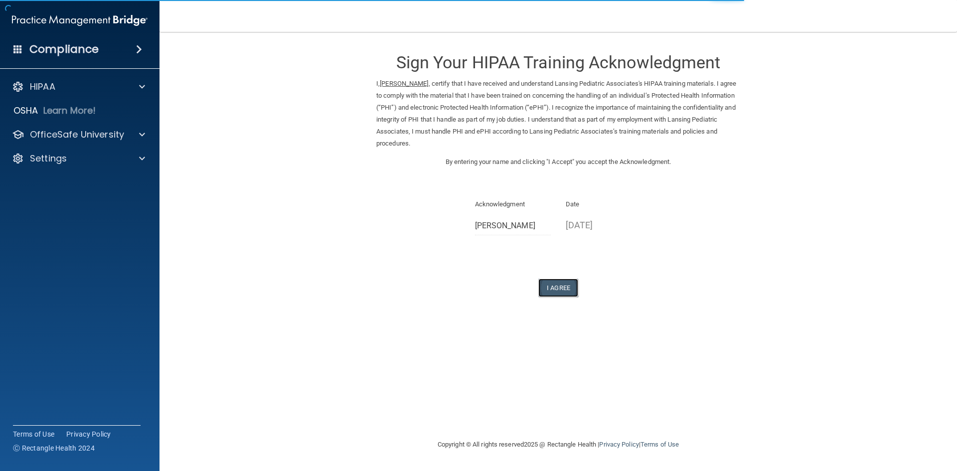
click at [562, 292] on button "I Agree" at bounding box center [558, 288] width 40 height 18
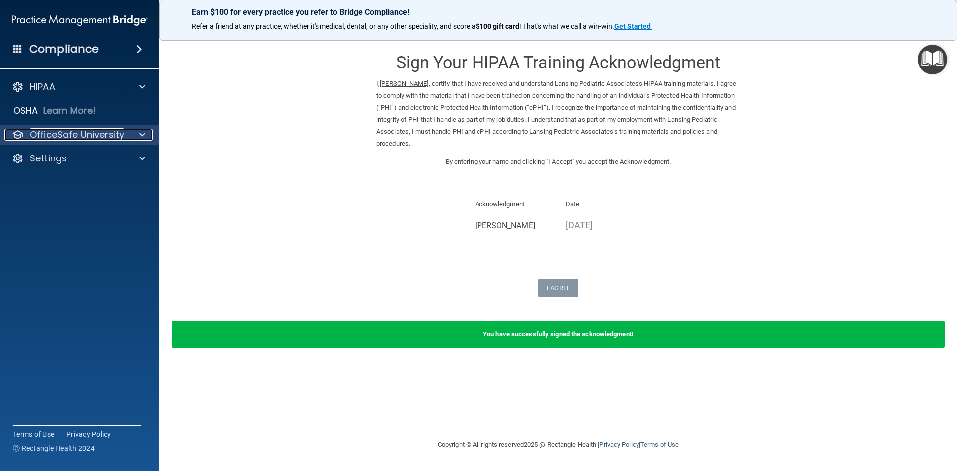
click at [86, 130] on p "OfficeSafe University" at bounding box center [77, 135] width 94 height 12
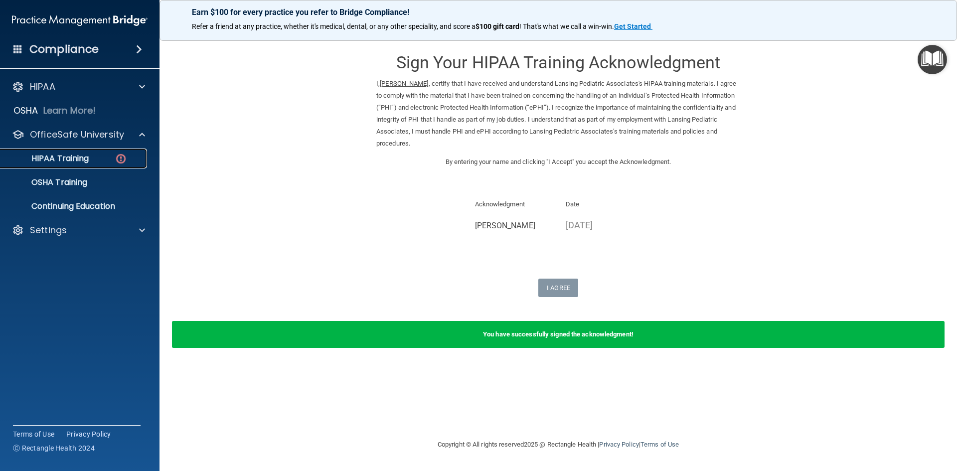
click at [85, 152] on link "HIPAA Training" at bounding box center [68, 159] width 157 height 20
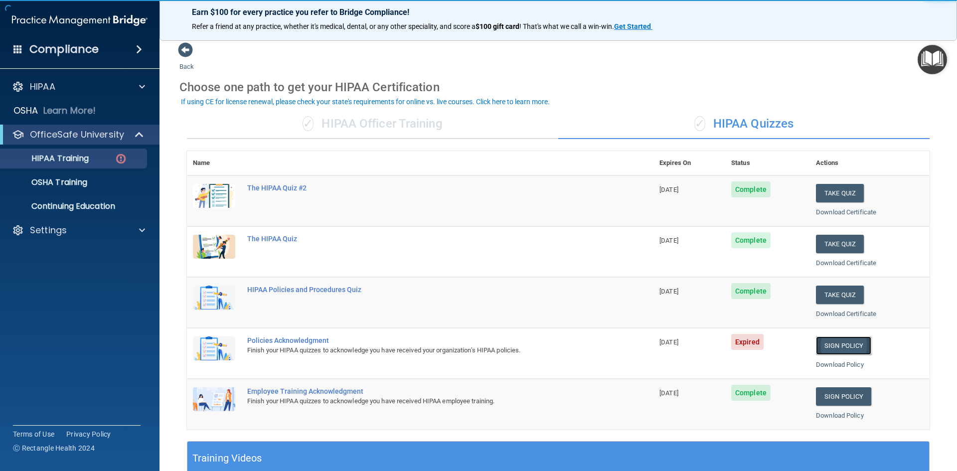
click at [832, 350] on link "Sign Policy" at bounding box center [843, 346] width 55 height 18
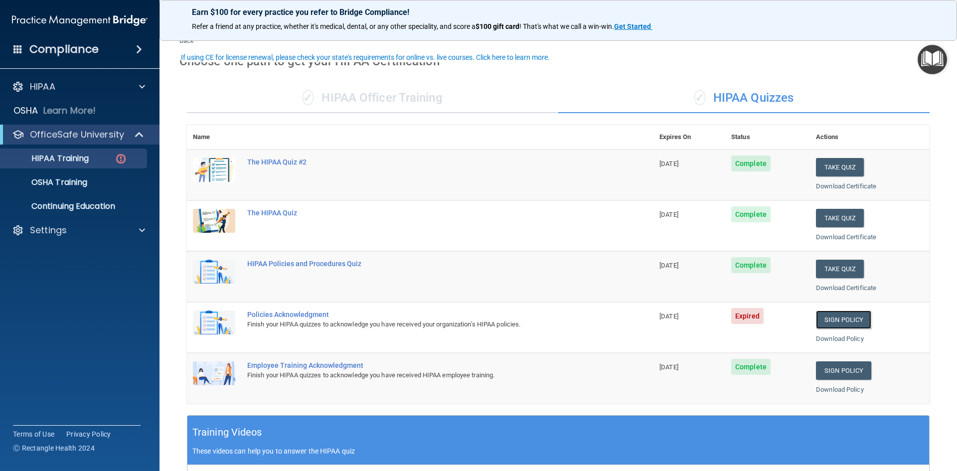
scroll to position [50, 0]
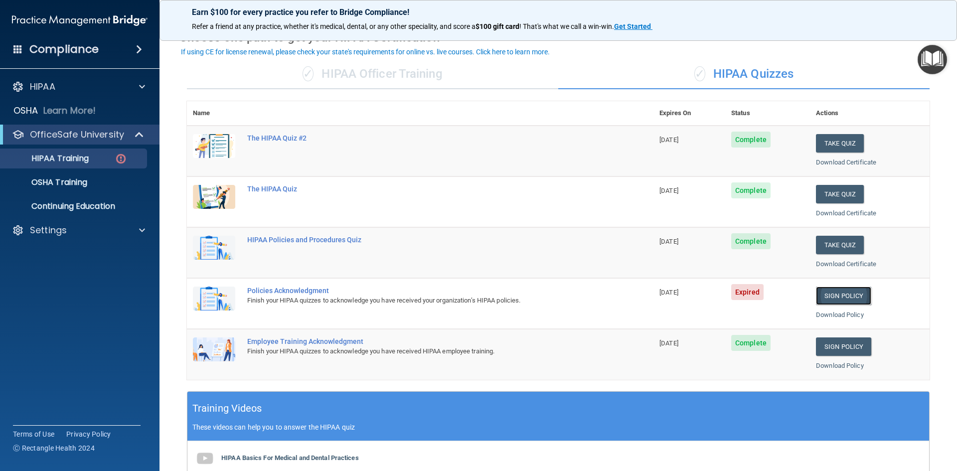
click at [839, 297] on link "Sign Policy" at bounding box center [843, 296] width 55 height 18
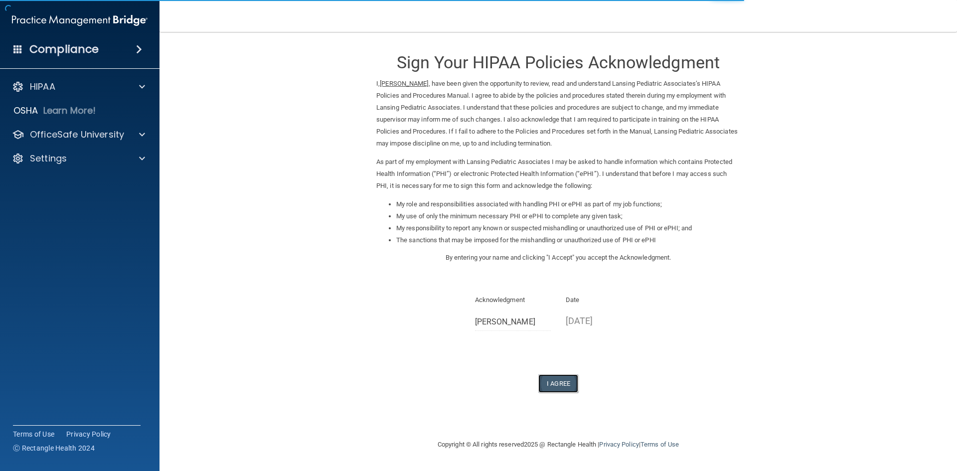
click at [559, 385] on button "I Agree" at bounding box center [558, 383] width 40 height 18
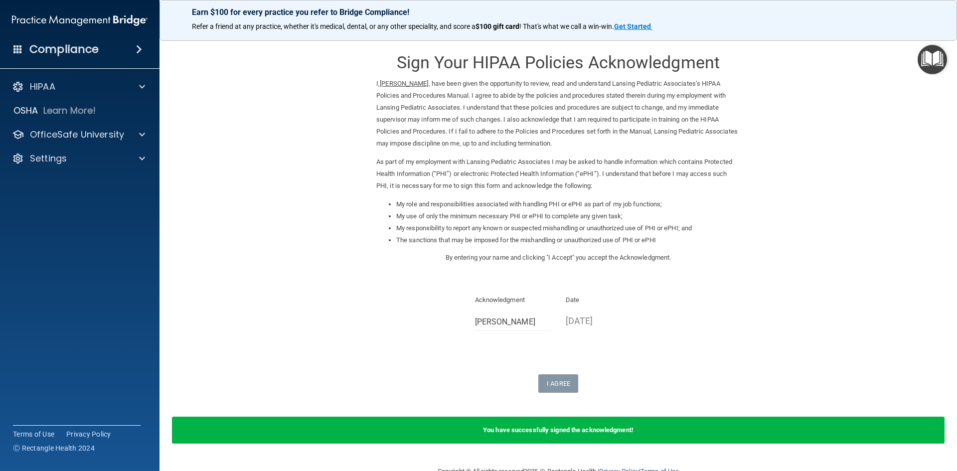
scroll to position [24, 0]
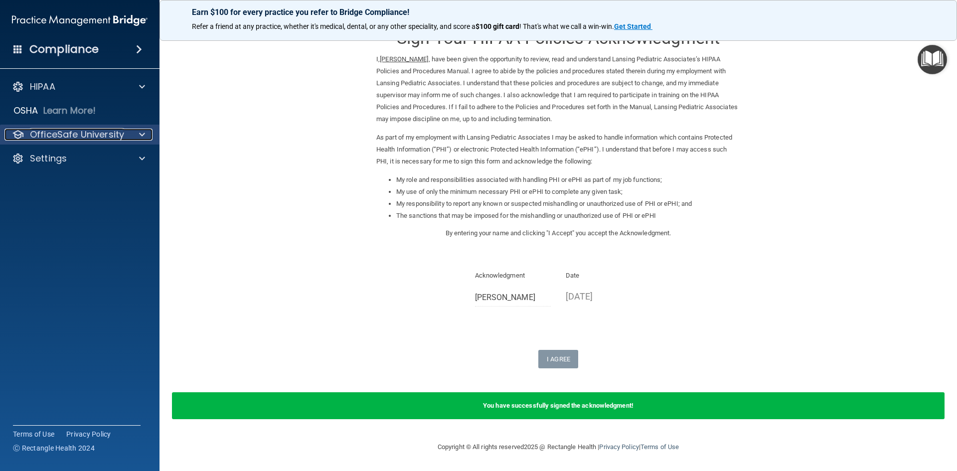
click at [112, 134] on p "OfficeSafe University" at bounding box center [77, 135] width 94 height 12
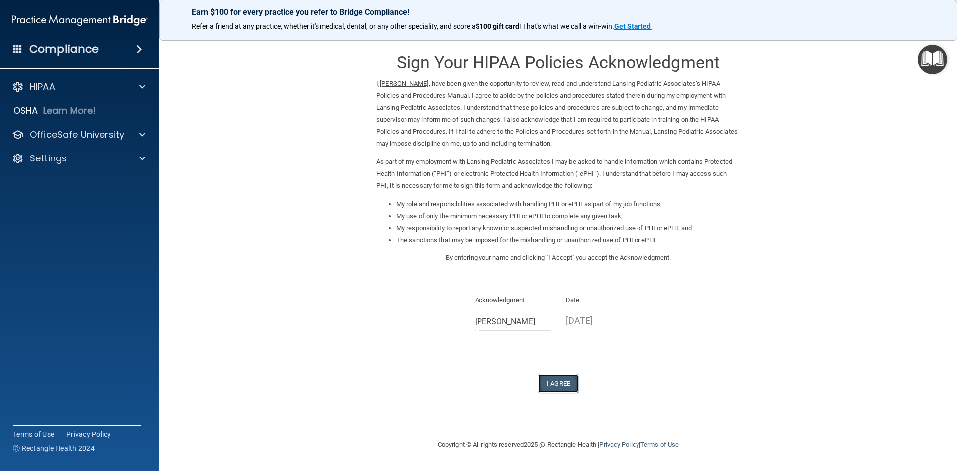
click at [561, 379] on button "I Agree" at bounding box center [558, 383] width 40 height 18
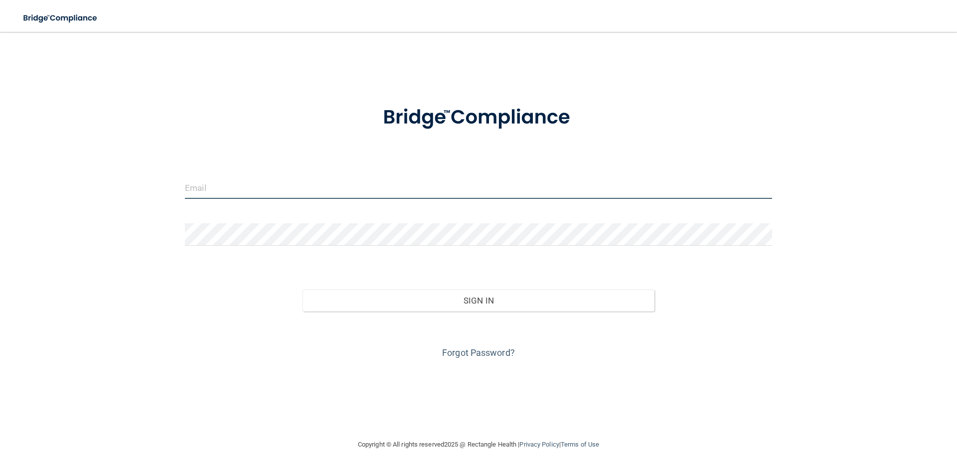
click at [252, 180] on input "email" at bounding box center [478, 187] width 587 height 22
type input "[PERSON_NAME][EMAIL_ADDRESS][PERSON_NAME][DOMAIN_NAME]"
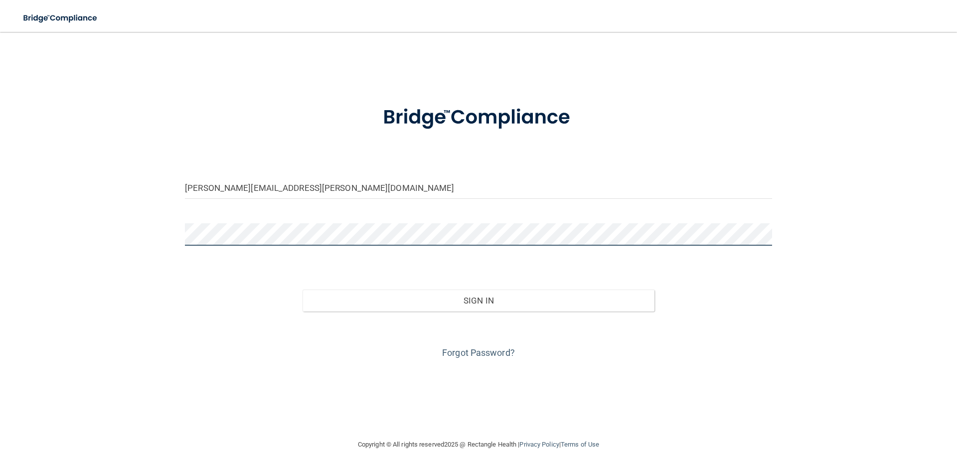
click at [303, 290] on button "Sign In" at bounding box center [479, 301] width 352 height 22
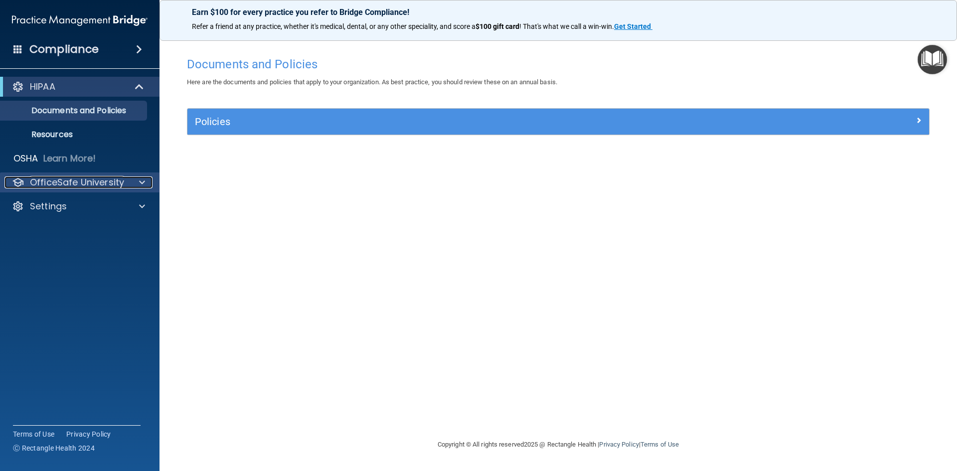
click at [95, 185] on p "OfficeSafe University" at bounding box center [77, 182] width 94 height 12
click at [112, 187] on p "OfficeSafe University" at bounding box center [77, 182] width 94 height 12
click at [112, 184] on p "OfficeSafe University" at bounding box center [77, 182] width 94 height 12
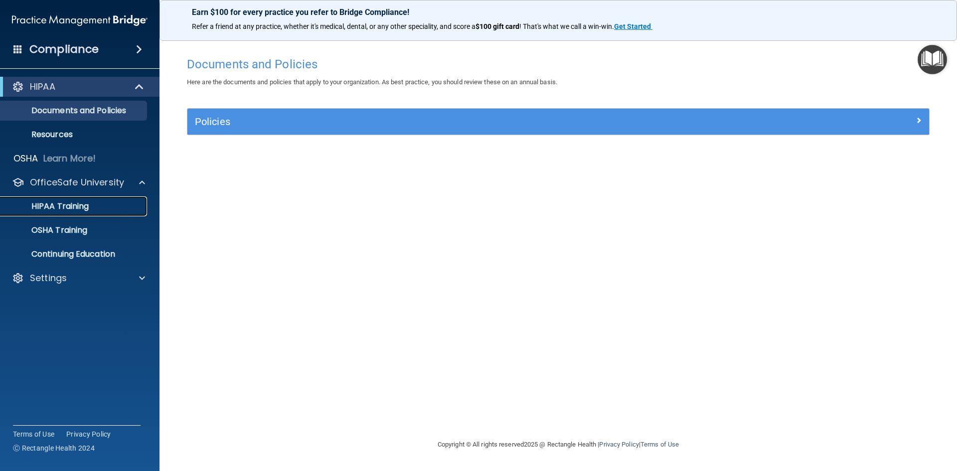
click at [86, 201] on p "HIPAA Training" at bounding box center [47, 206] width 82 height 10
